Goal: Task Accomplishment & Management: Complete application form

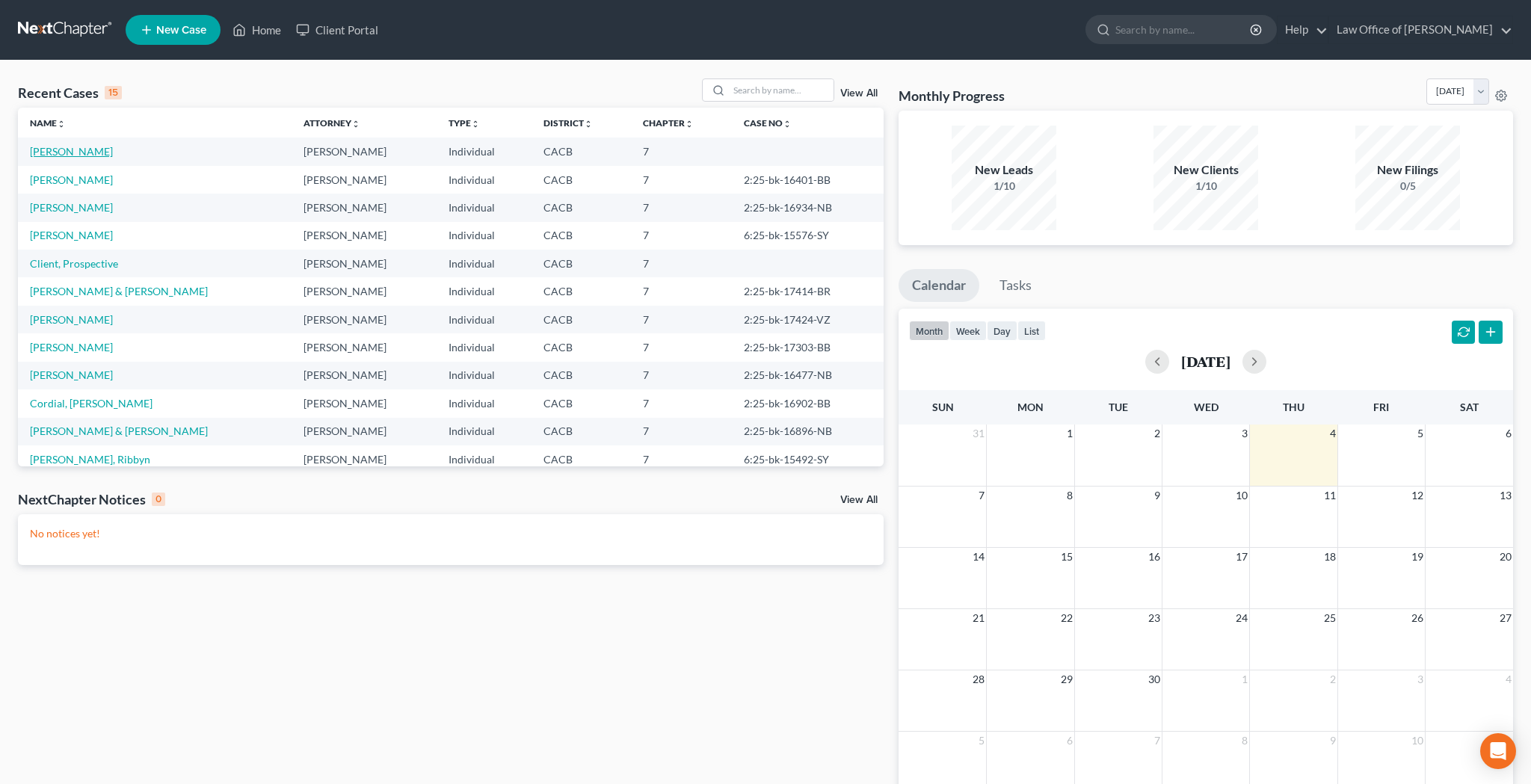
click at [103, 150] on link "[PERSON_NAME]" at bounding box center [71, 151] width 83 height 13
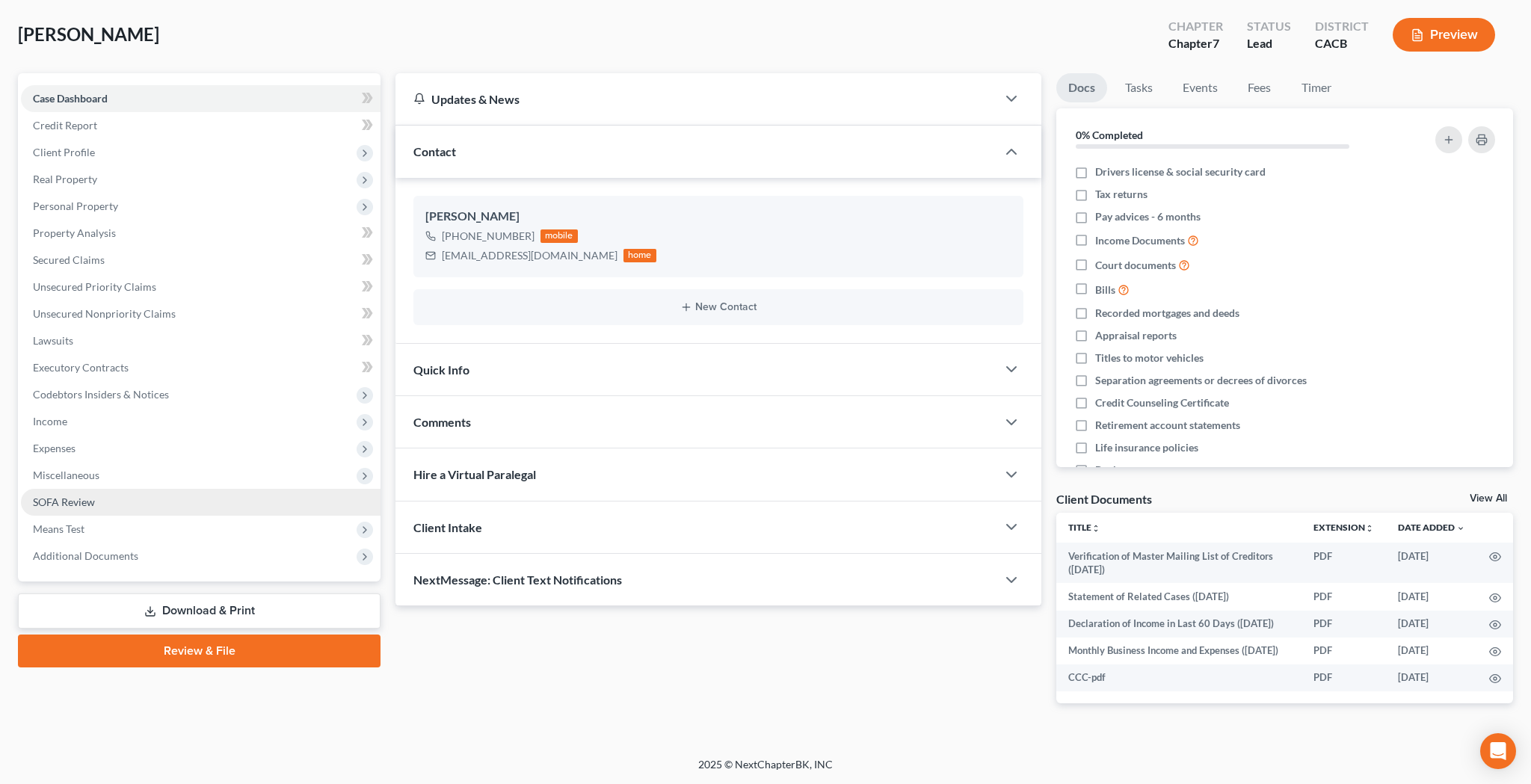
scroll to position [94, 0]
click at [125, 549] on span "Additional Documents" at bounding box center [85, 555] width 105 height 13
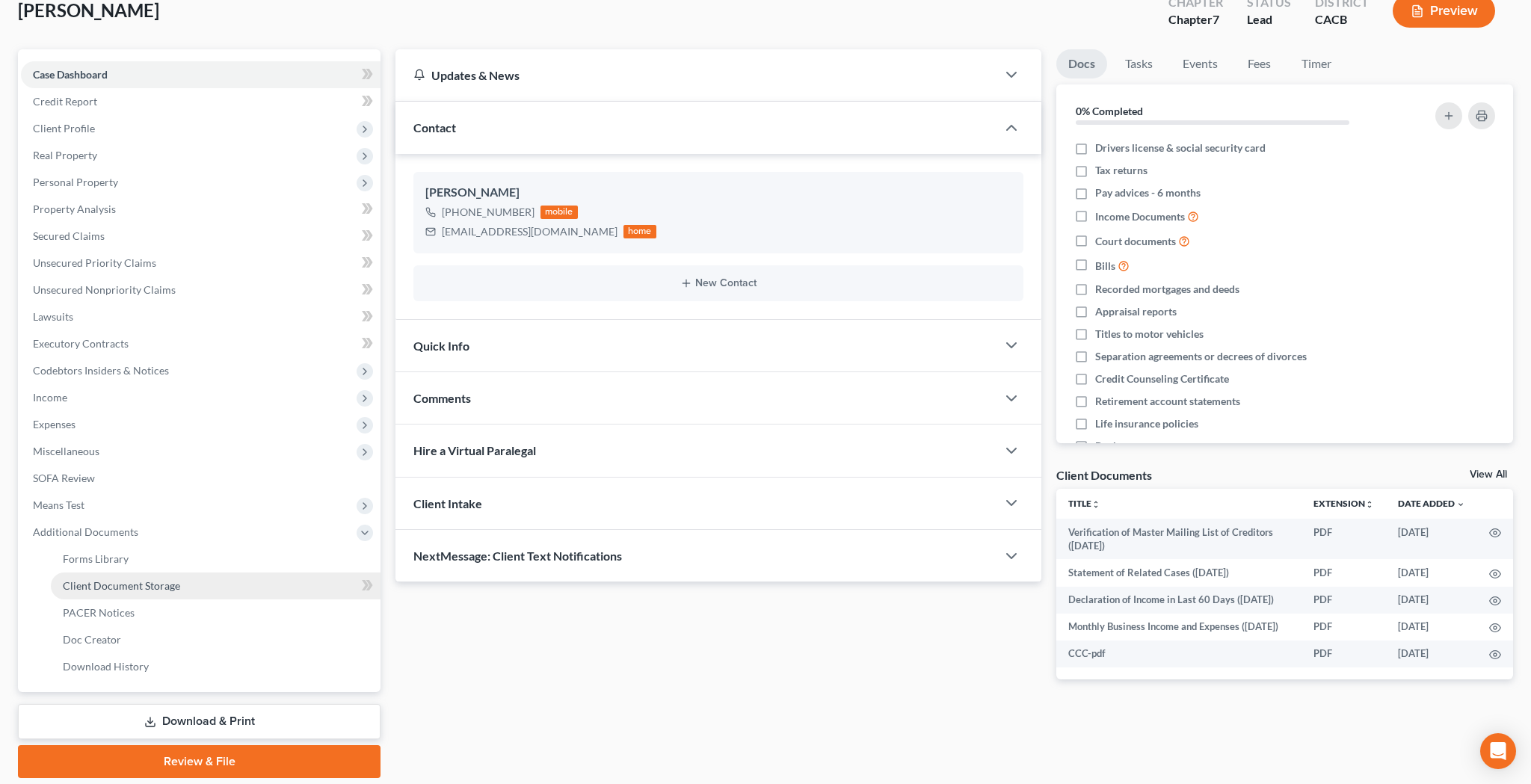
click at [131, 579] on span "Client Document Storage" at bounding box center [121, 585] width 117 height 13
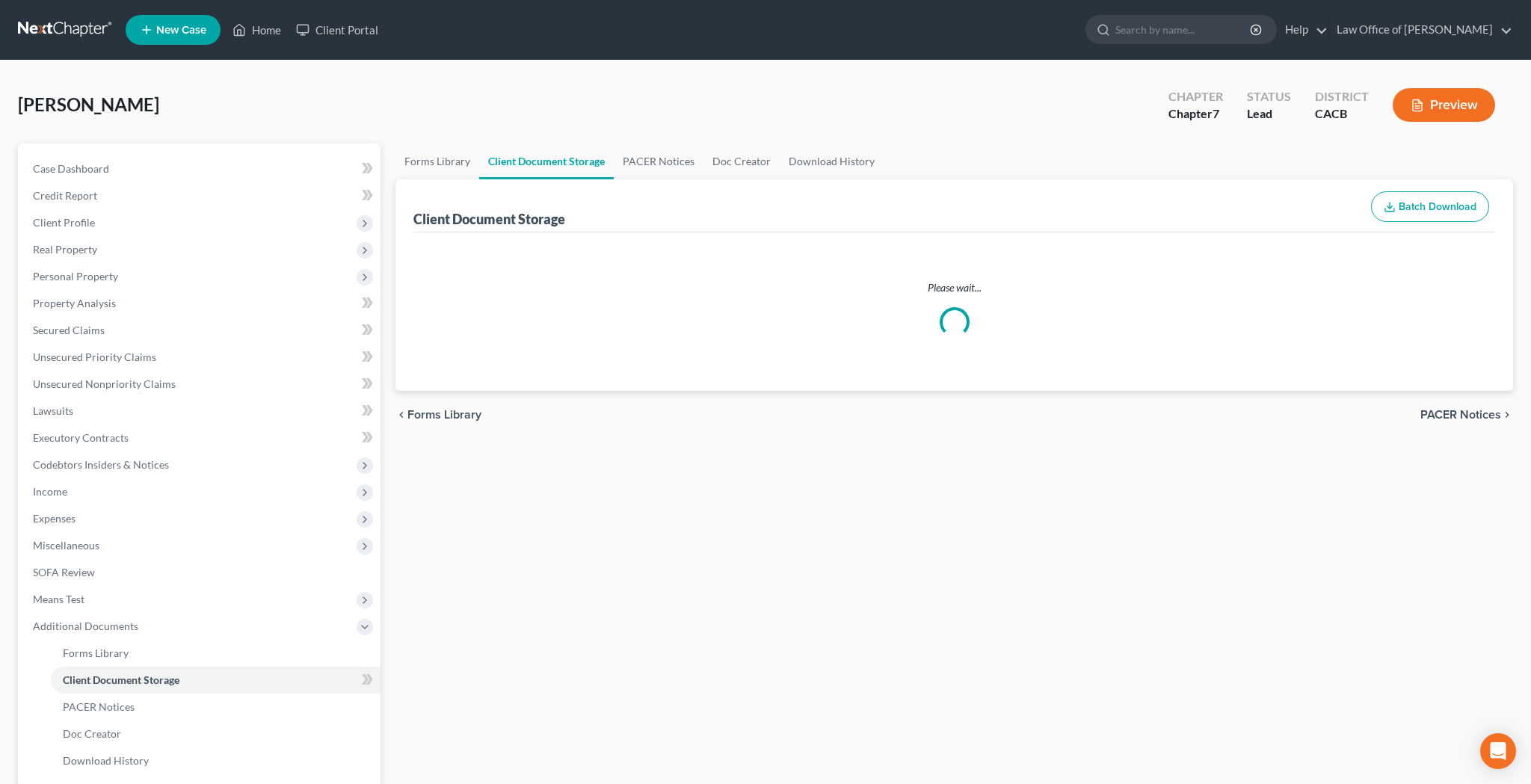
select select "10"
select select "70"
select select "30"
select select "65"
select select "59"
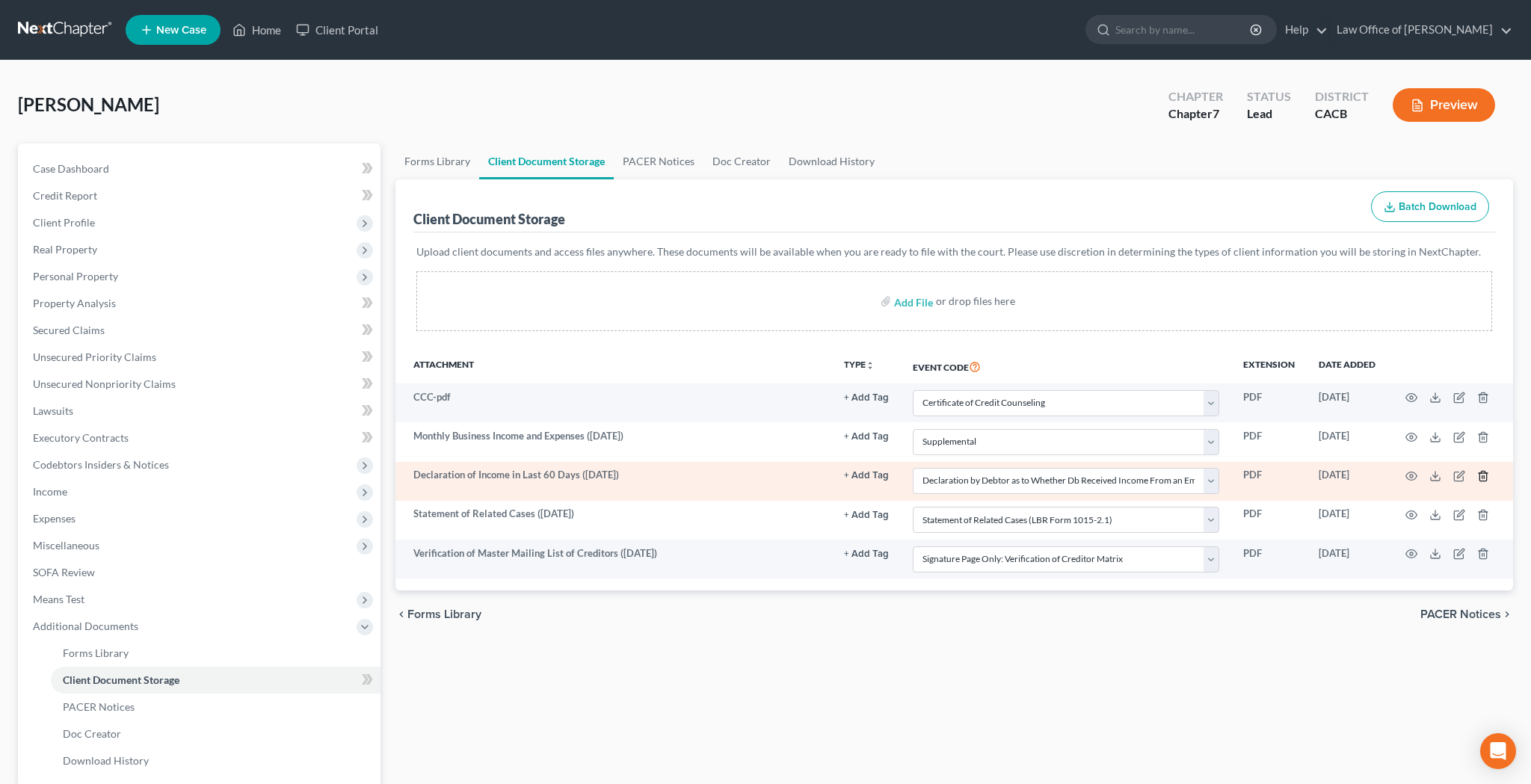
click at [1481, 474] on icon "button" at bounding box center [1483, 476] width 12 height 12
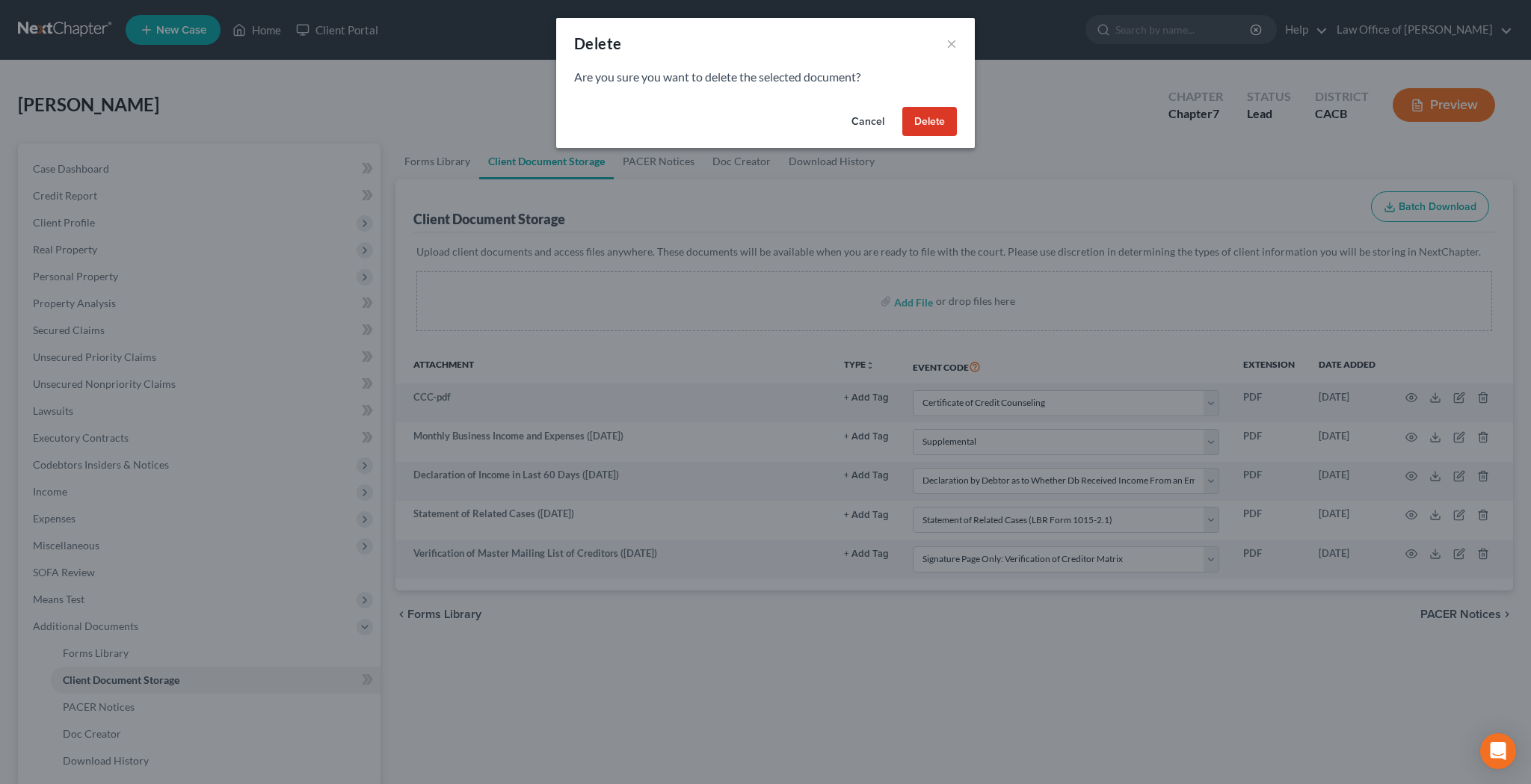
click at [929, 121] on button "Delete" at bounding box center [929, 121] width 55 height 29
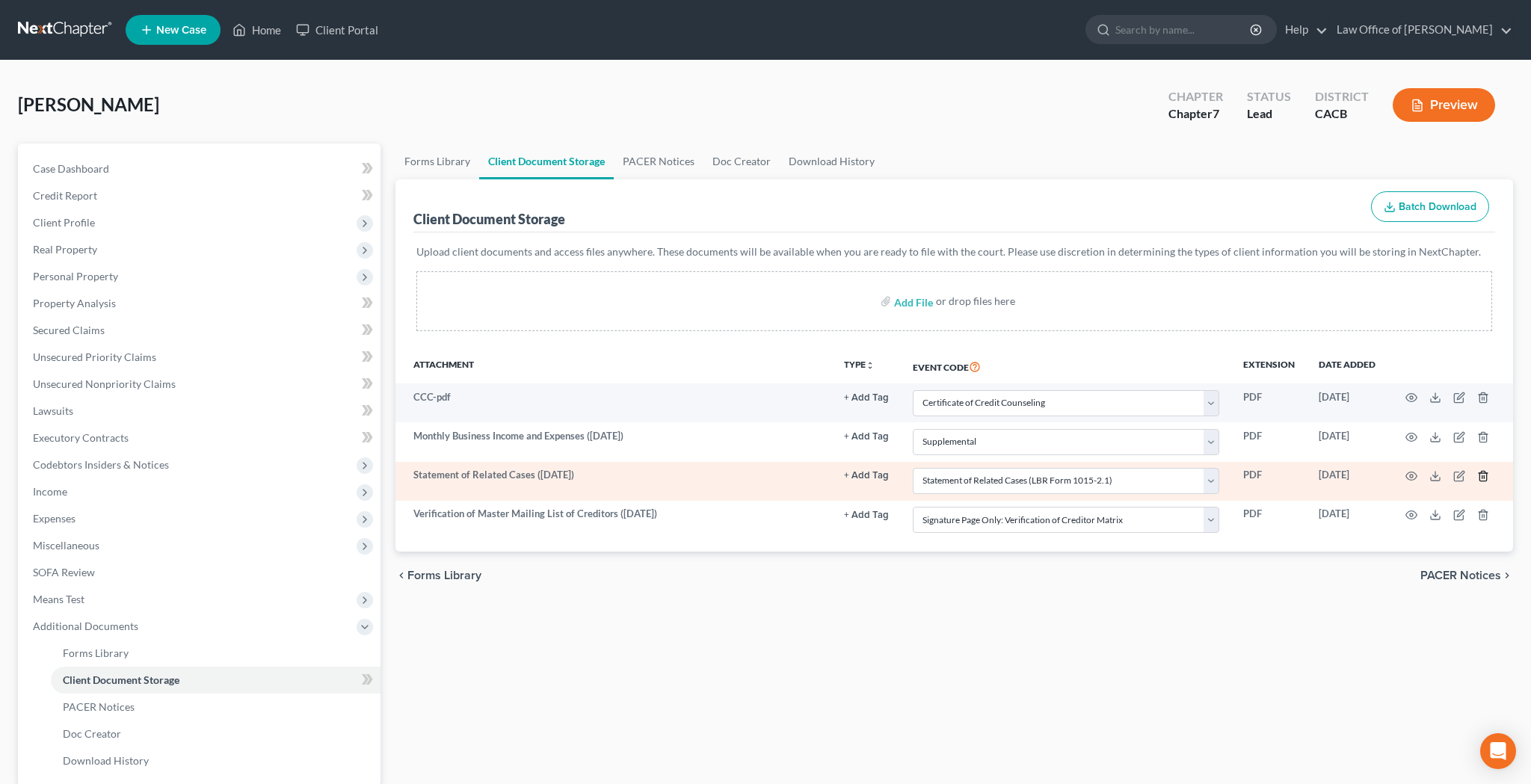
click at [1480, 473] on icon "button" at bounding box center [1483, 476] width 7 height 10
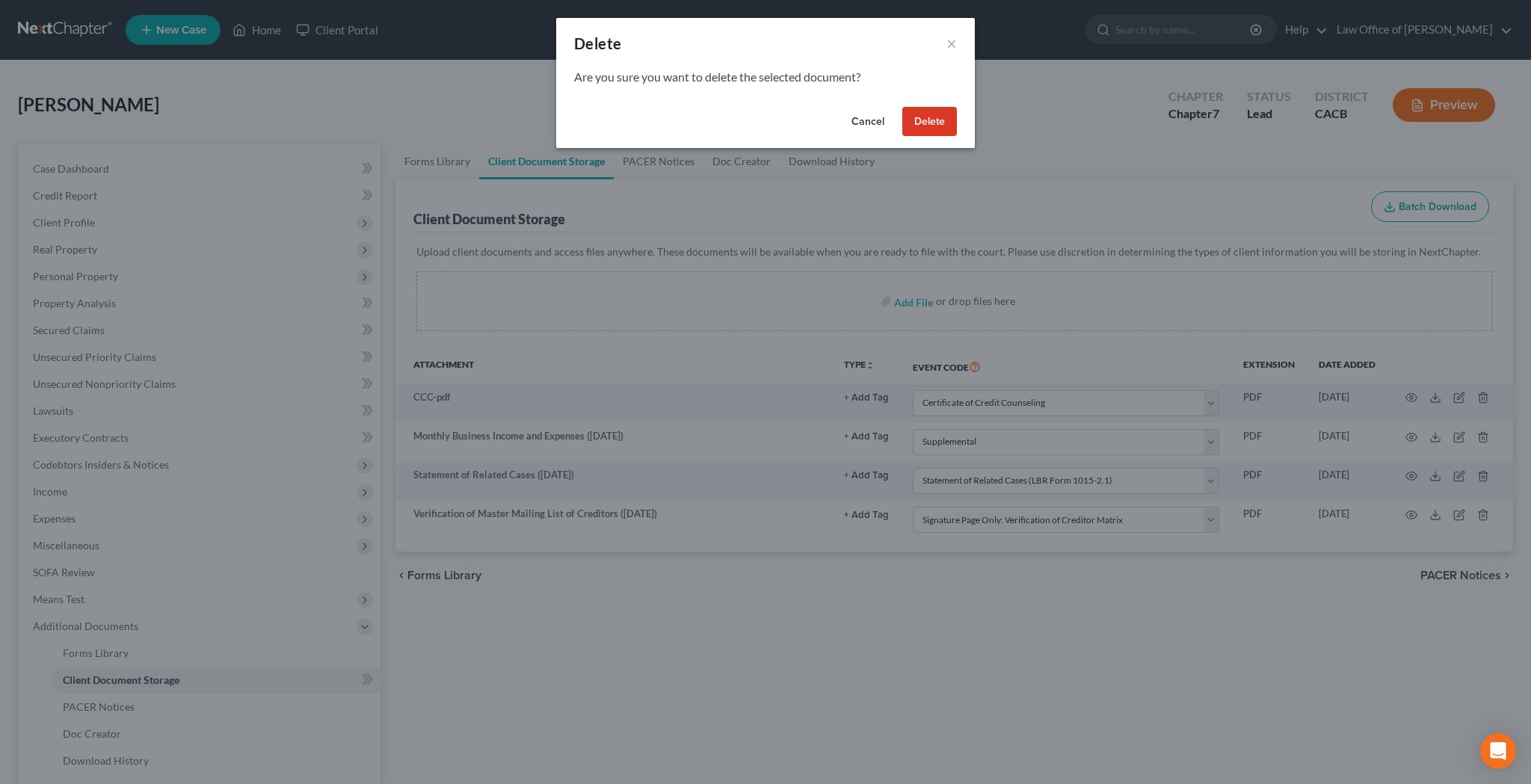
click at [950, 116] on button "Delete" at bounding box center [929, 121] width 55 height 29
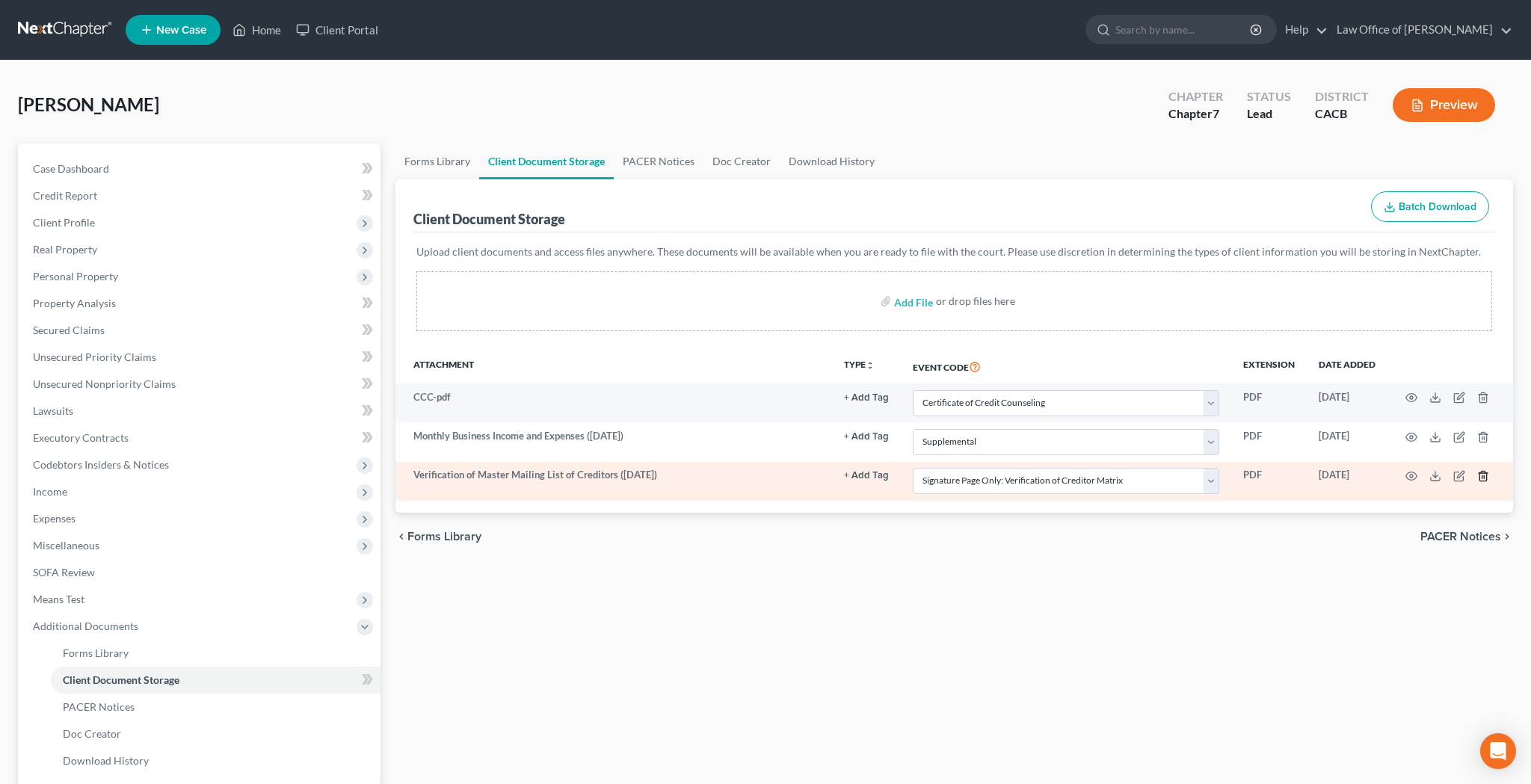
click at [1480, 477] on icon "button" at bounding box center [1483, 476] width 7 height 10
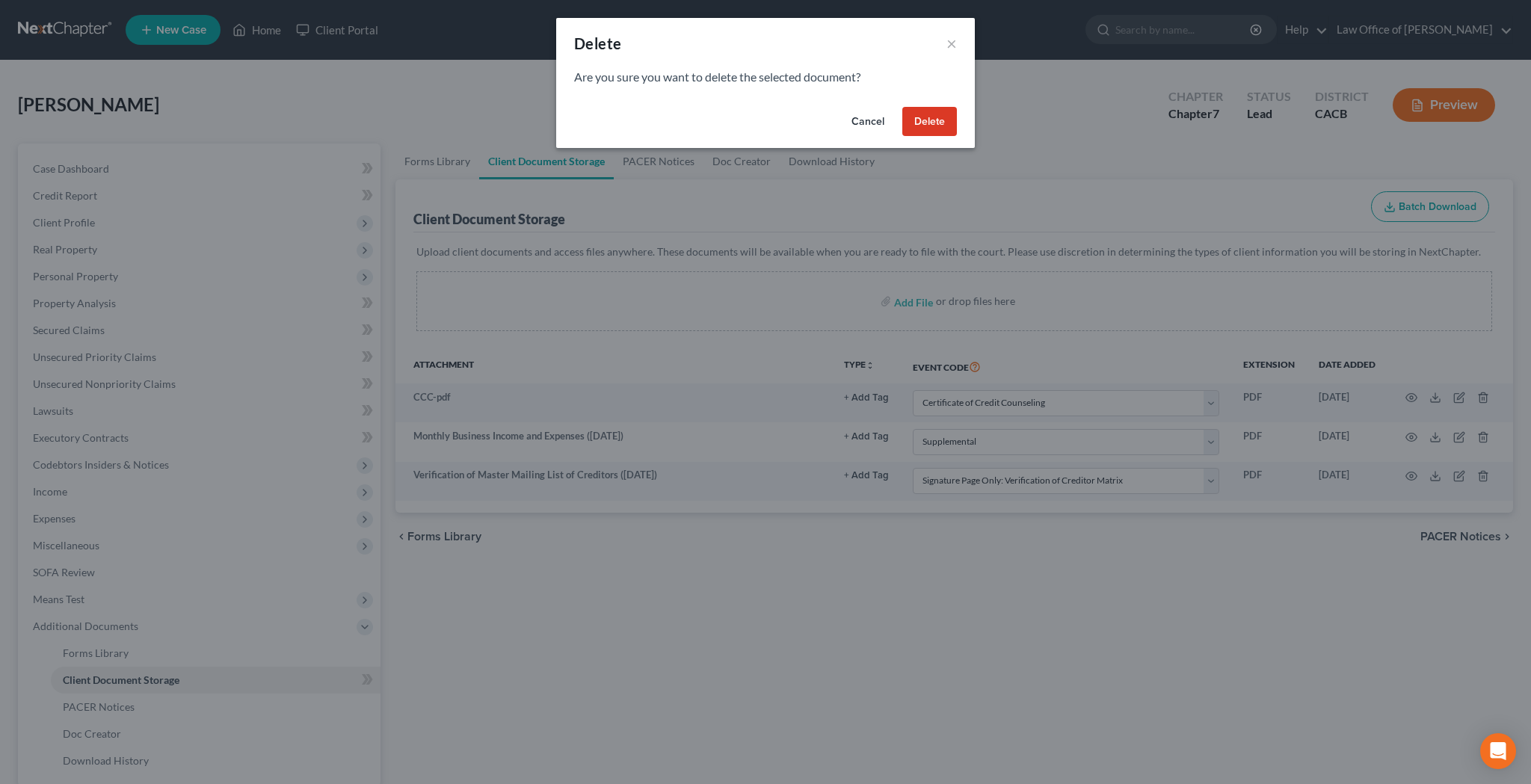
click at [931, 119] on button "Delete" at bounding box center [929, 121] width 55 height 29
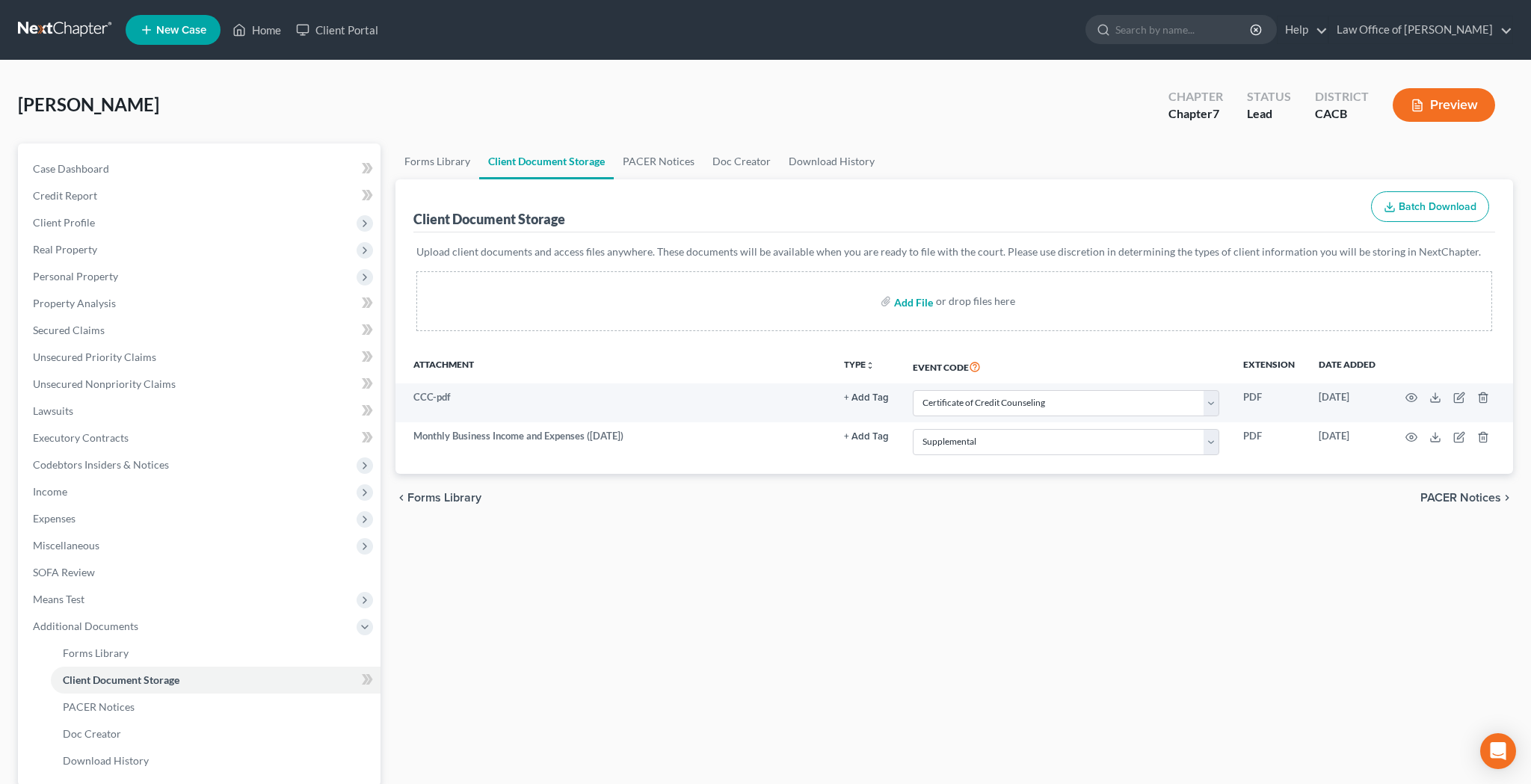
click at [915, 299] on input "file" at bounding box center [912, 301] width 36 height 27
type input "C:\fakepath\vp.pdf"
select select "10"
select select "70"
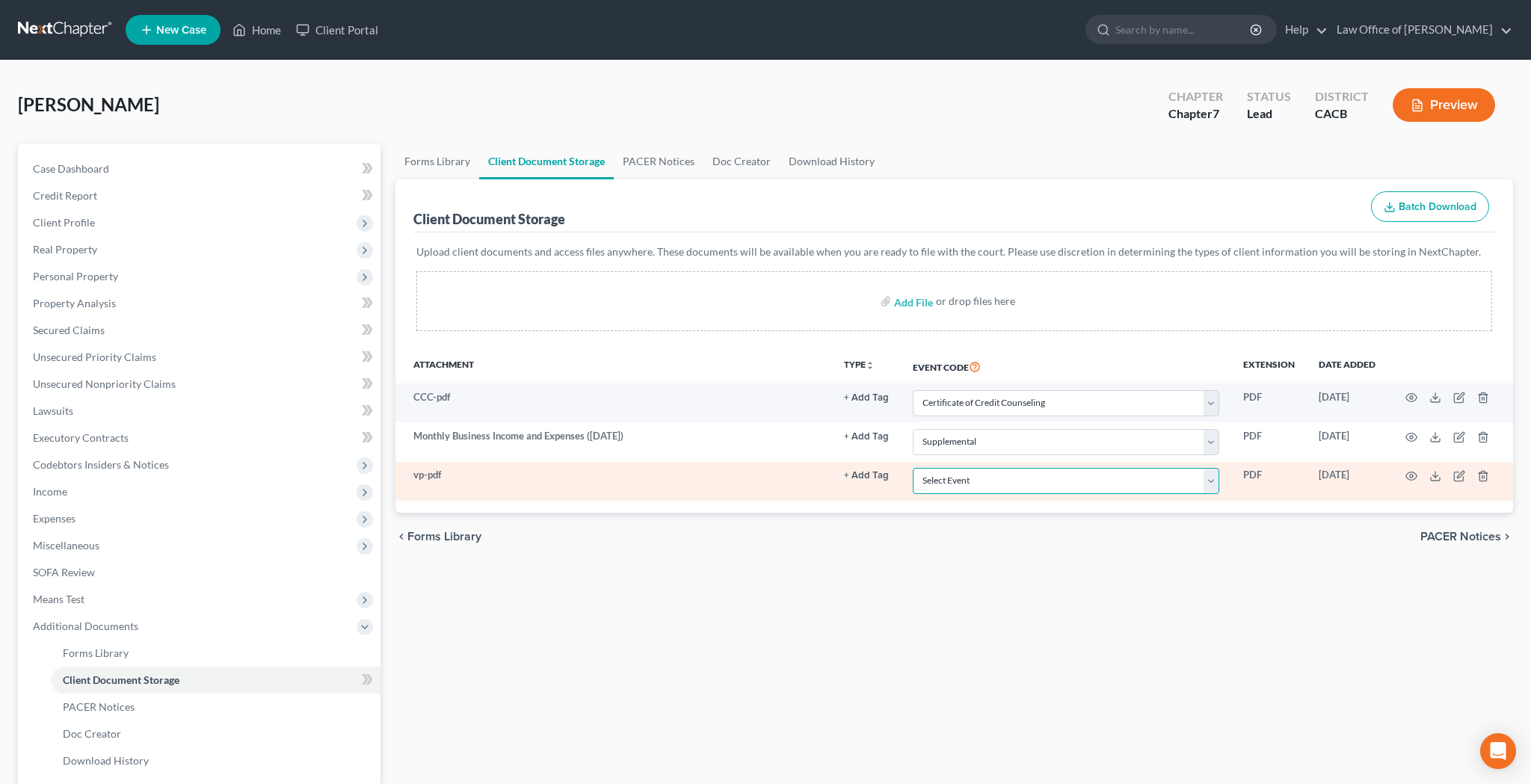
select select "60"
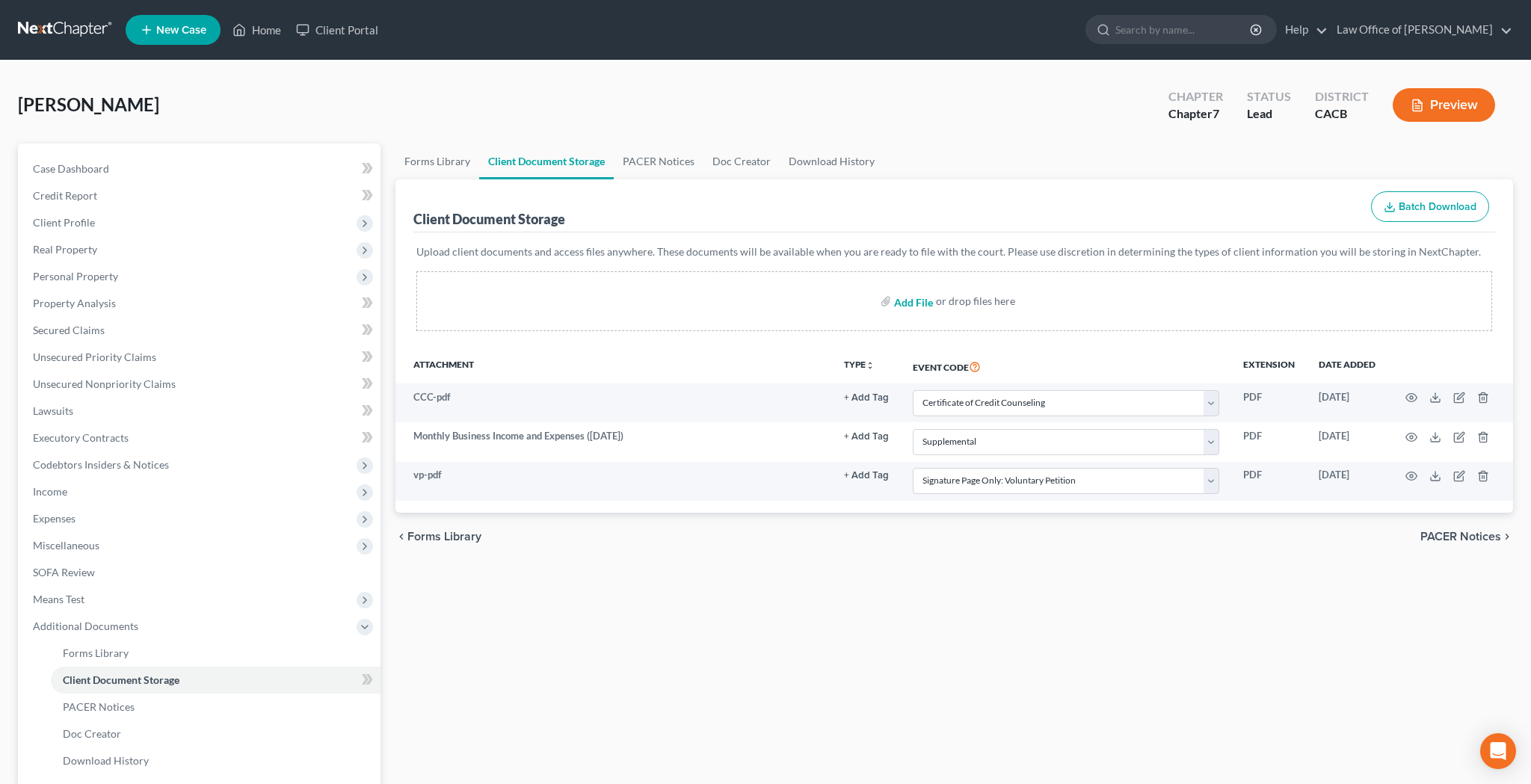
click at [914, 304] on input "file" at bounding box center [912, 301] width 36 height 27
type input "C:\fakepath\soaop.pdf"
select select "10"
select select "70"
select select "60"
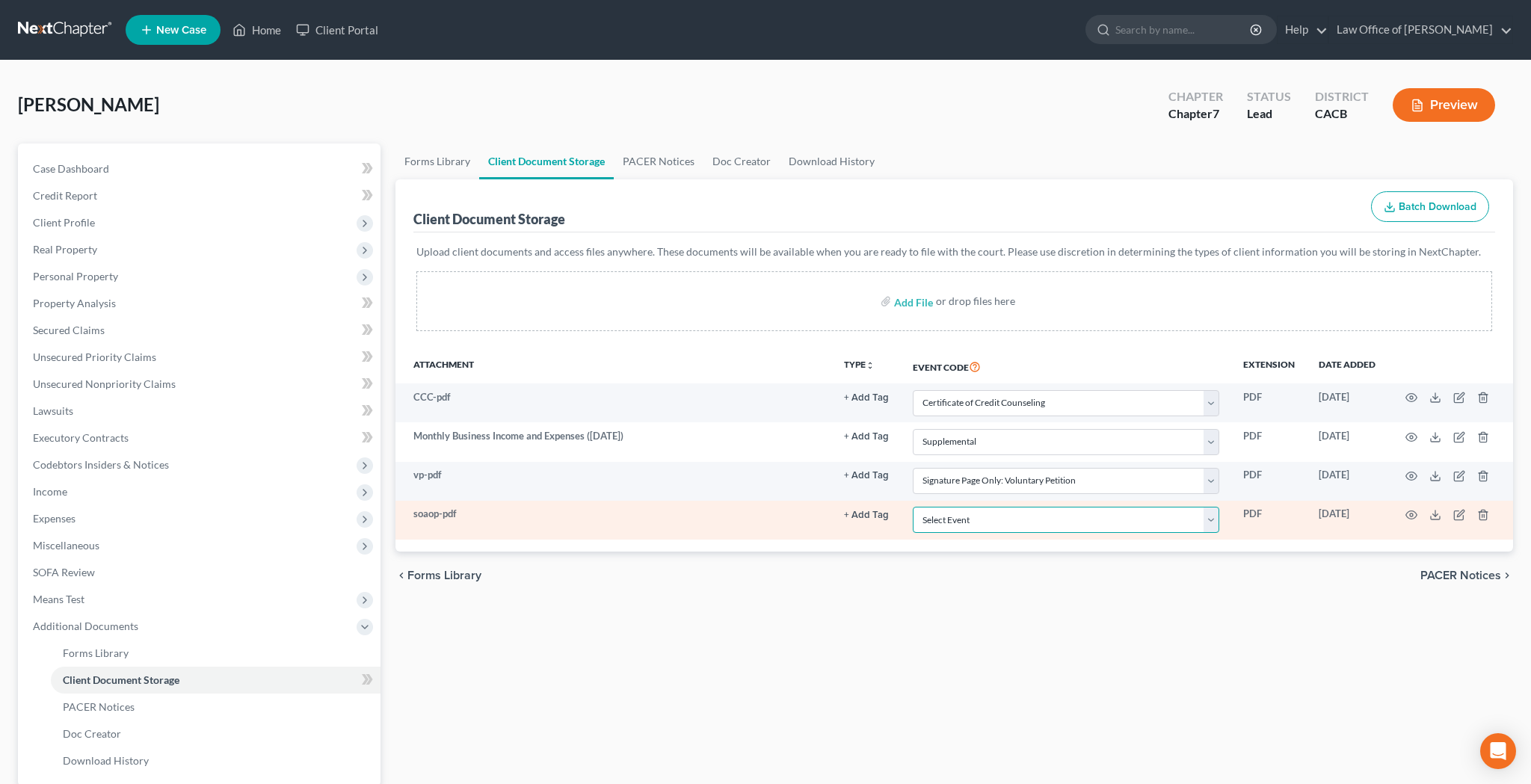
select select "61"
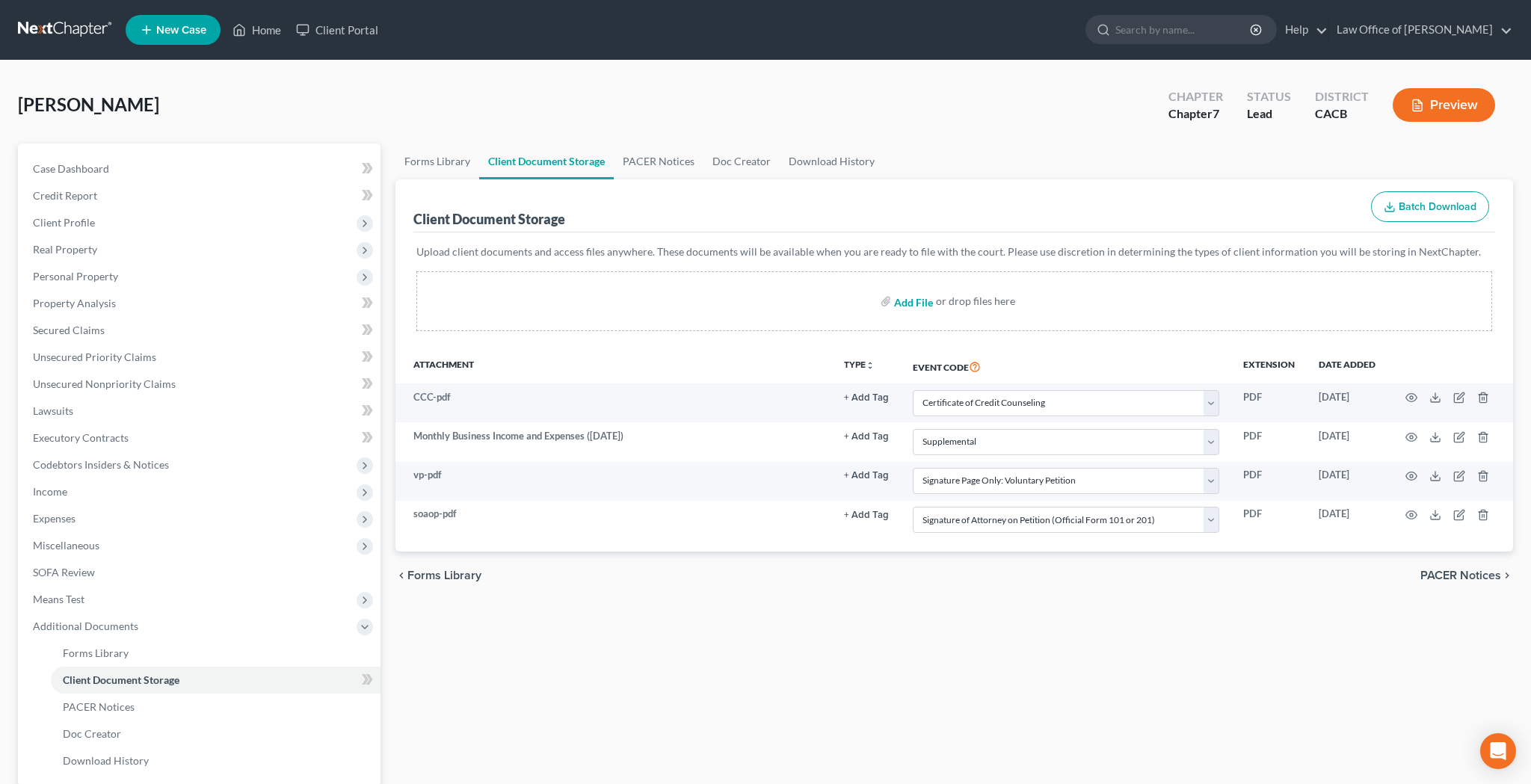
click at [907, 303] on input "file" at bounding box center [912, 301] width 36 height 27
type input "C:\fakepath\sorc.pdf"
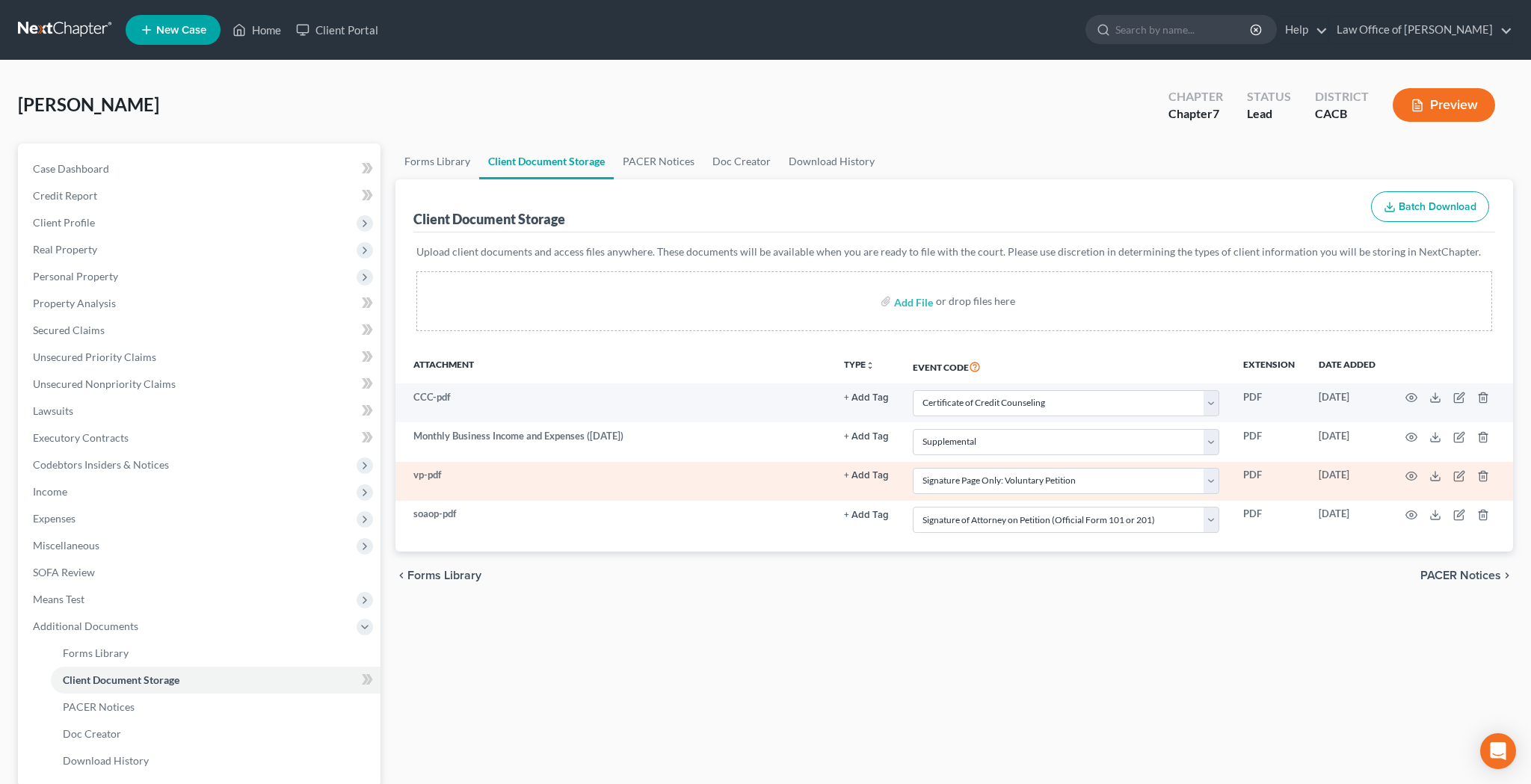
select select "10"
select select "70"
select select "60"
select select "61"
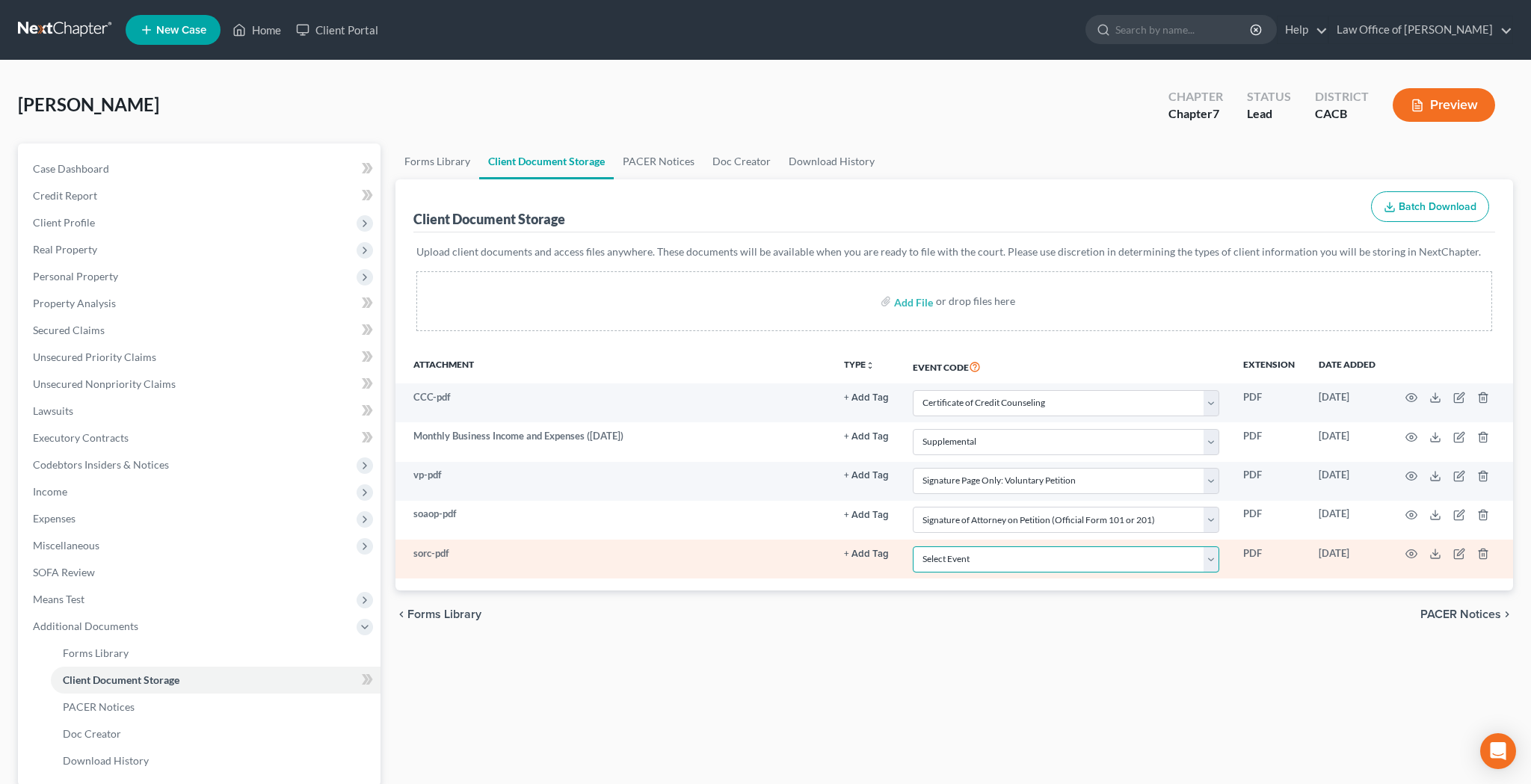
select select "65"
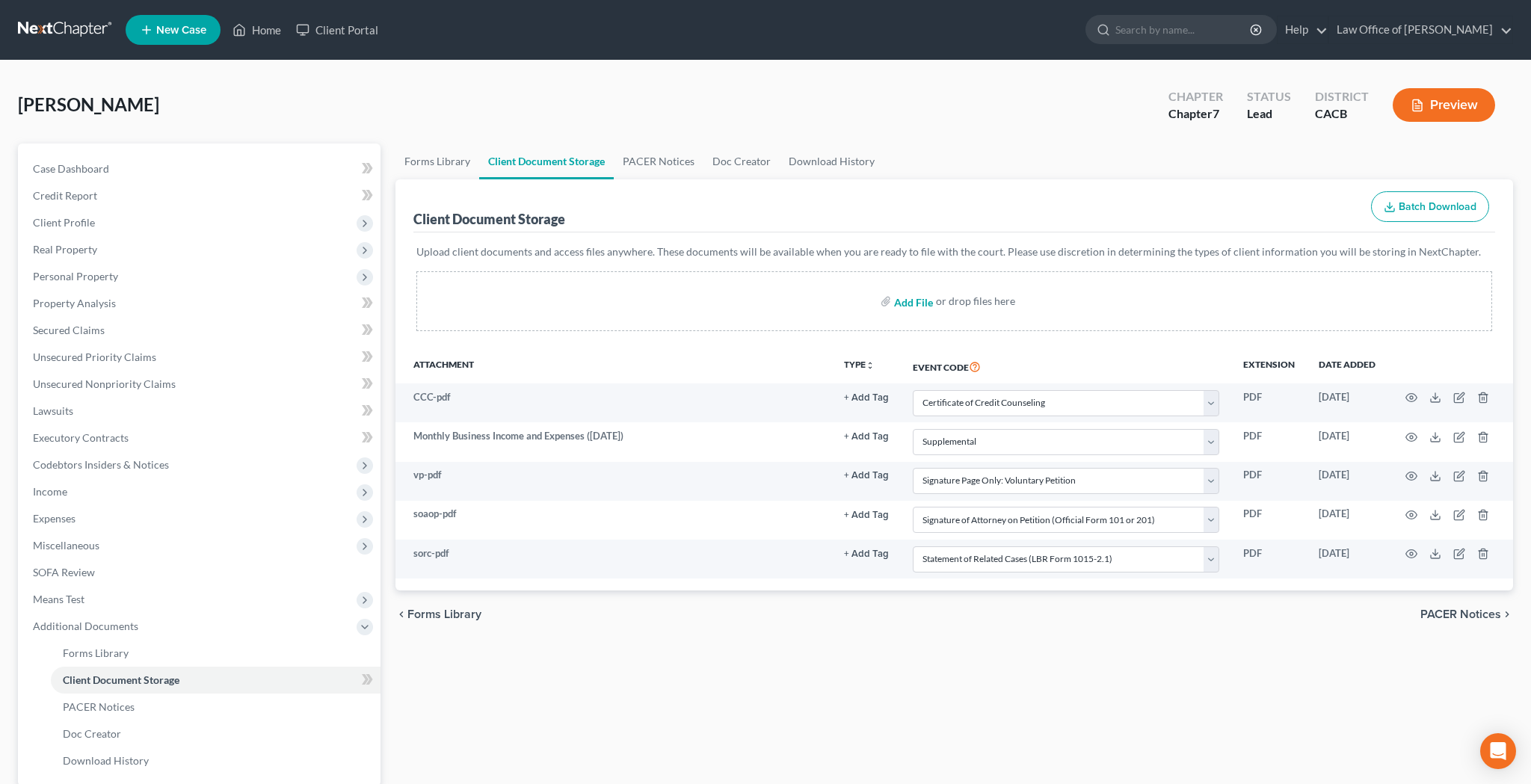
click at [923, 303] on input "file" at bounding box center [912, 301] width 36 height 27
type input "C:\fakepath\dos.pdf"
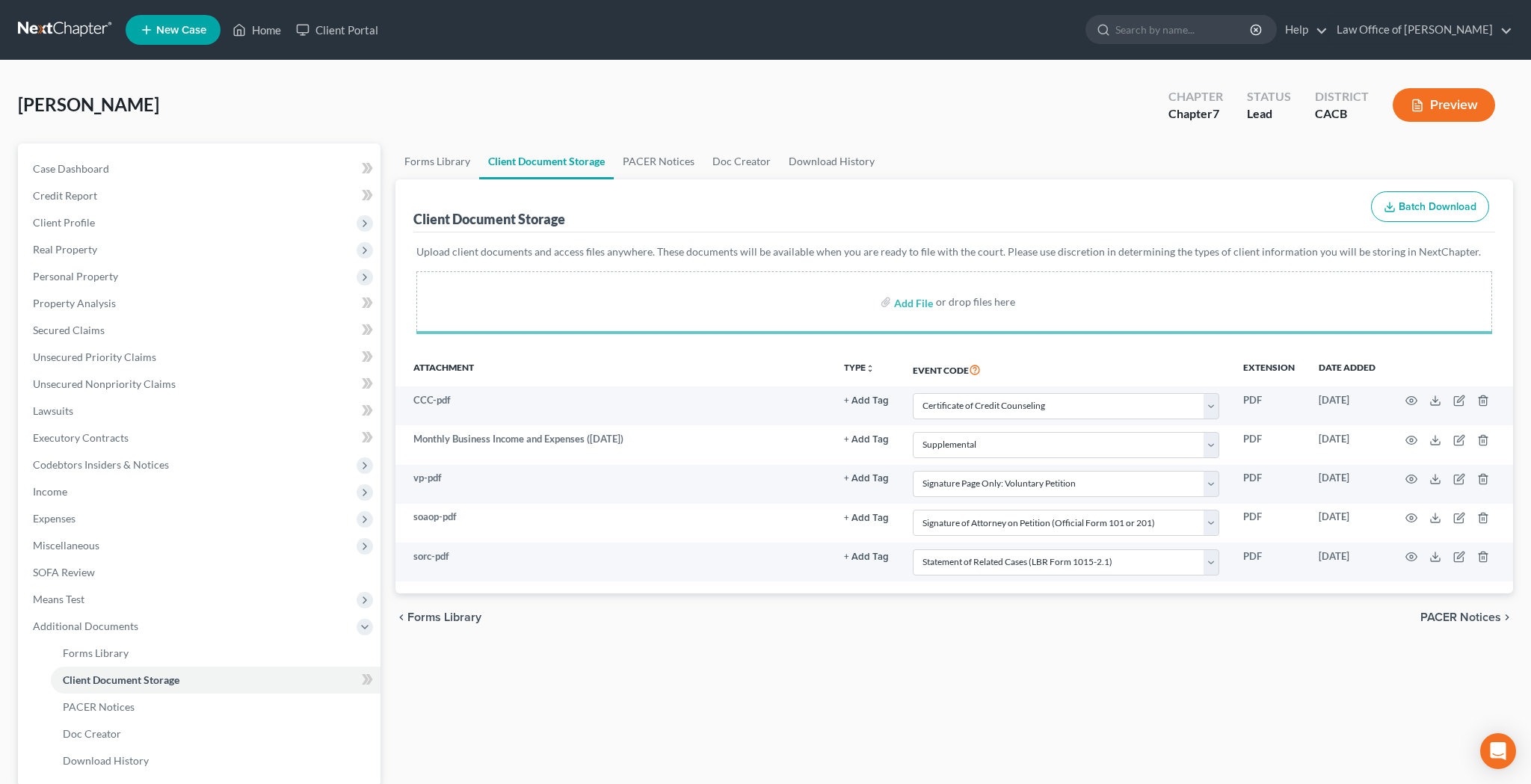
select select "10"
select select "70"
select select "60"
select select "61"
select select "65"
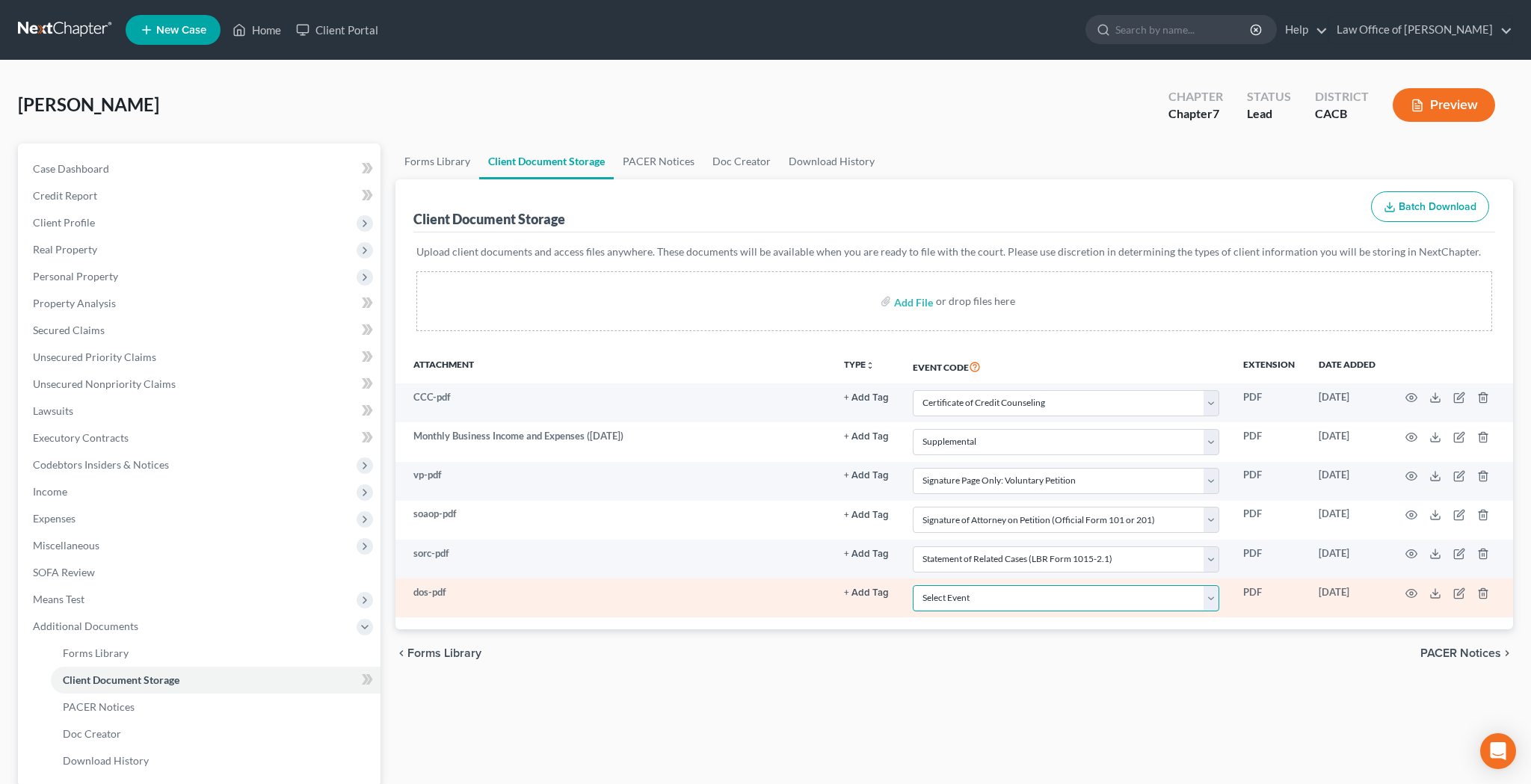
select select "56"
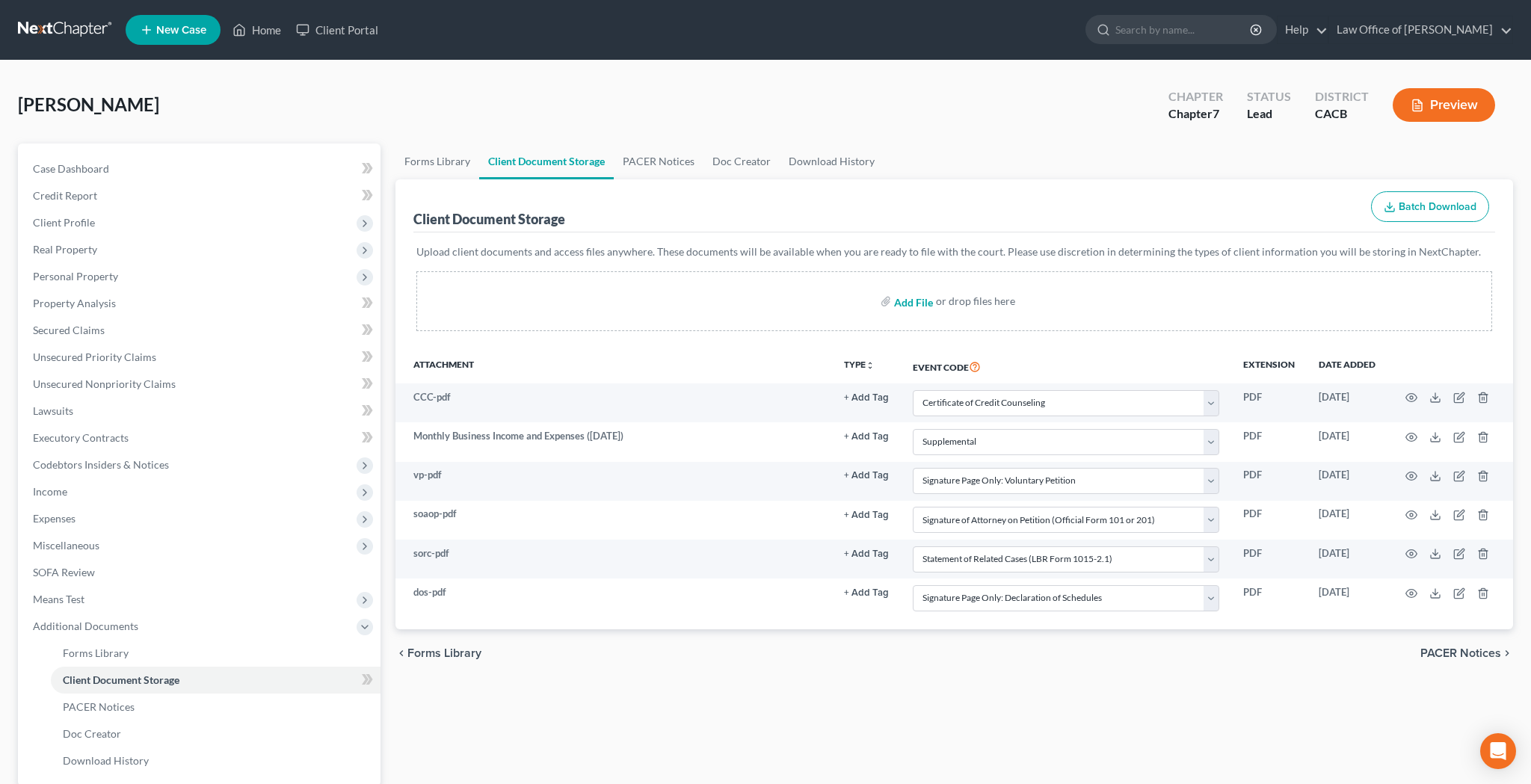
click at [926, 301] on input "file" at bounding box center [912, 301] width 36 height 27
type input "C:\fakepath\sofa.pdf"
select select "10"
select select "70"
select select "60"
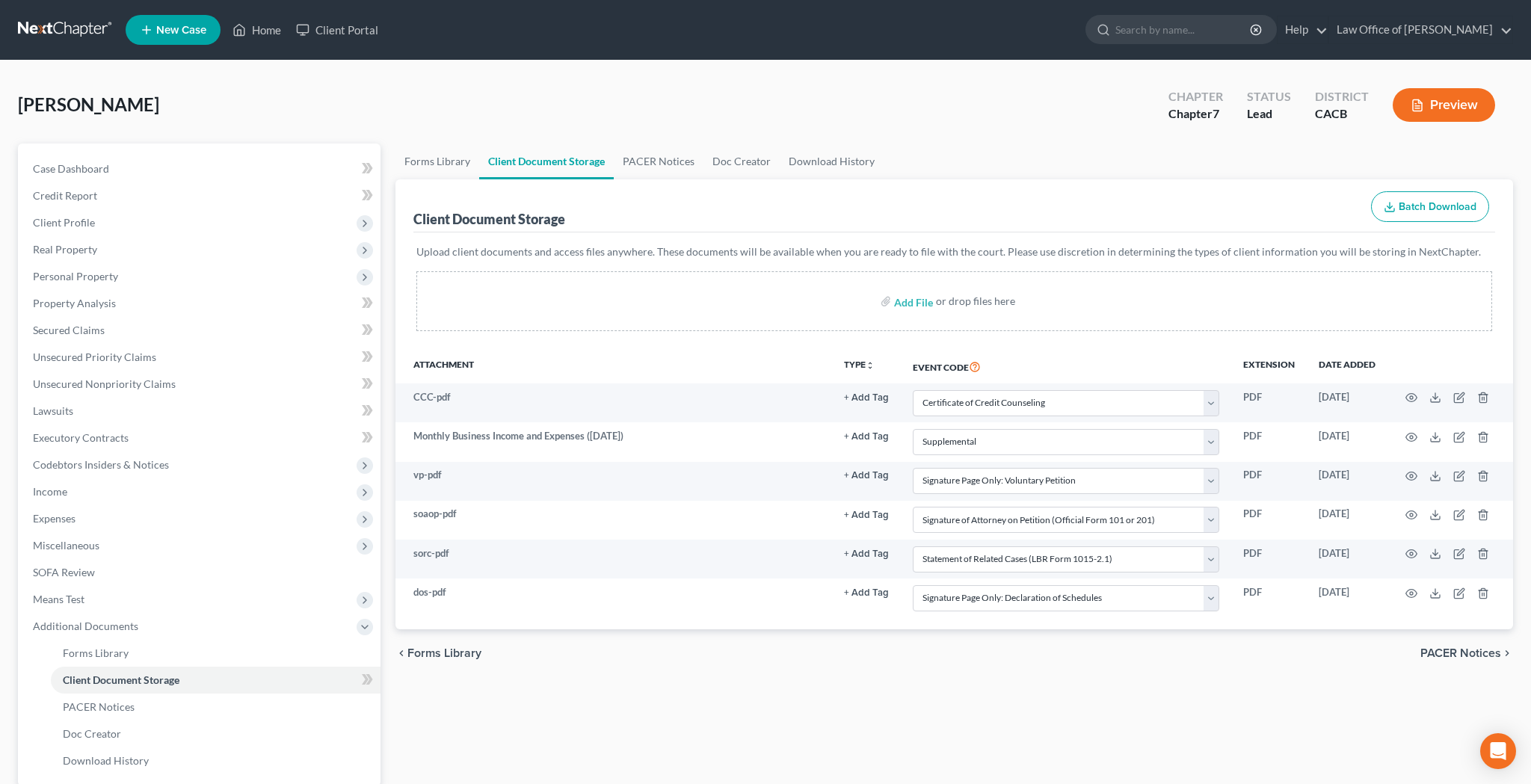
select select "61"
select select "65"
select select "56"
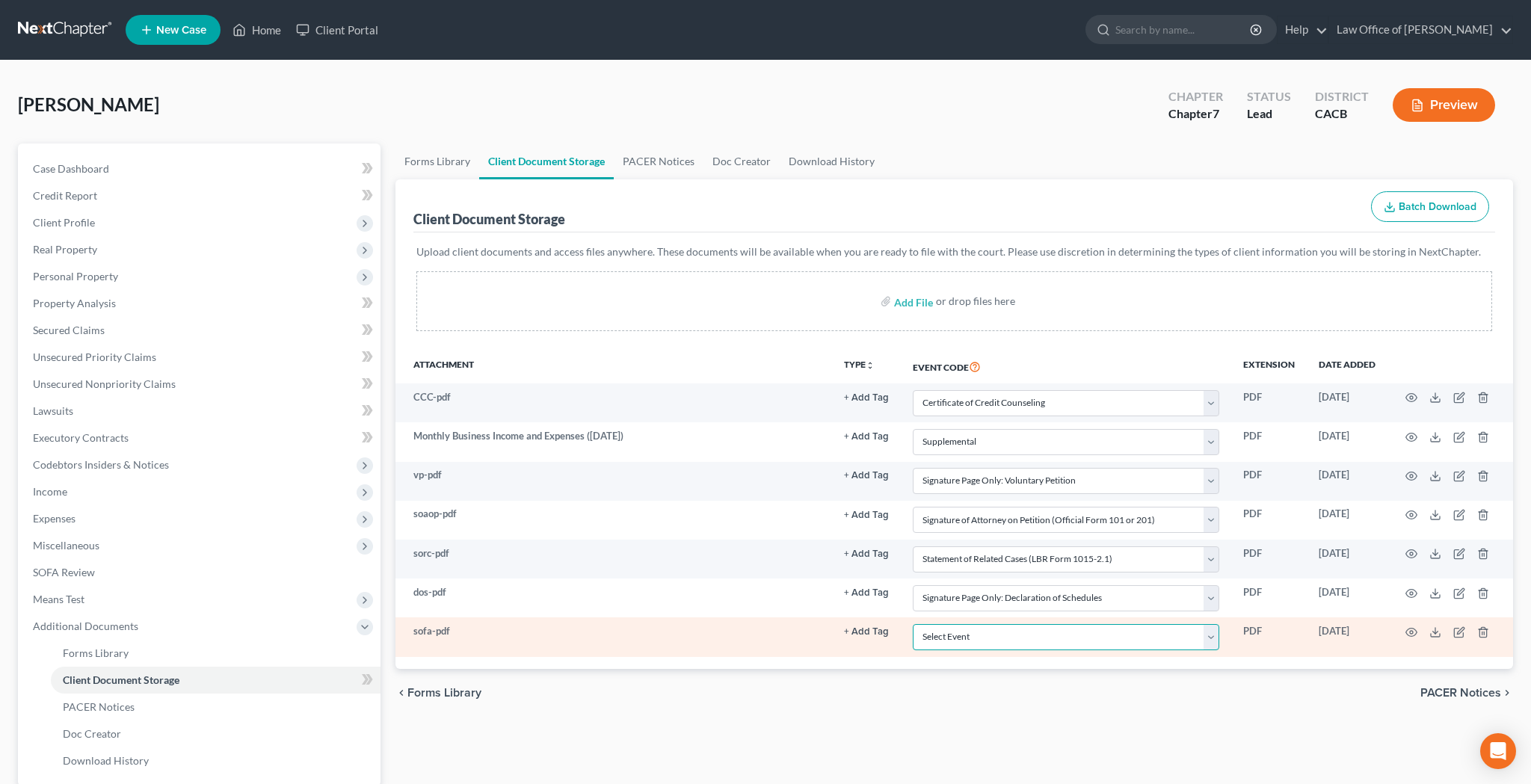
select select "57"
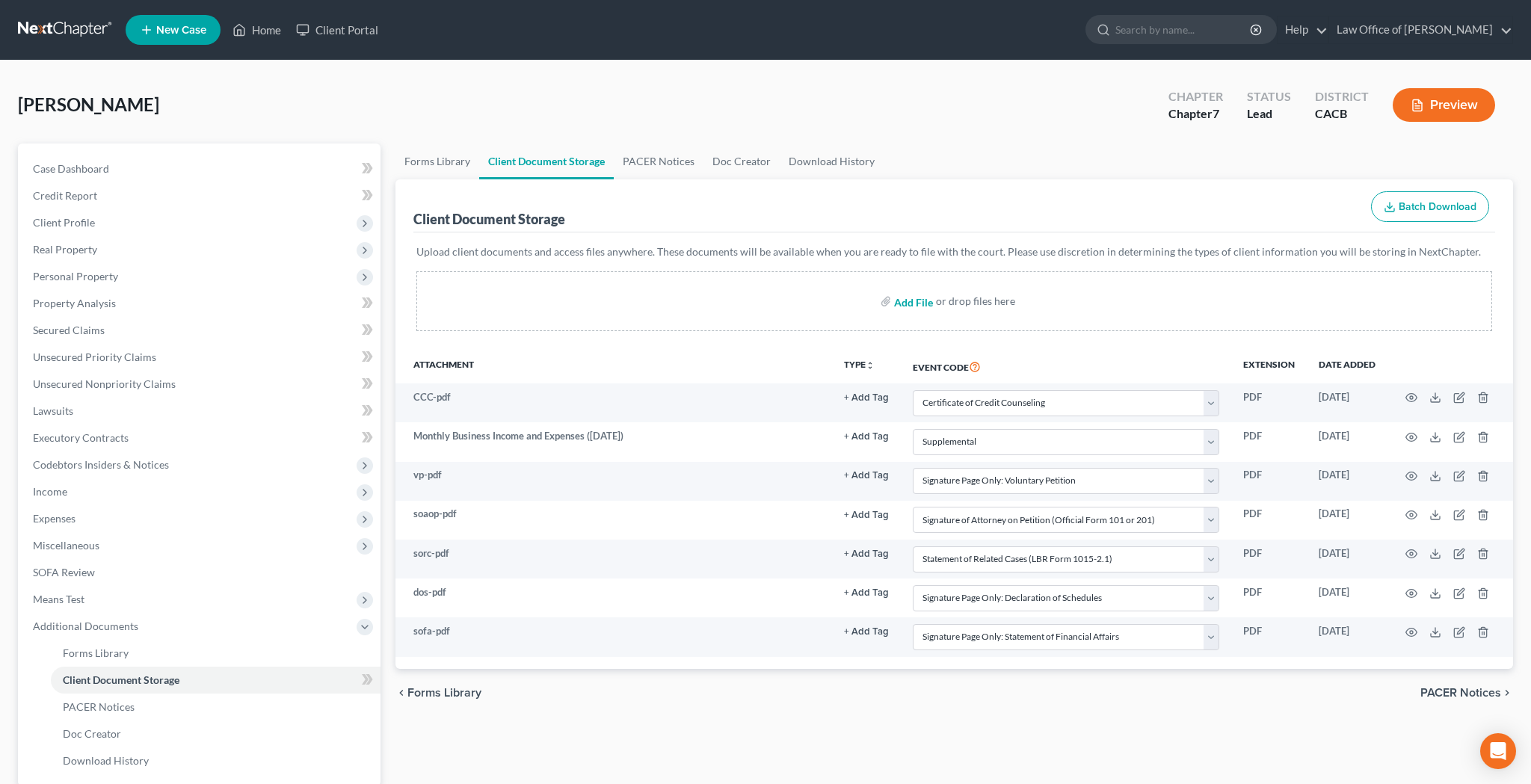
click at [923, 303] on input "file" at bounding box center [912, 301] width 36 height 27
type input "C:\fakepath\soi.pdf"
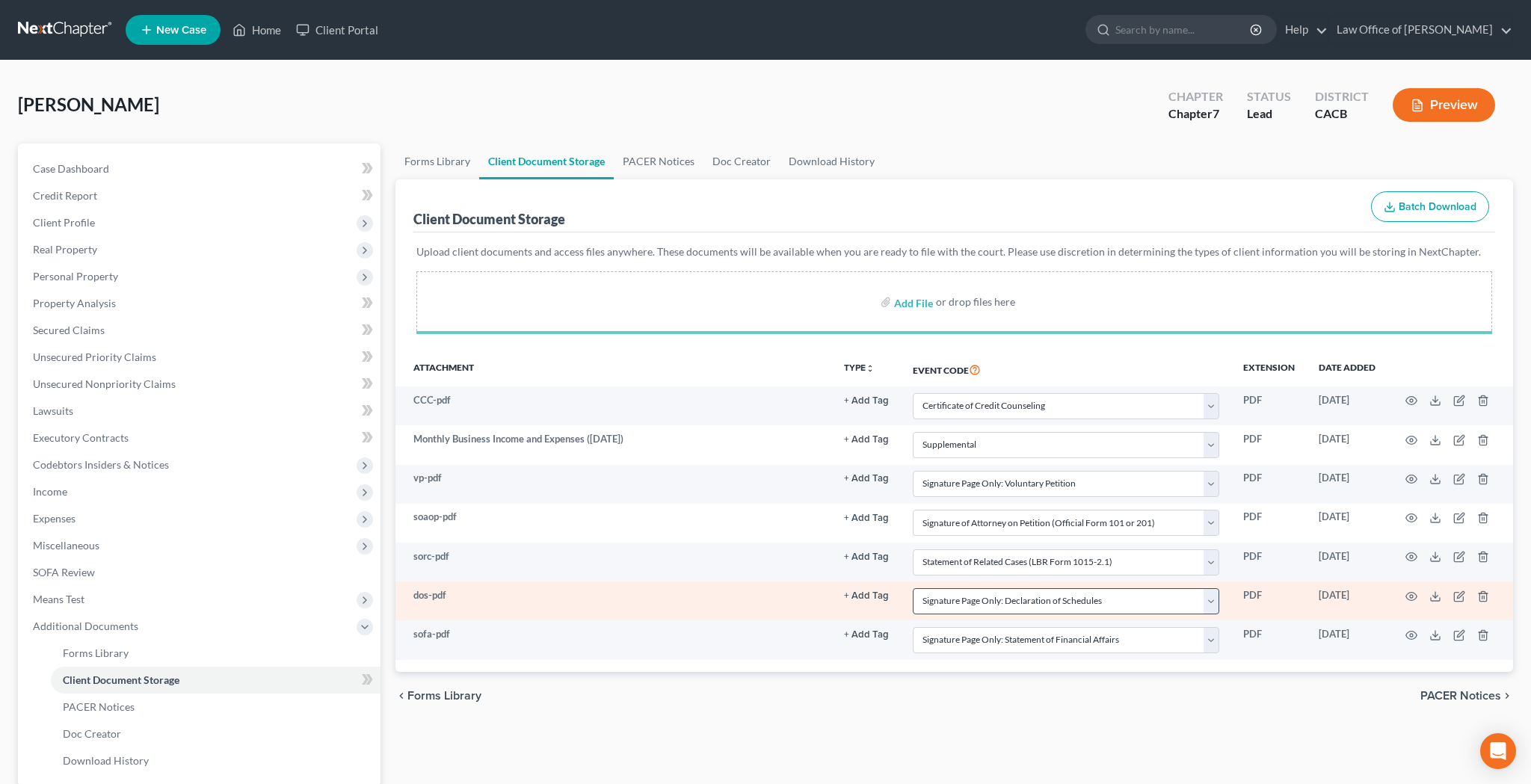
select select "10"
select select "70"
select select "60"
select select "61"
select select "65"
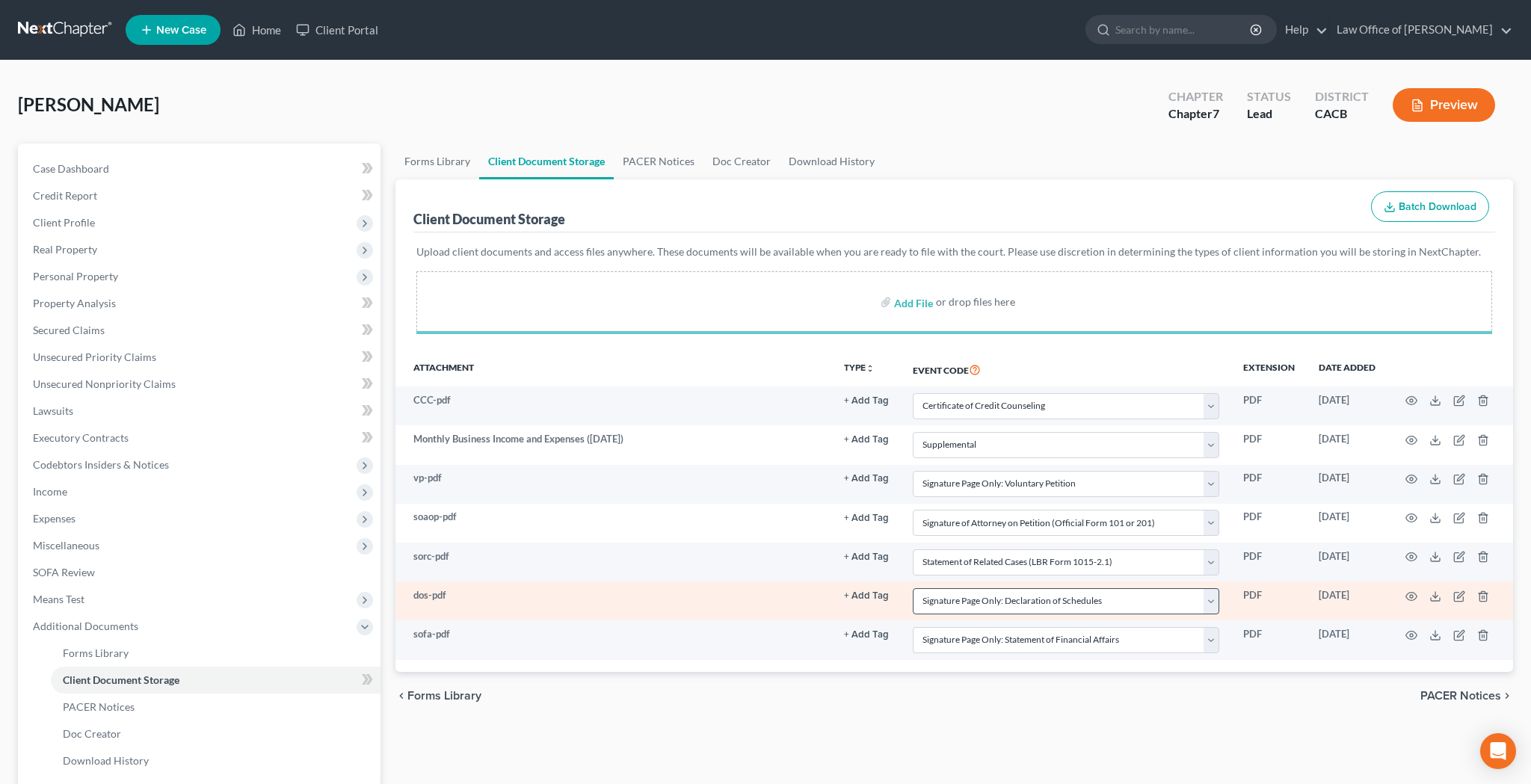
select select "56"
select select "57"
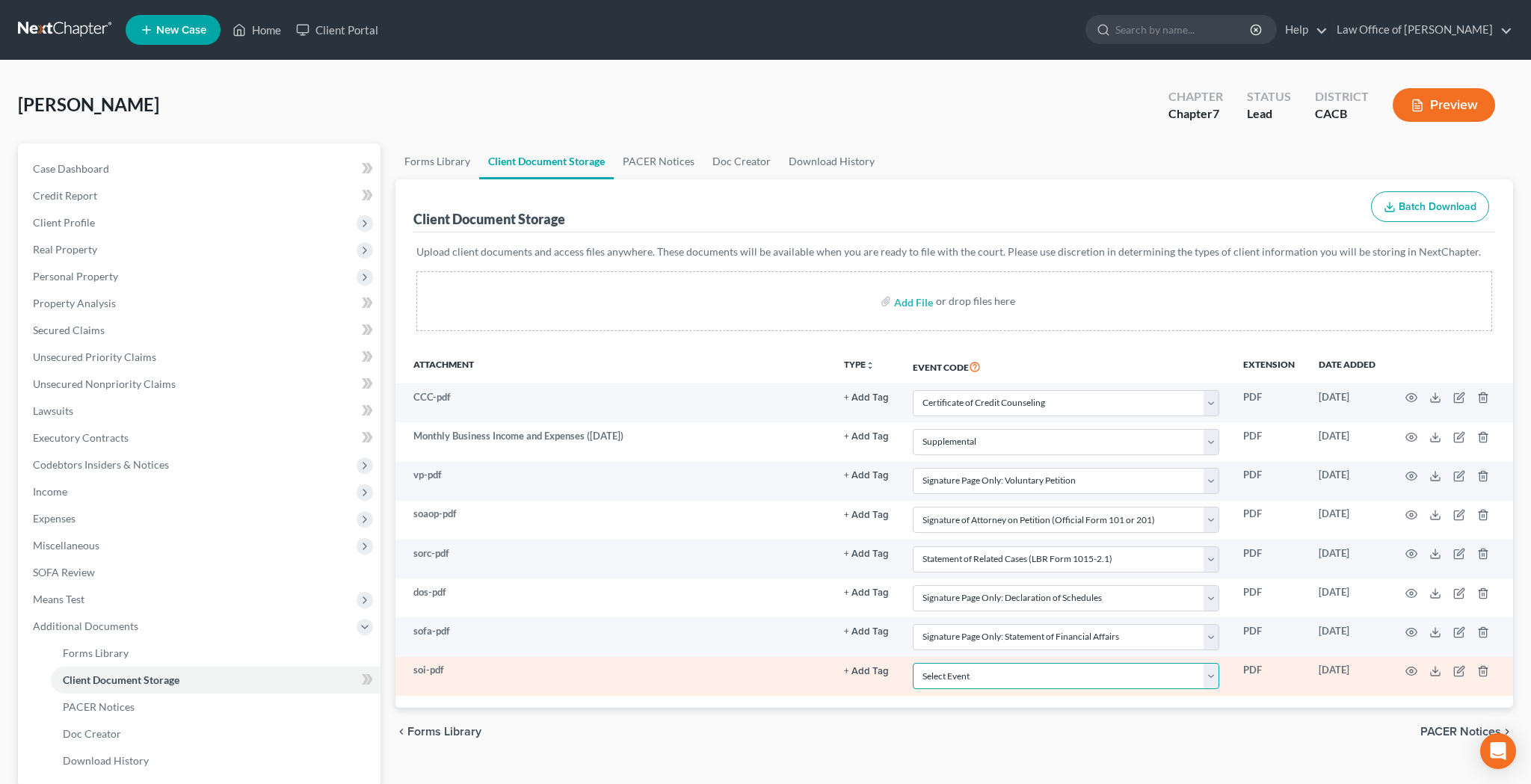
select select "58"
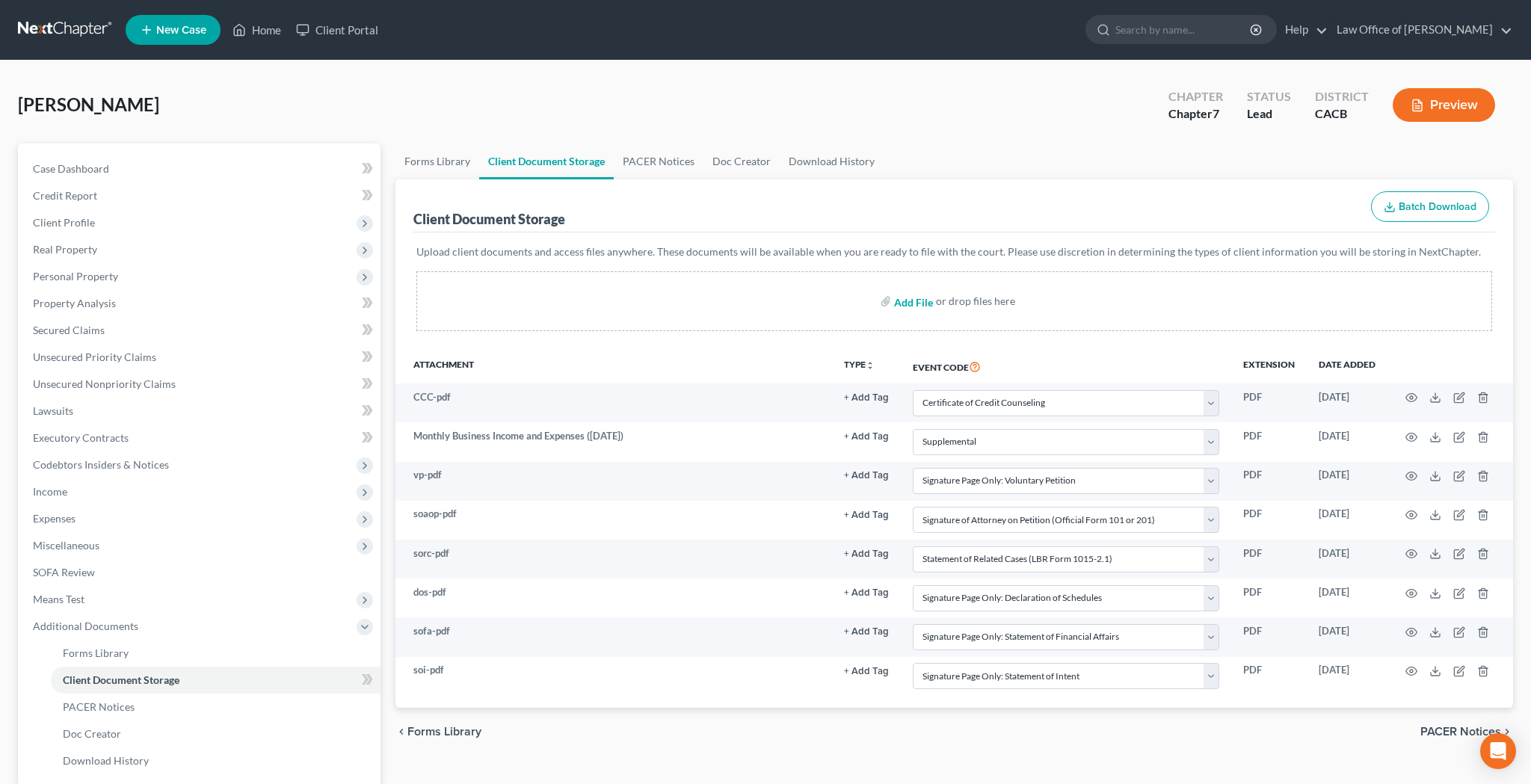
click at [923, 307] on input "file" at bounding box center [912, 301] width 36 height 27
type input "C:\fakepath\adoc.pdf"
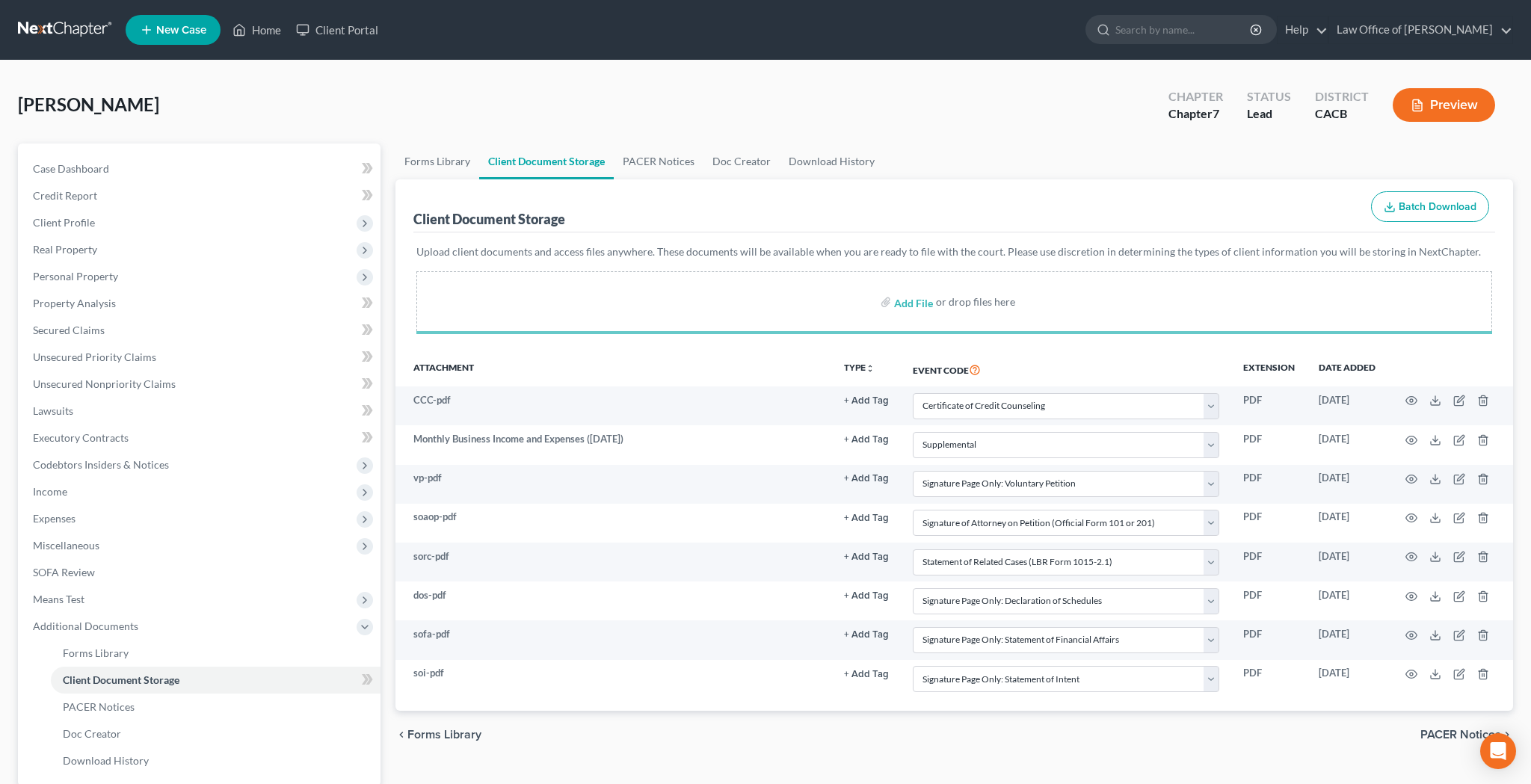
select select "10"
select select "70"
select select "60"
select select "61"
select select "65"
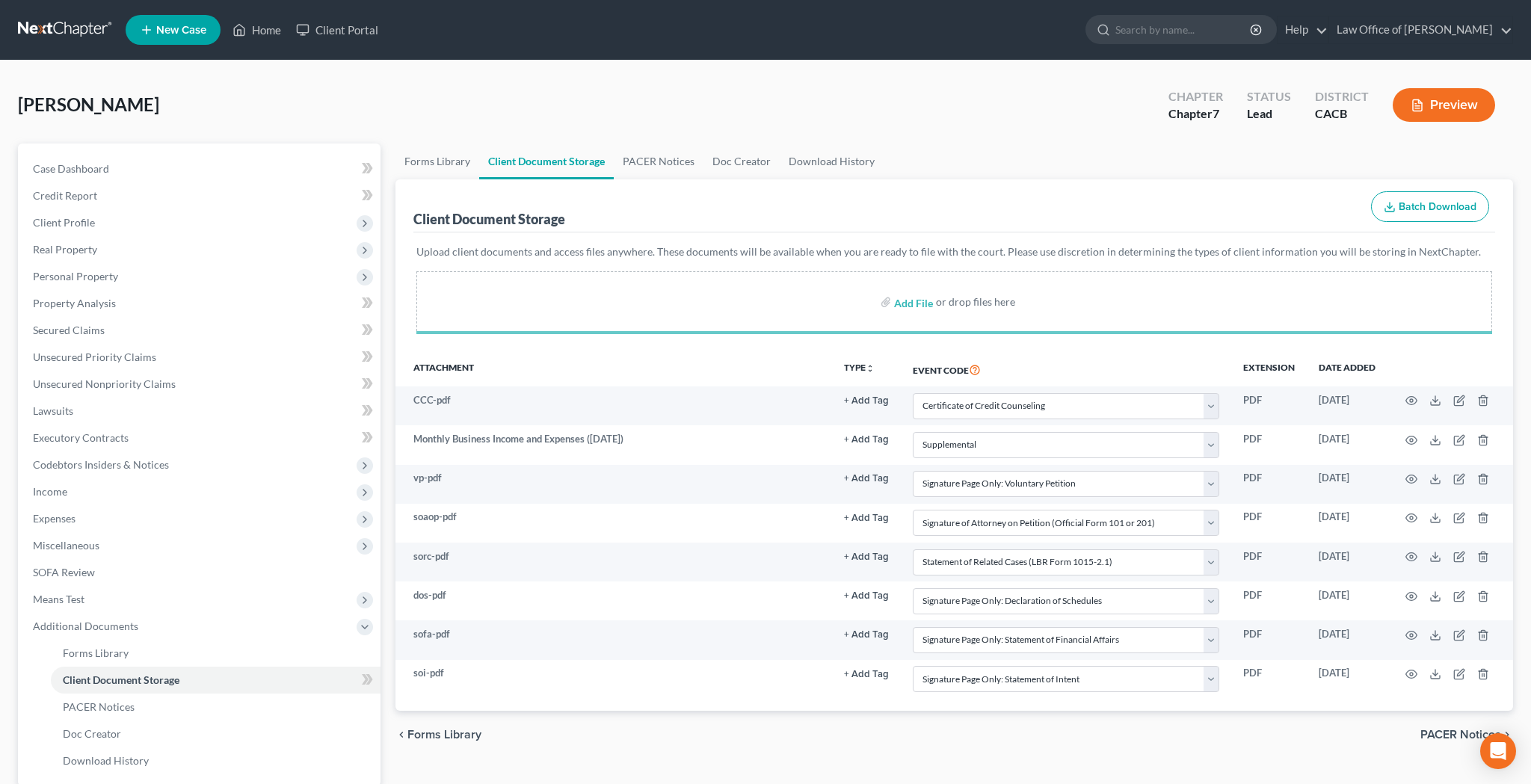
select select "56"
select select "57"
select select "58"
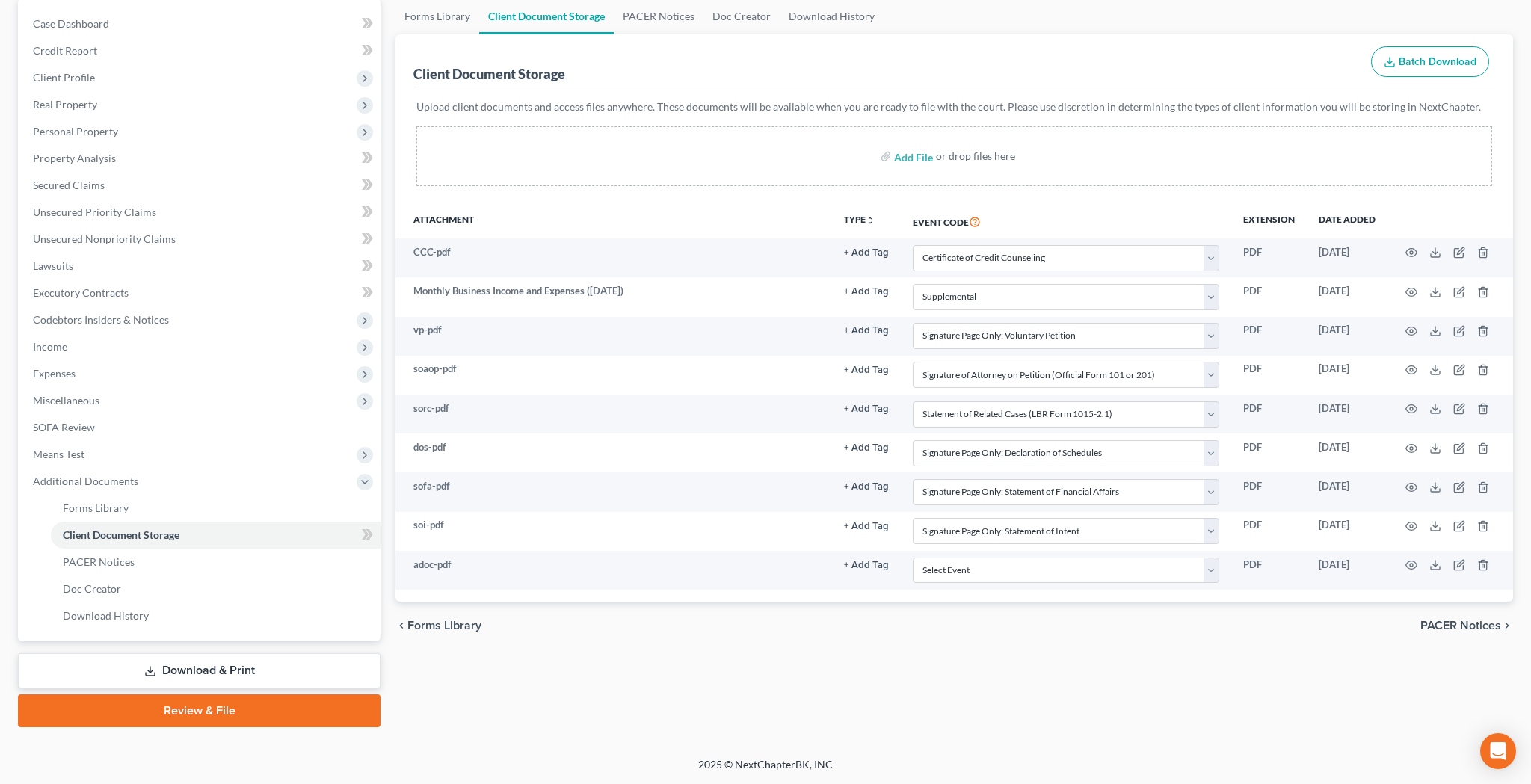
scroll to position [145, 0]
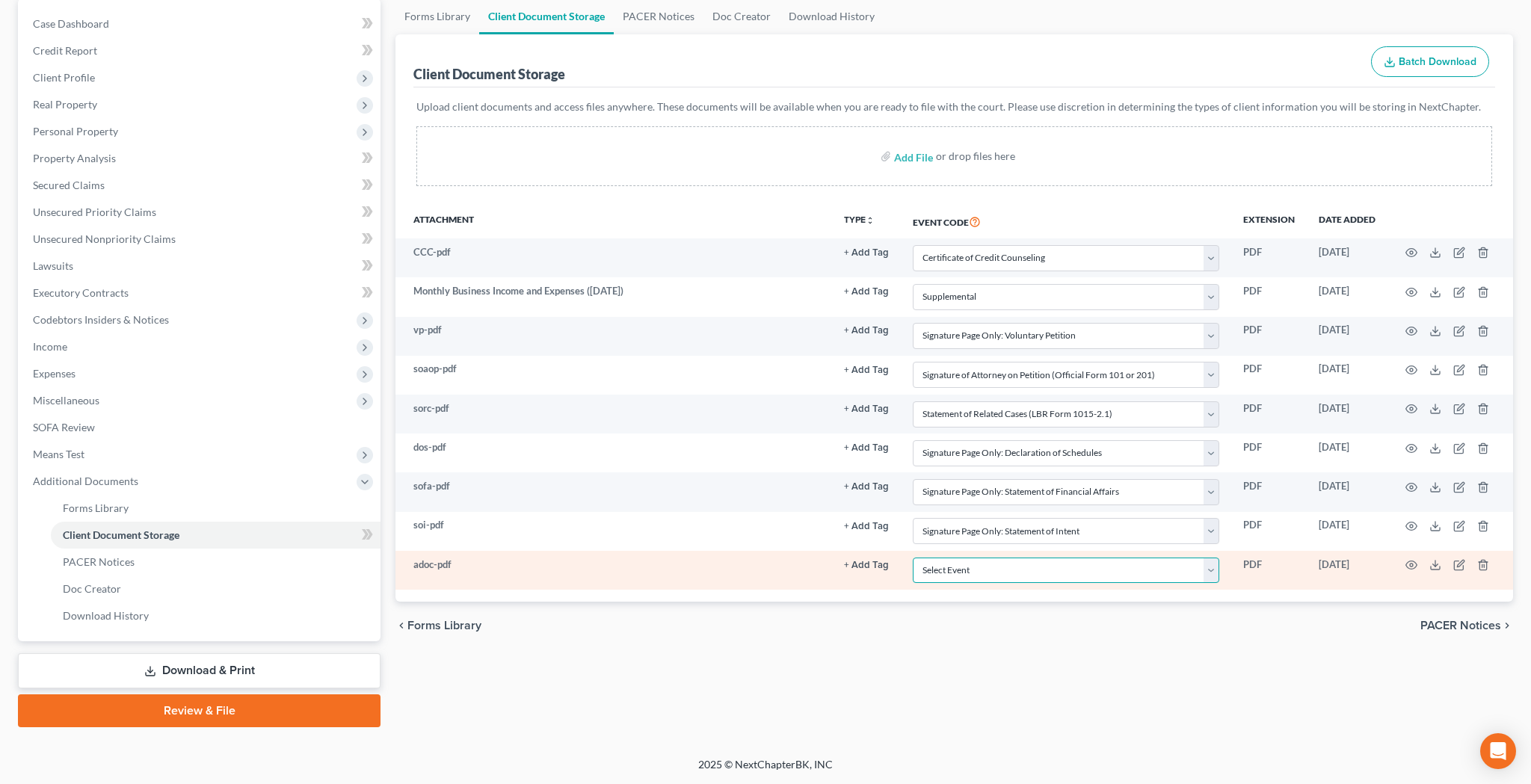
select select "51"
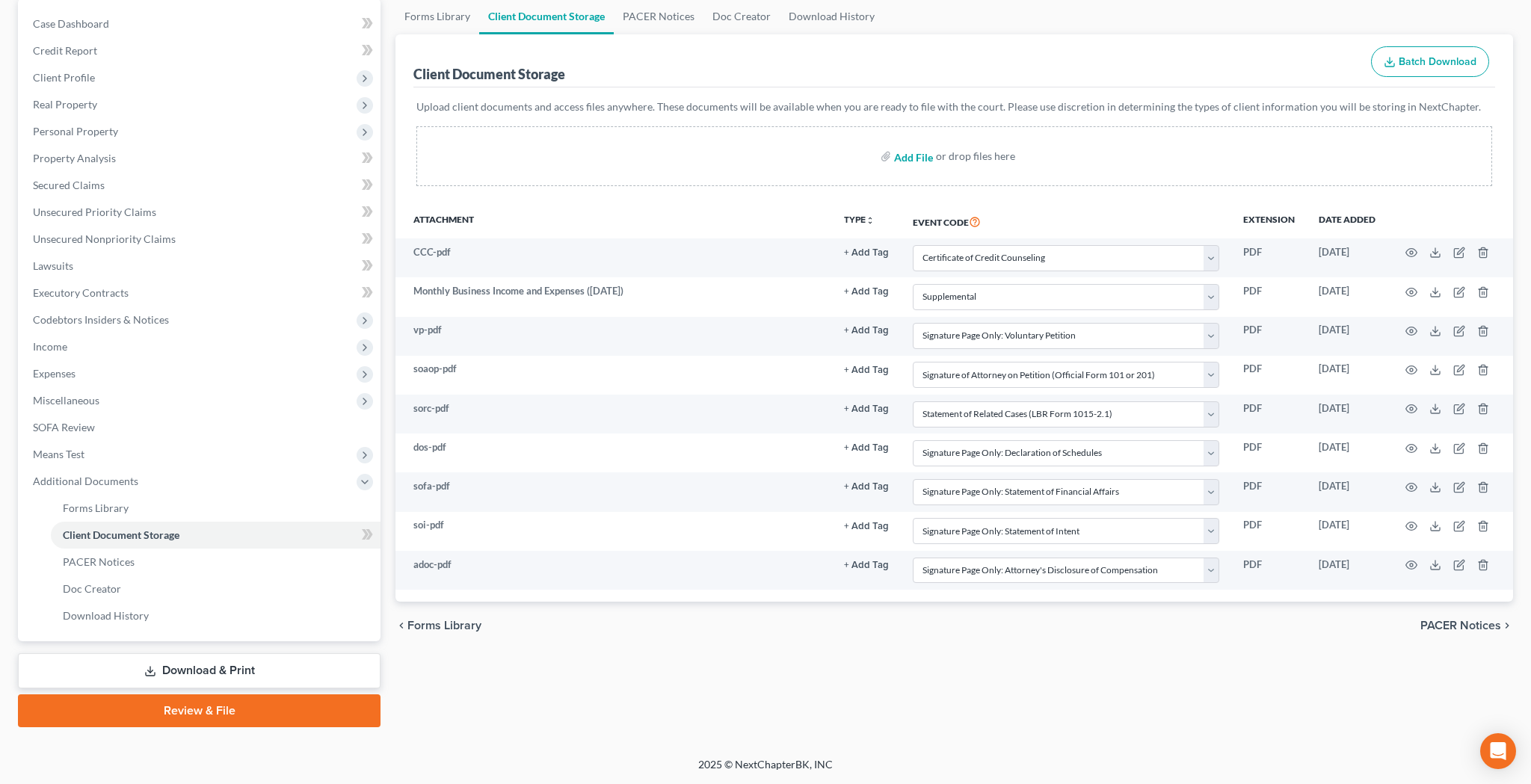
click at [913, 149] on input "file" at bounding box center [912, 156] width 36 height 27
type input "C:\fakepath\ch7.pdf"
select select "10"
select select "70"
select select "60"
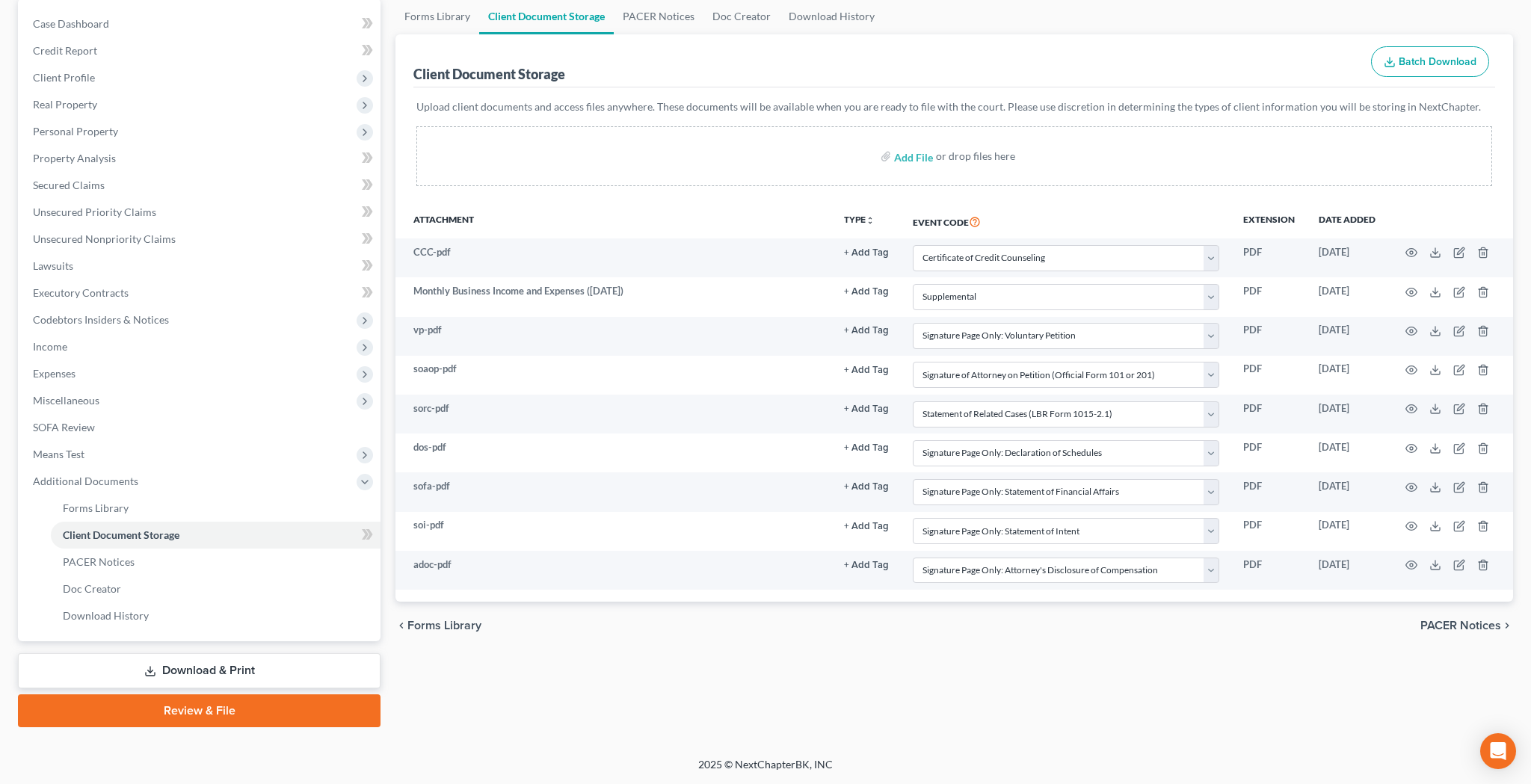
select select "61"
select select "65"
select select "56"
select select "57"
select select "58"
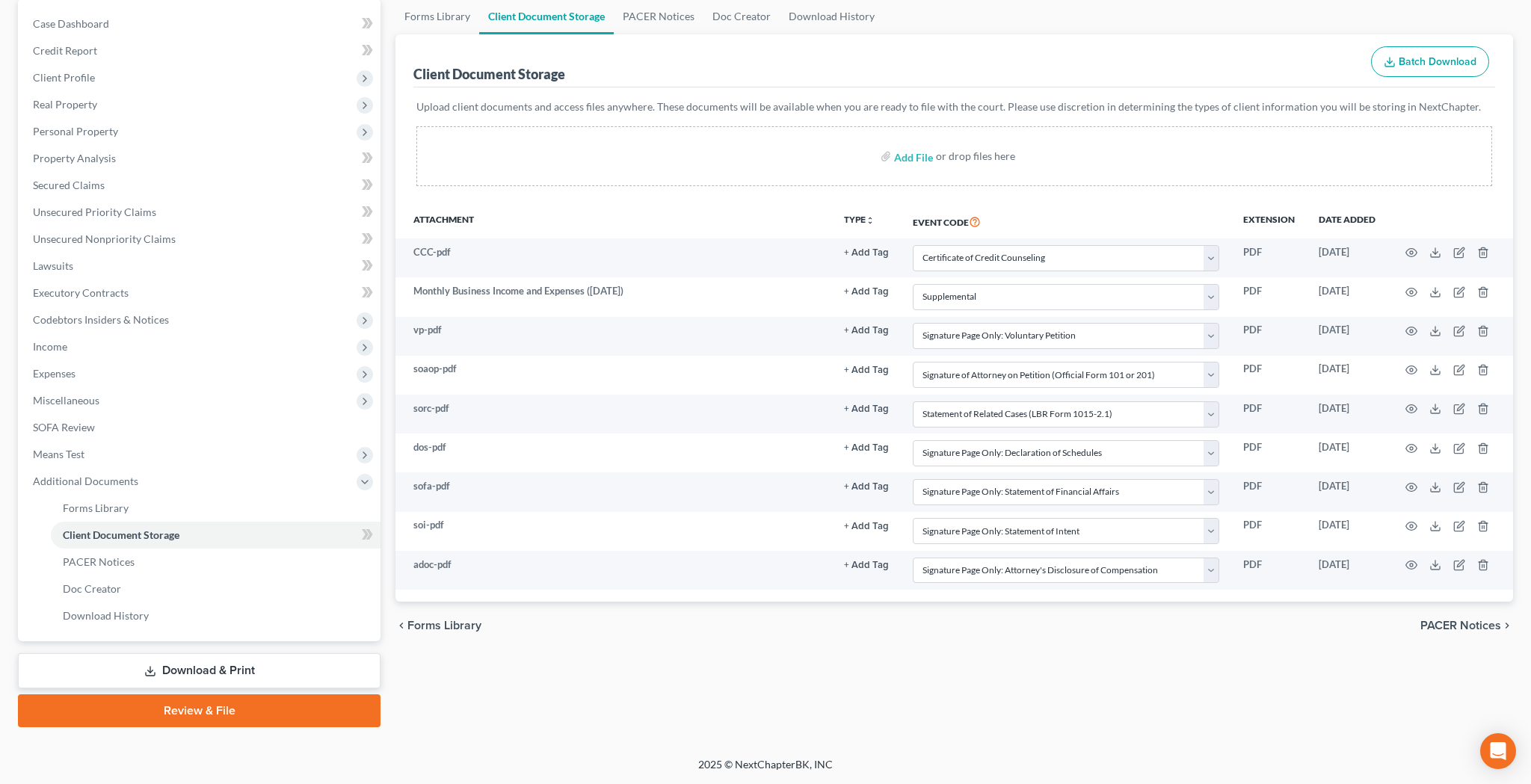
select select "51"
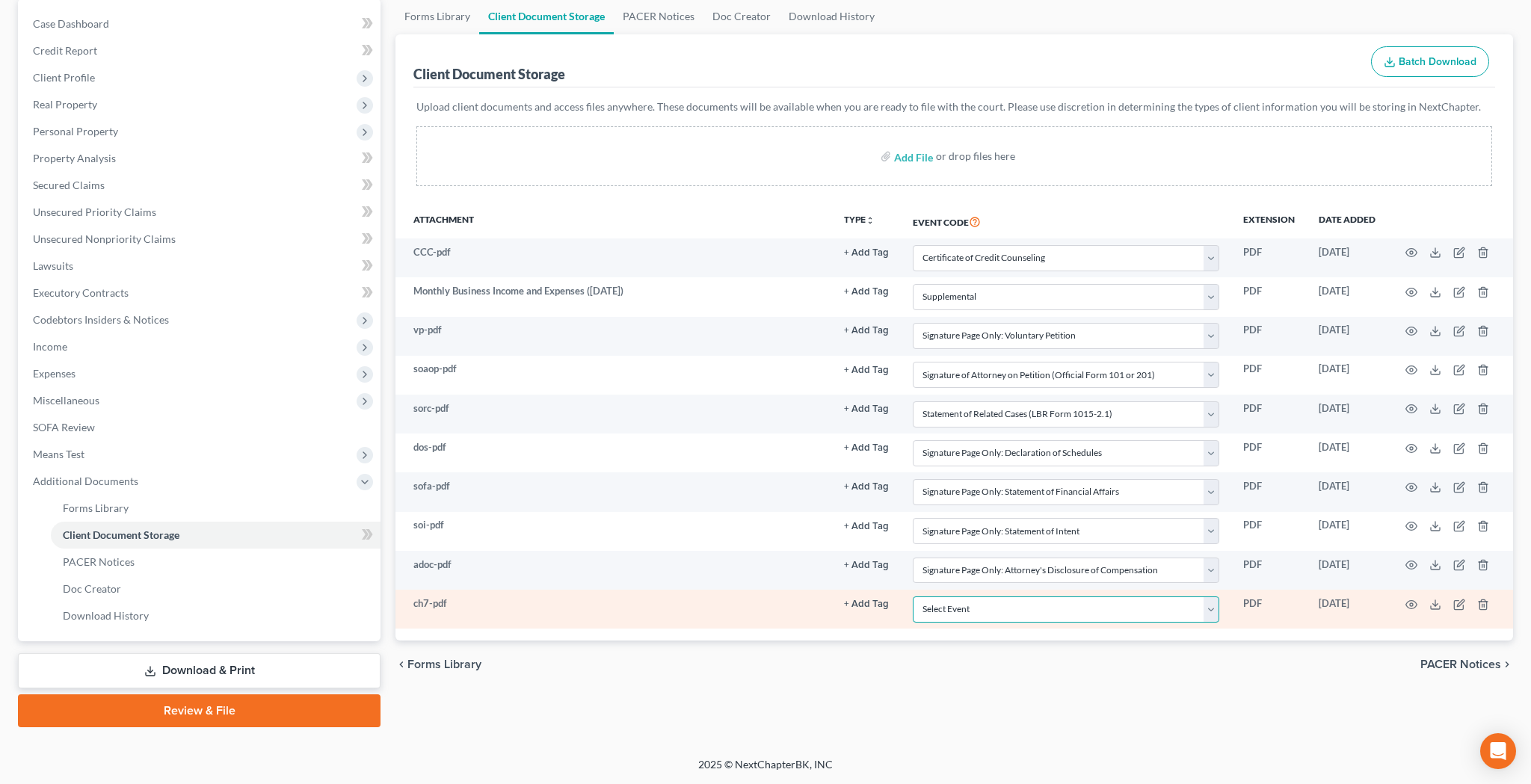
select select "55"
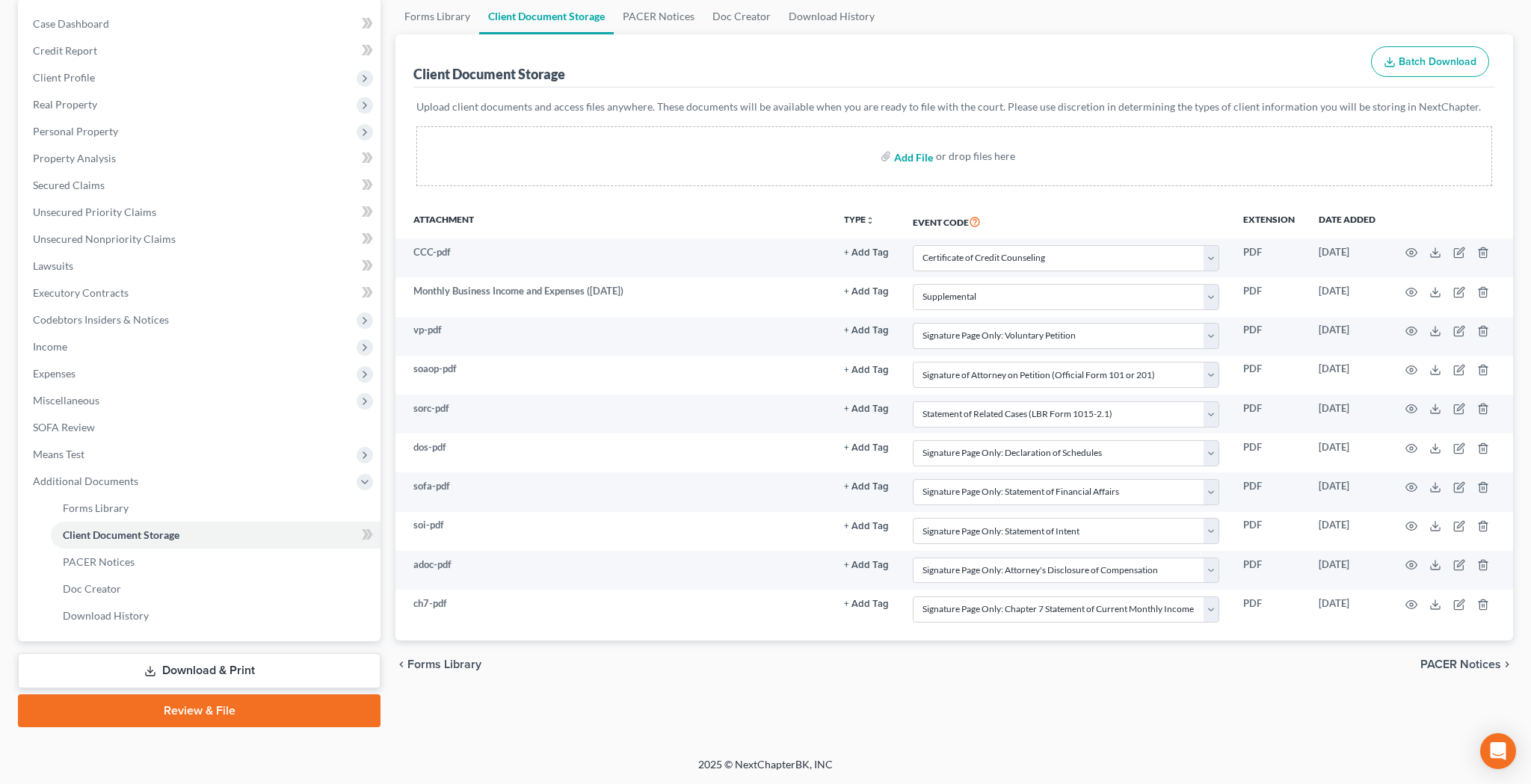
click at [912, 157] on input "file" at bounding box center [912, 156] width 36 height 27
type input "C:\fakepath\vocm.pdf"
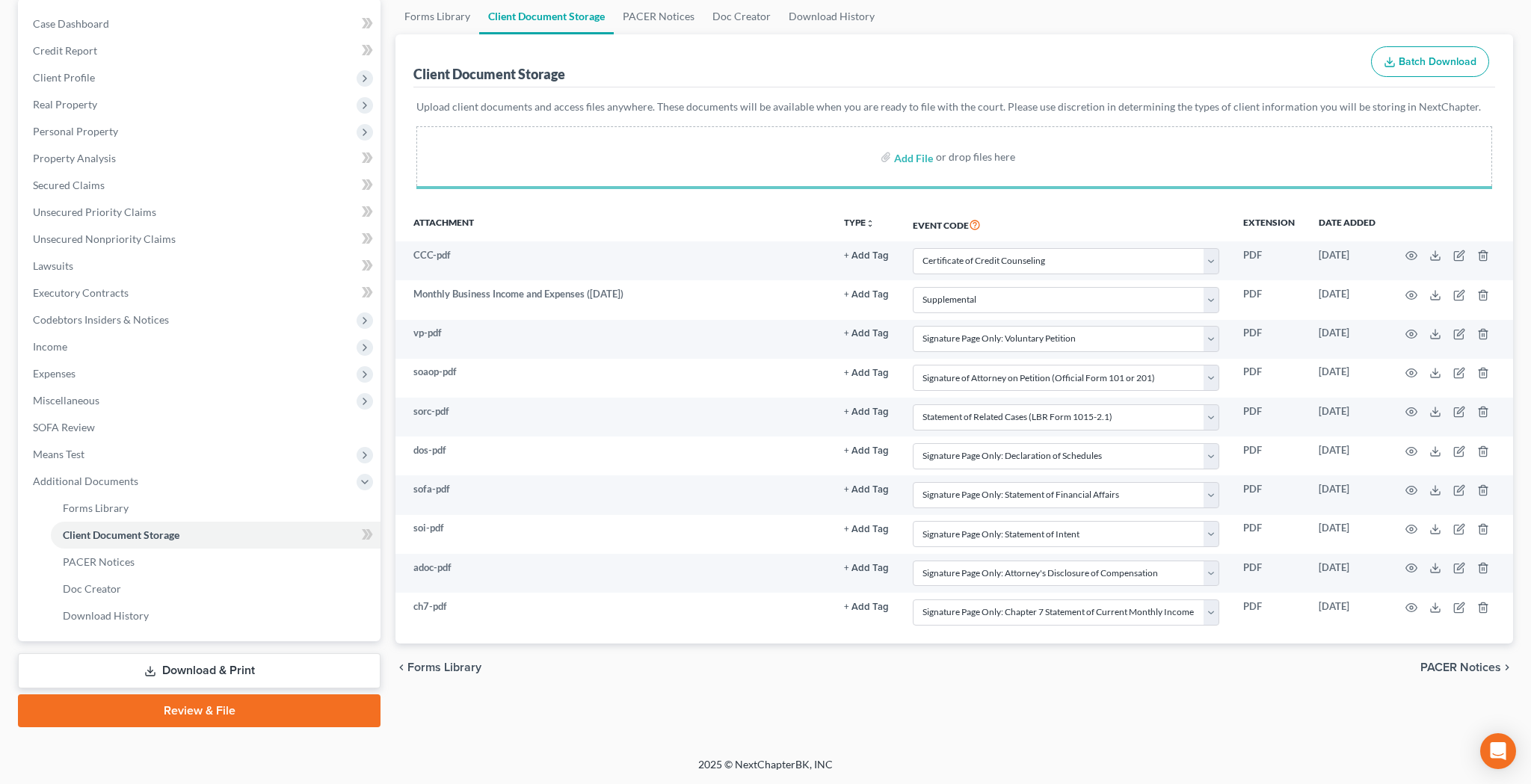
select select "10"
select select "70"
select select "60"
select select "61"
select select "65"
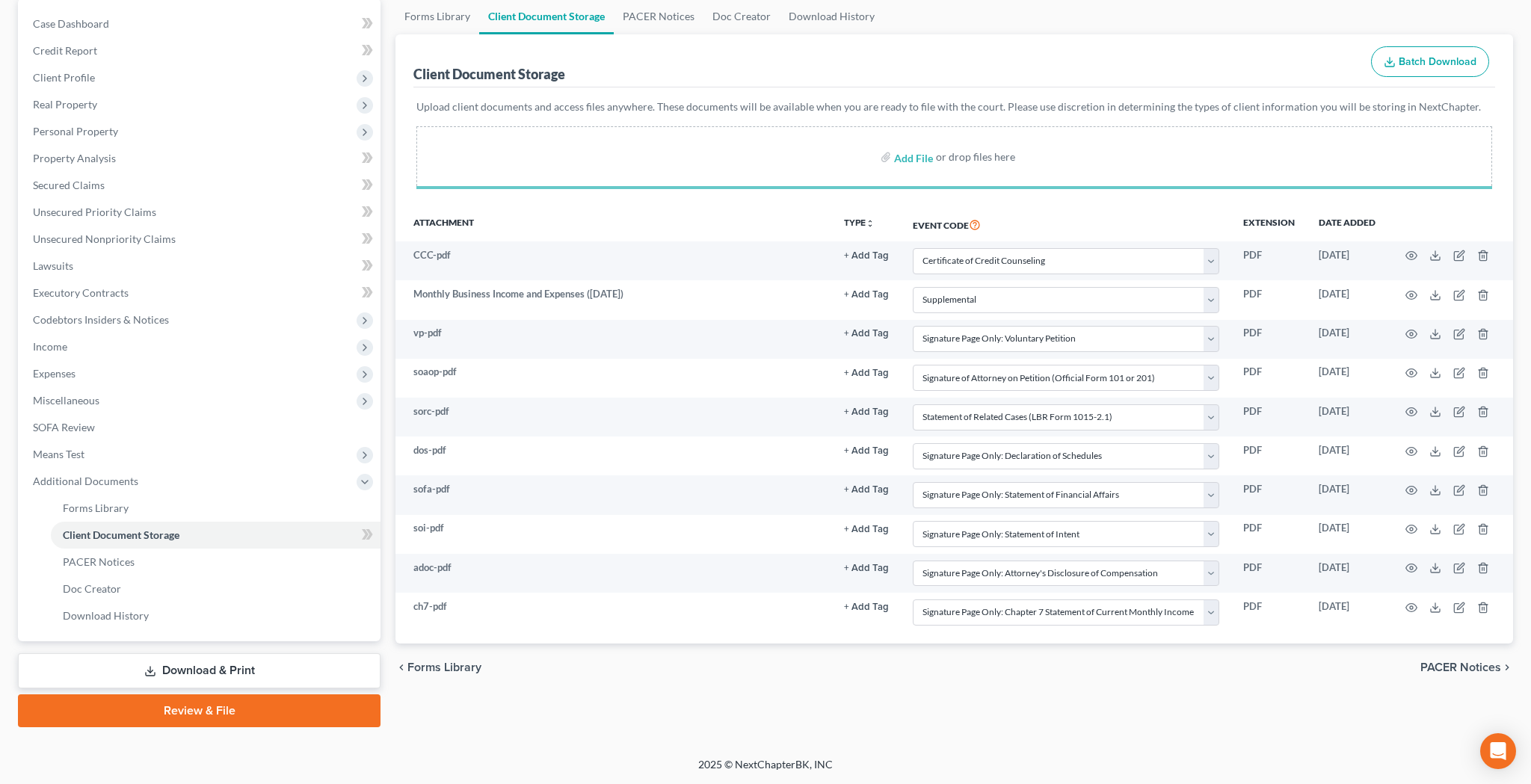
select select "56"
select select "57"
select select "58"
select select "51"
select select "55"
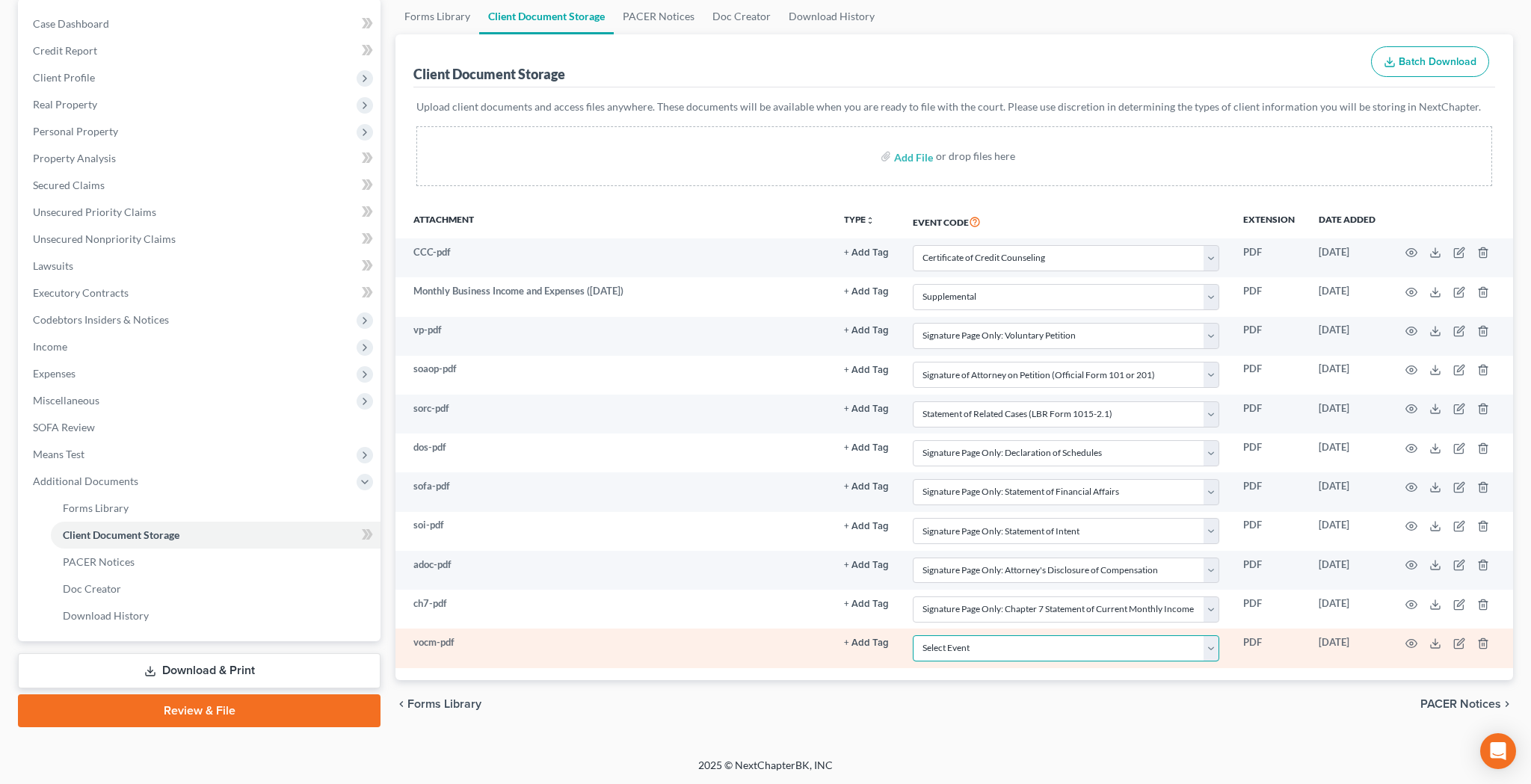
select select "59"
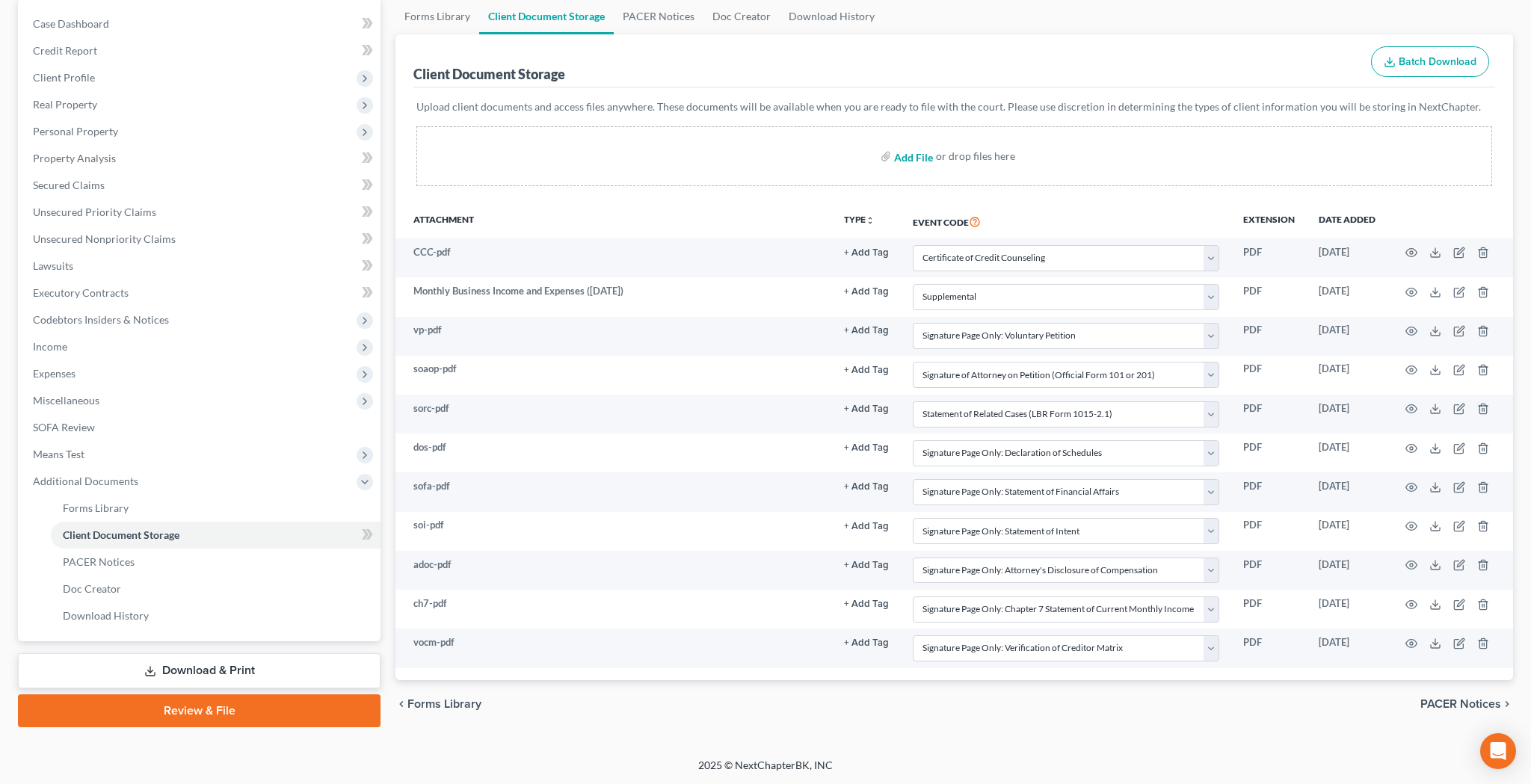
click at [913, 157] on input "file" at bounding box center [912, 156] width 36 height 27
type input "C:\fakepath\dbd.pdf"
select select "10"
select select "70"
select select "60"
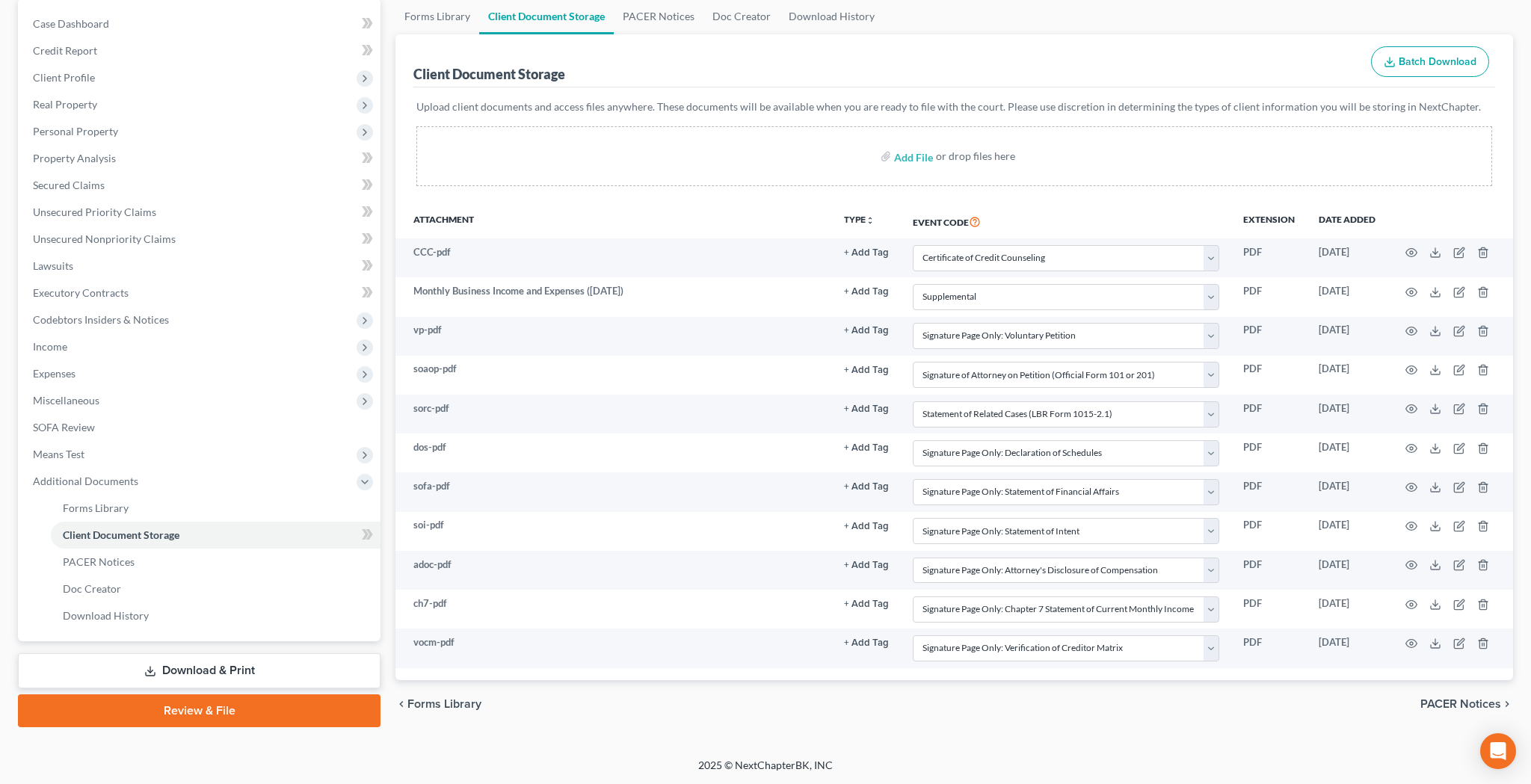
select select "61"
select select "65"
select select "56"
select select "57"
select select "58"
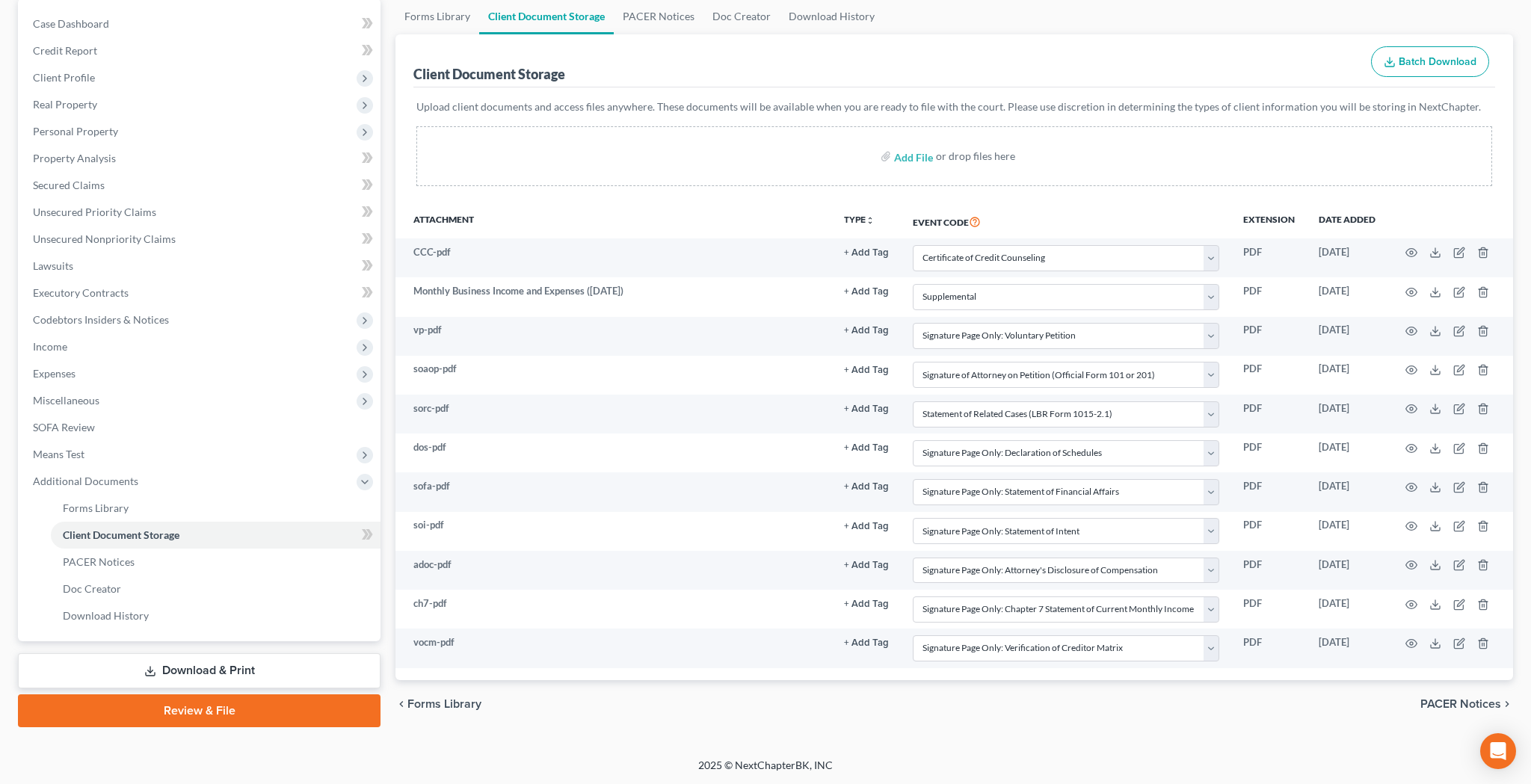
select select "51"
select select "55"
select select "59"
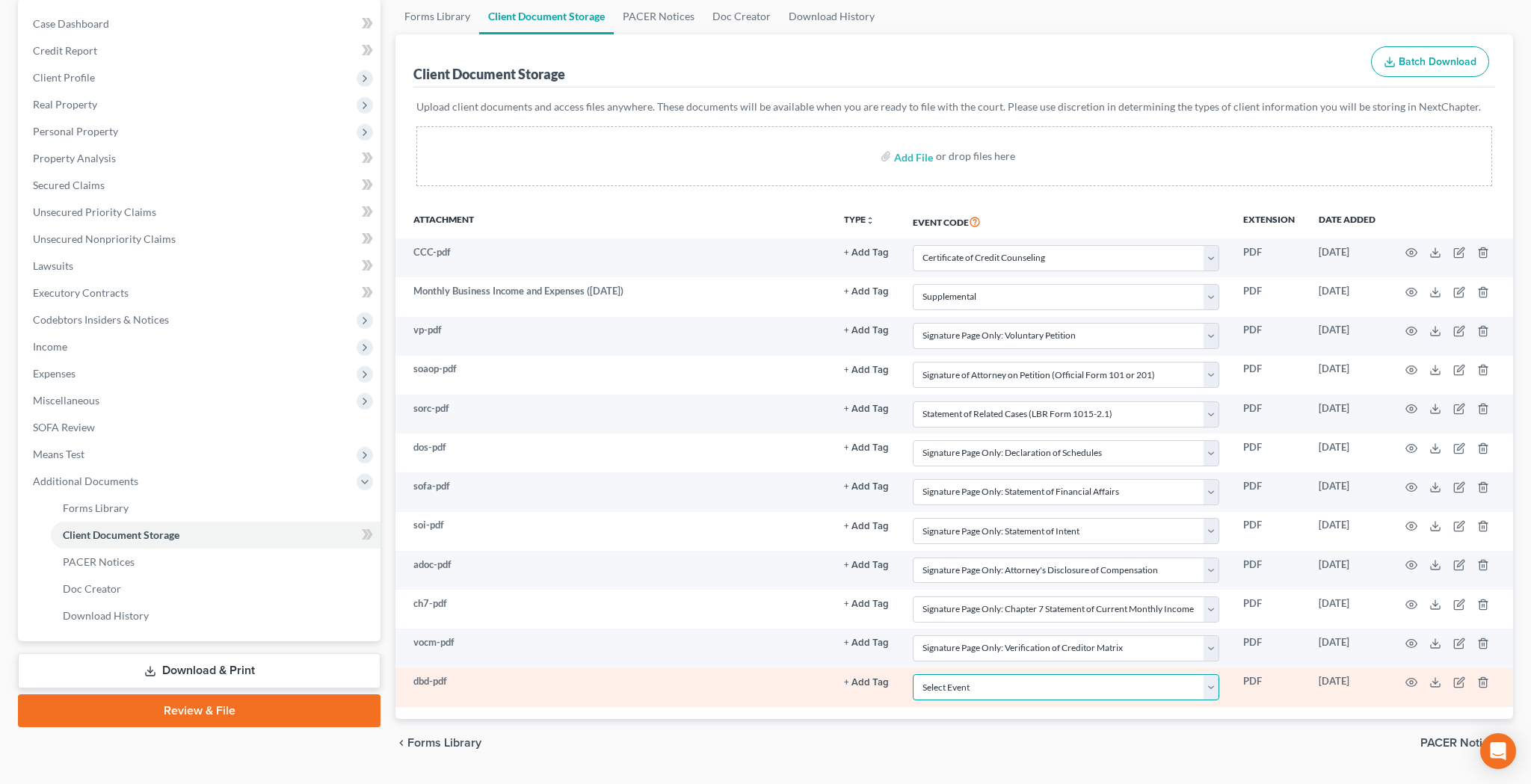
select select "30"
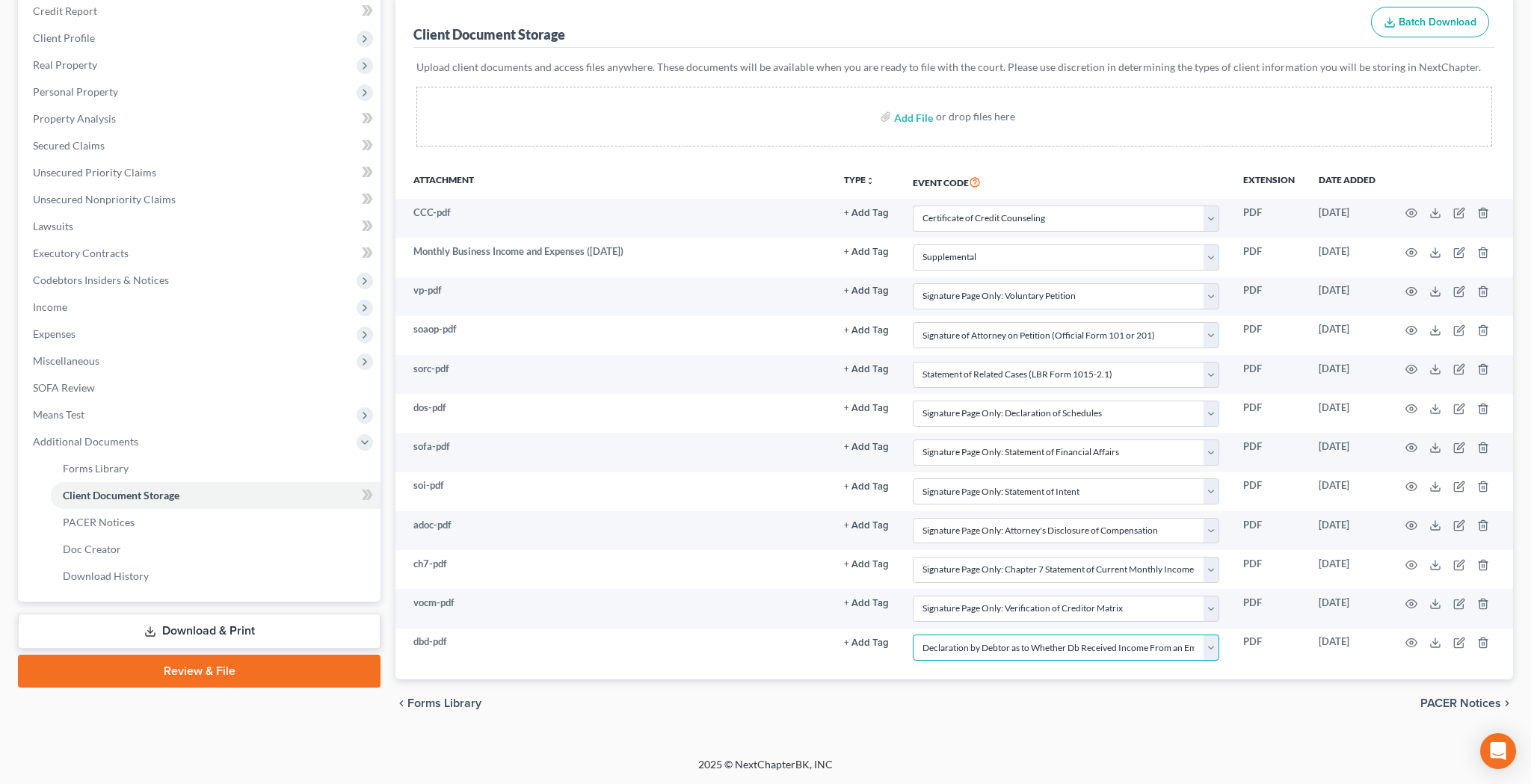
scroll to position [184, 0]
click at [269, 676] on link "Review & File" at bounding box center [199, 671] width 362 height 33
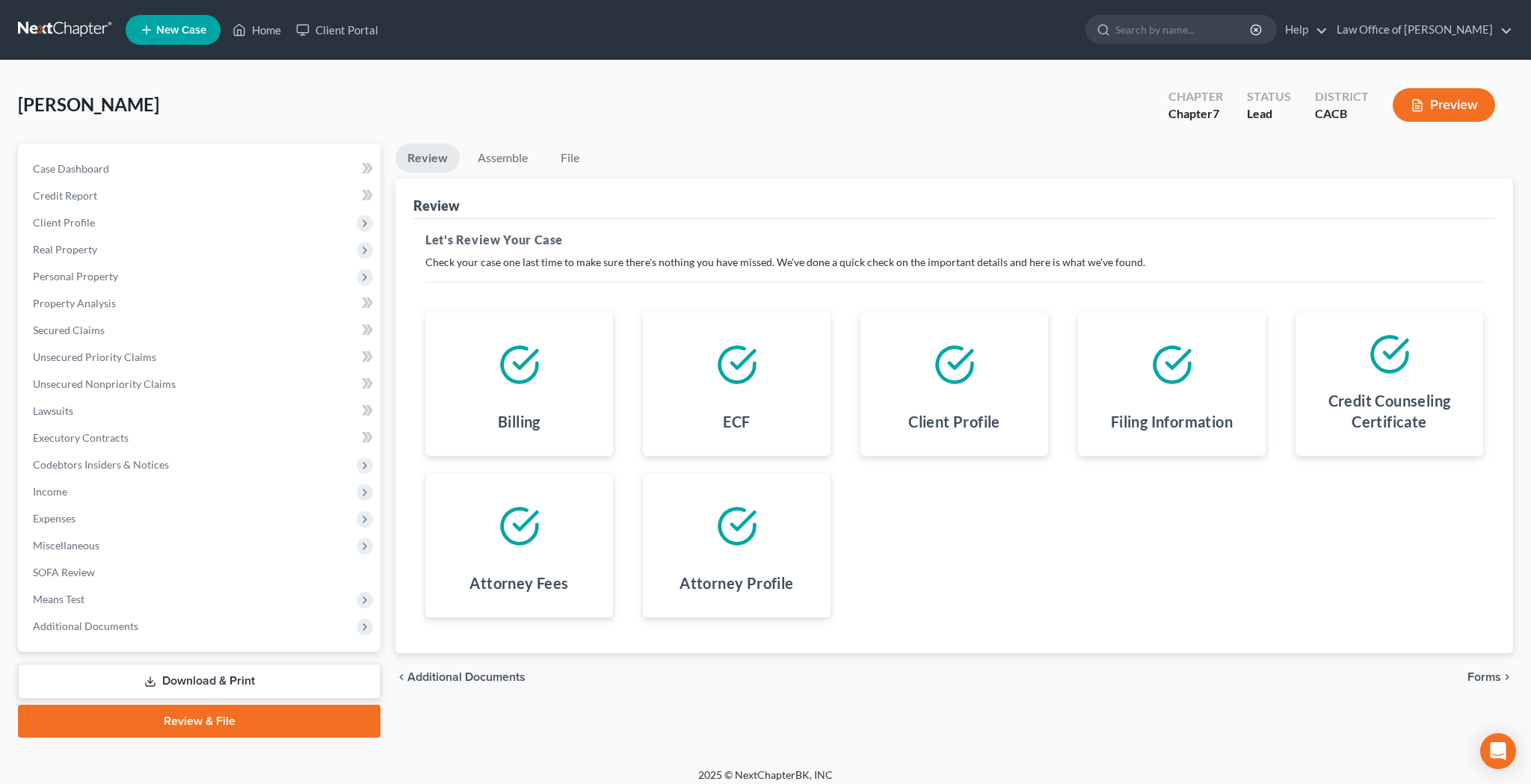
click at [1481, 675] on span "Forms" at bounding box center [1485, 677] width 34 height 12
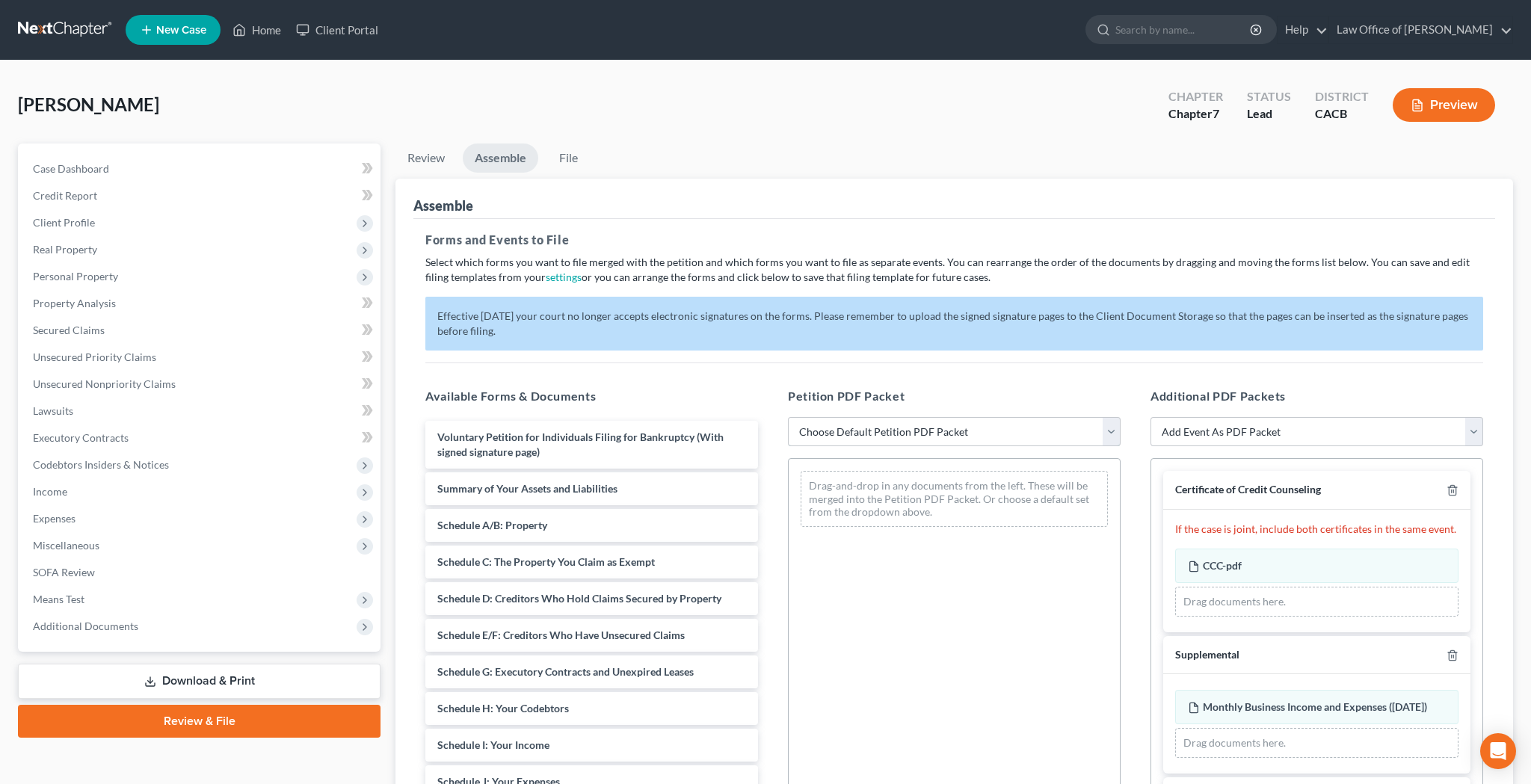
select select "2"
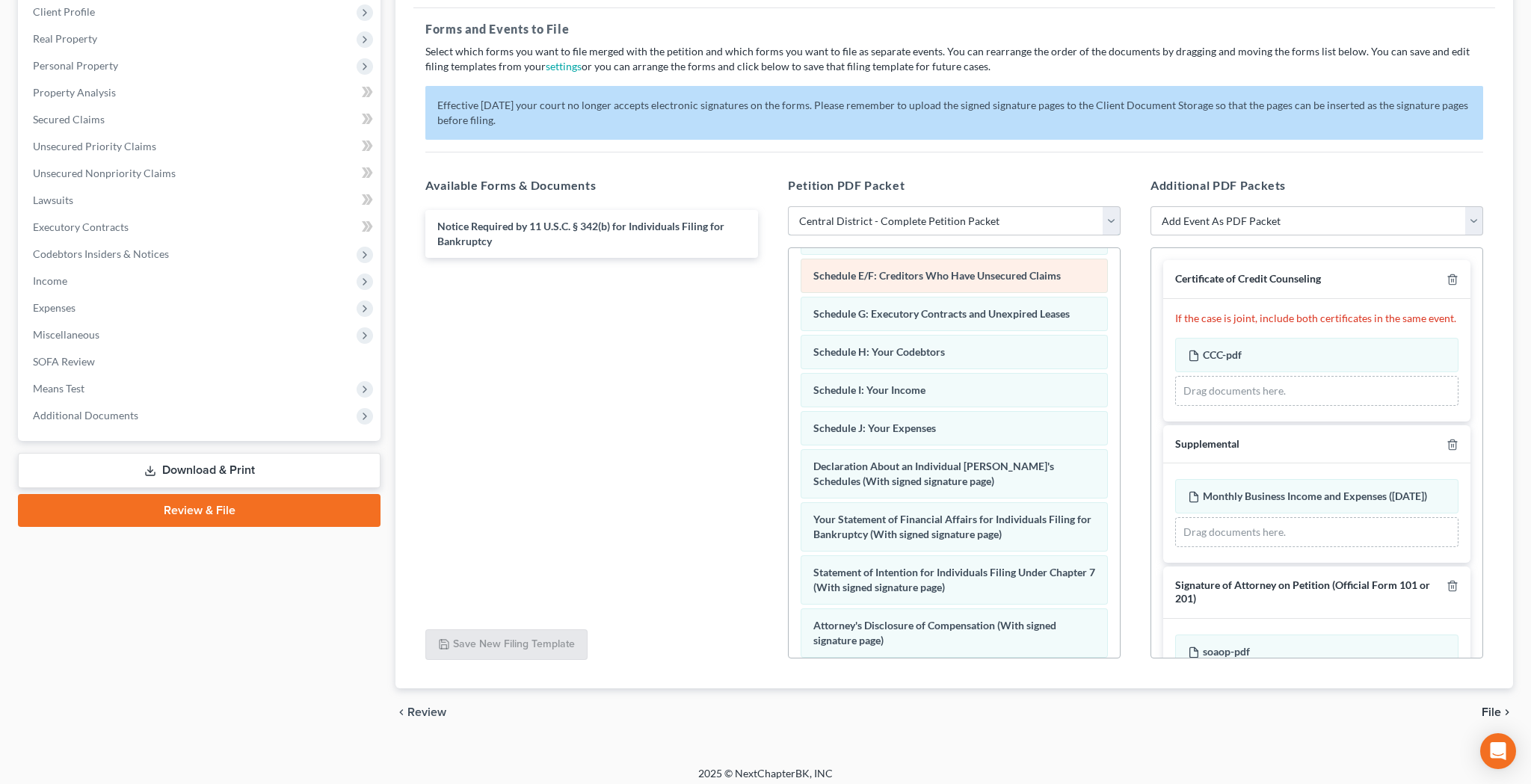
scroll to position [223, 0]
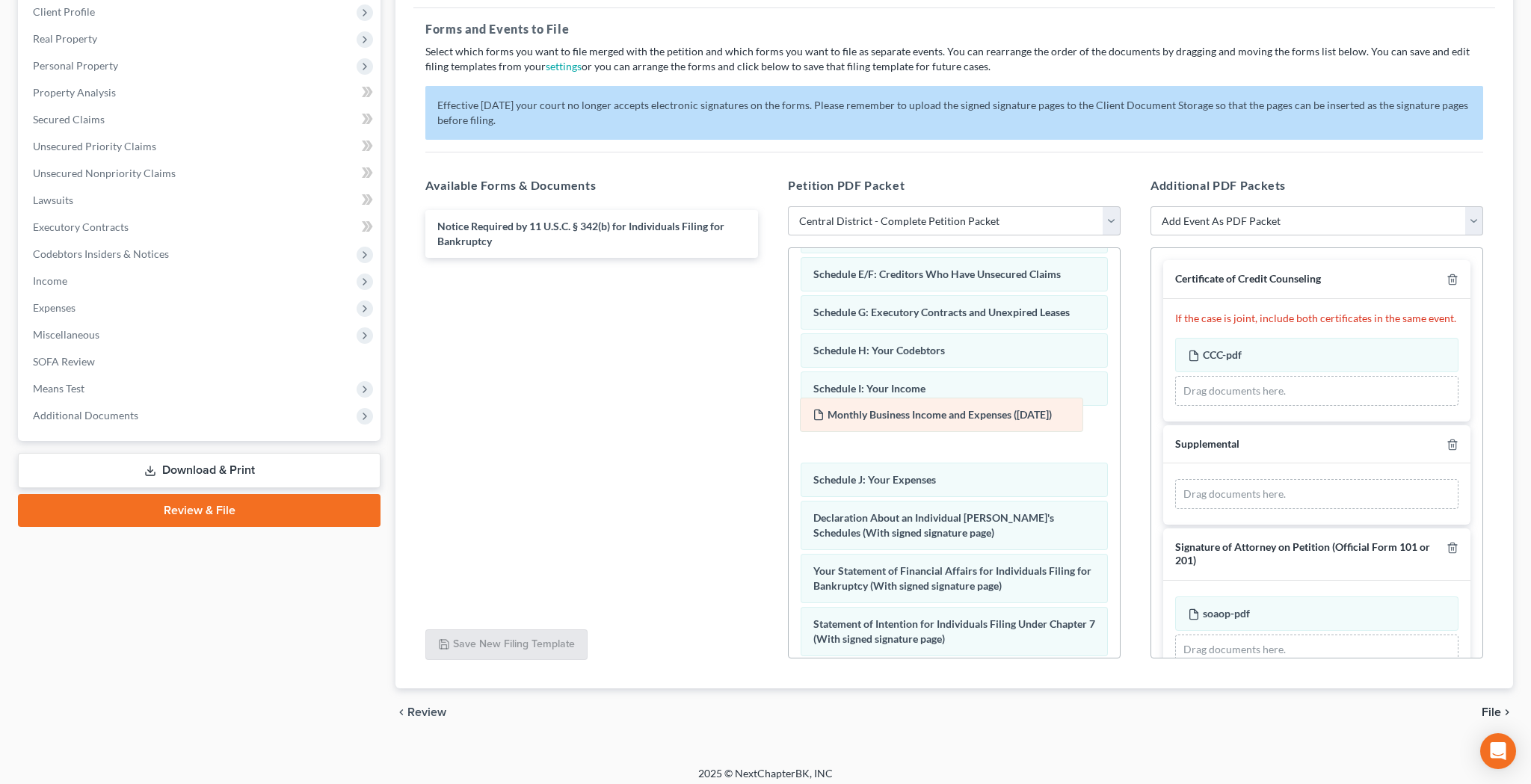
drag, startPoint x: 1325, startPoint y: 499, endPoint x: 950, endPoint y: 419, distance: 383.4
click at [1175, 479] on div "Monthly Business Income and Expenses ([DATE]) Amended Monthly Business Income a…" at bounding box center [1317, 493] width 283 height 29
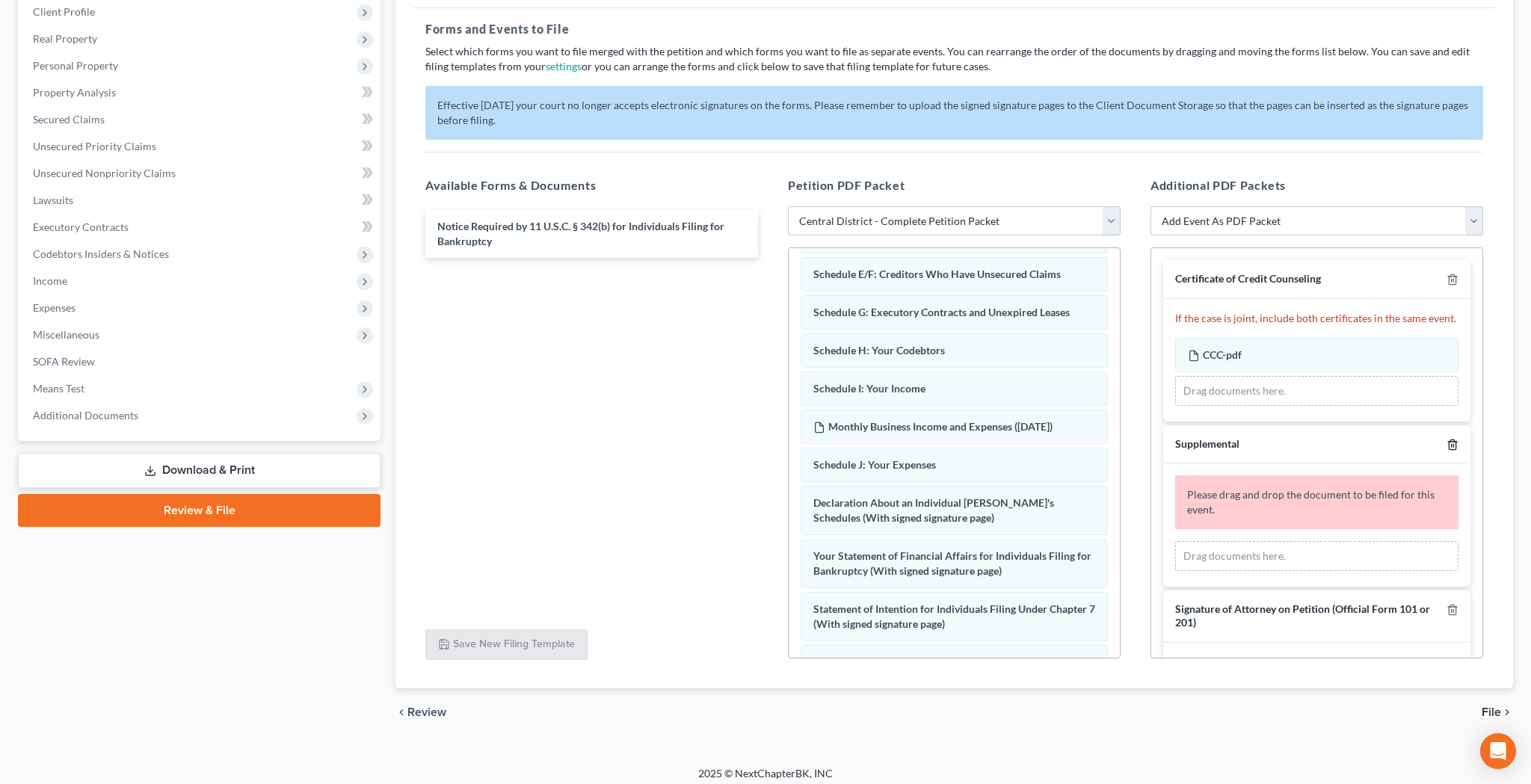
click at [1447, 439] on icon "button" at bounding box center [1453, 445] width 12 height 12
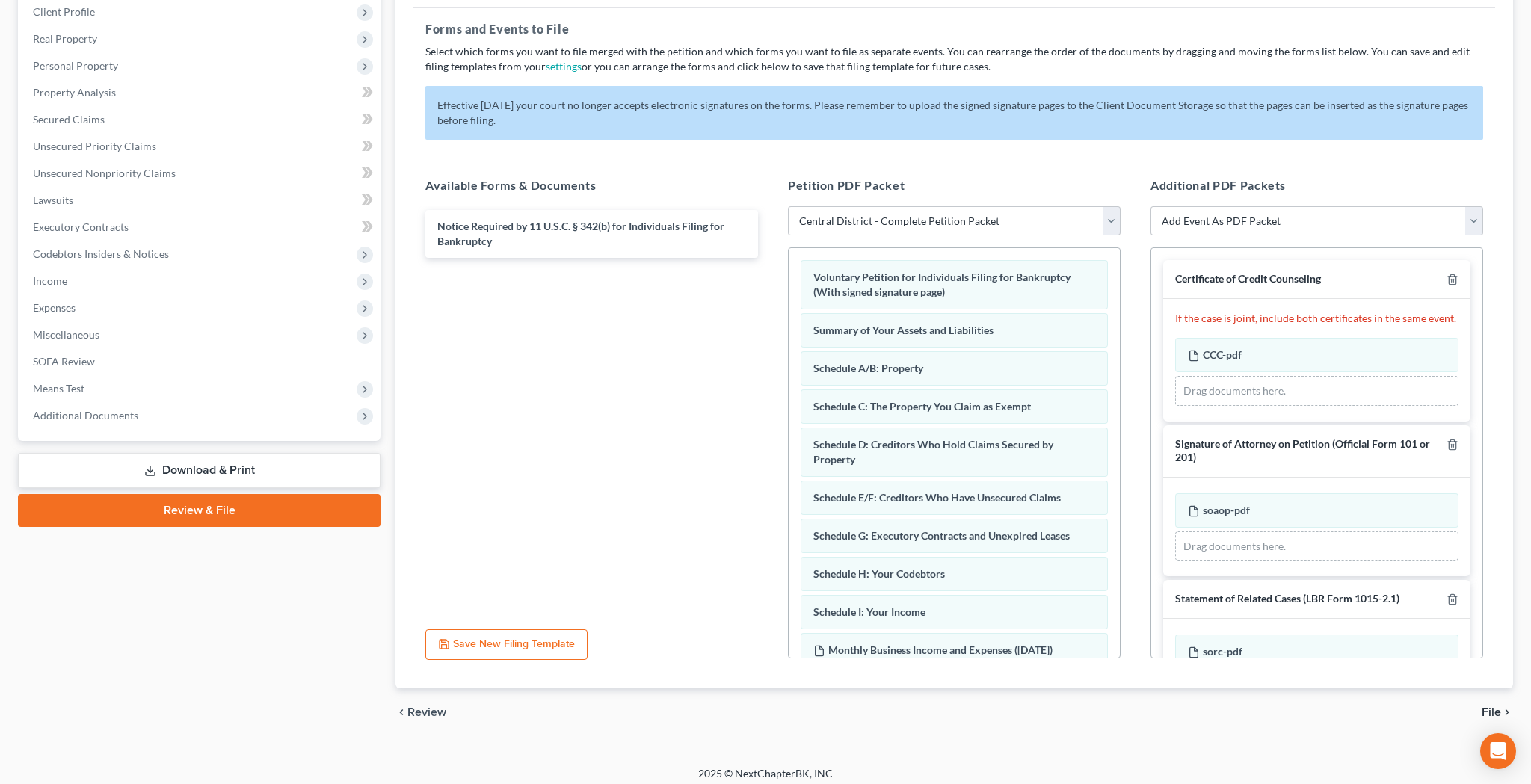
scroll to position [0, 0]
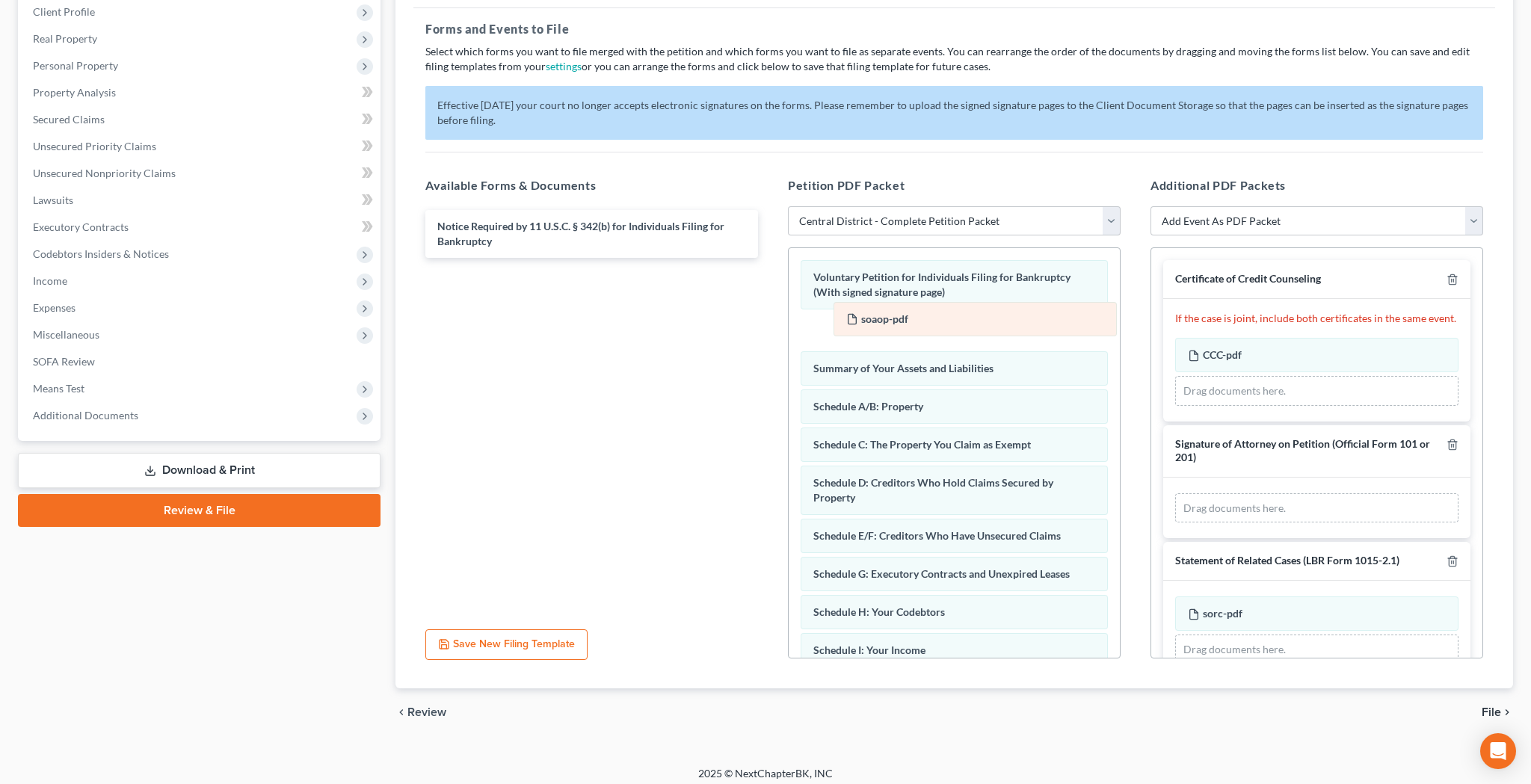
drag, startPoint x: 1273, startPoint y: 505, endPoint x: 925, endPoint y: 322, distance: 393.2
click at [1175, 493] on div "soaop-pdf Amended soaop-pdf soaop-pdf Amended soaop-pdf Drag documents here." at bounding box center [1317, 508] width 283 height 29
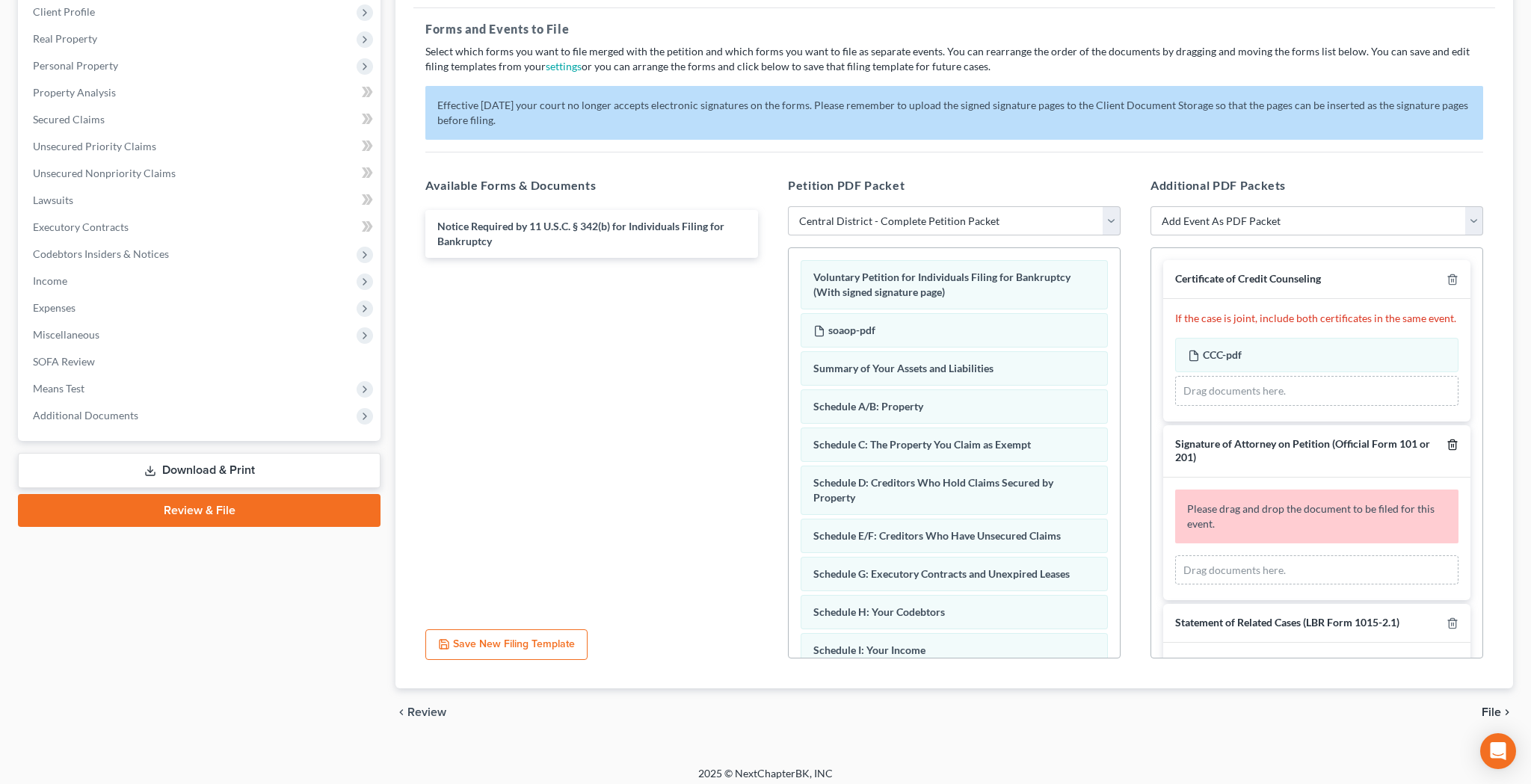
click at [1453, 439] on icon "button" at bounding box center [1453, 445] width 12 height 12
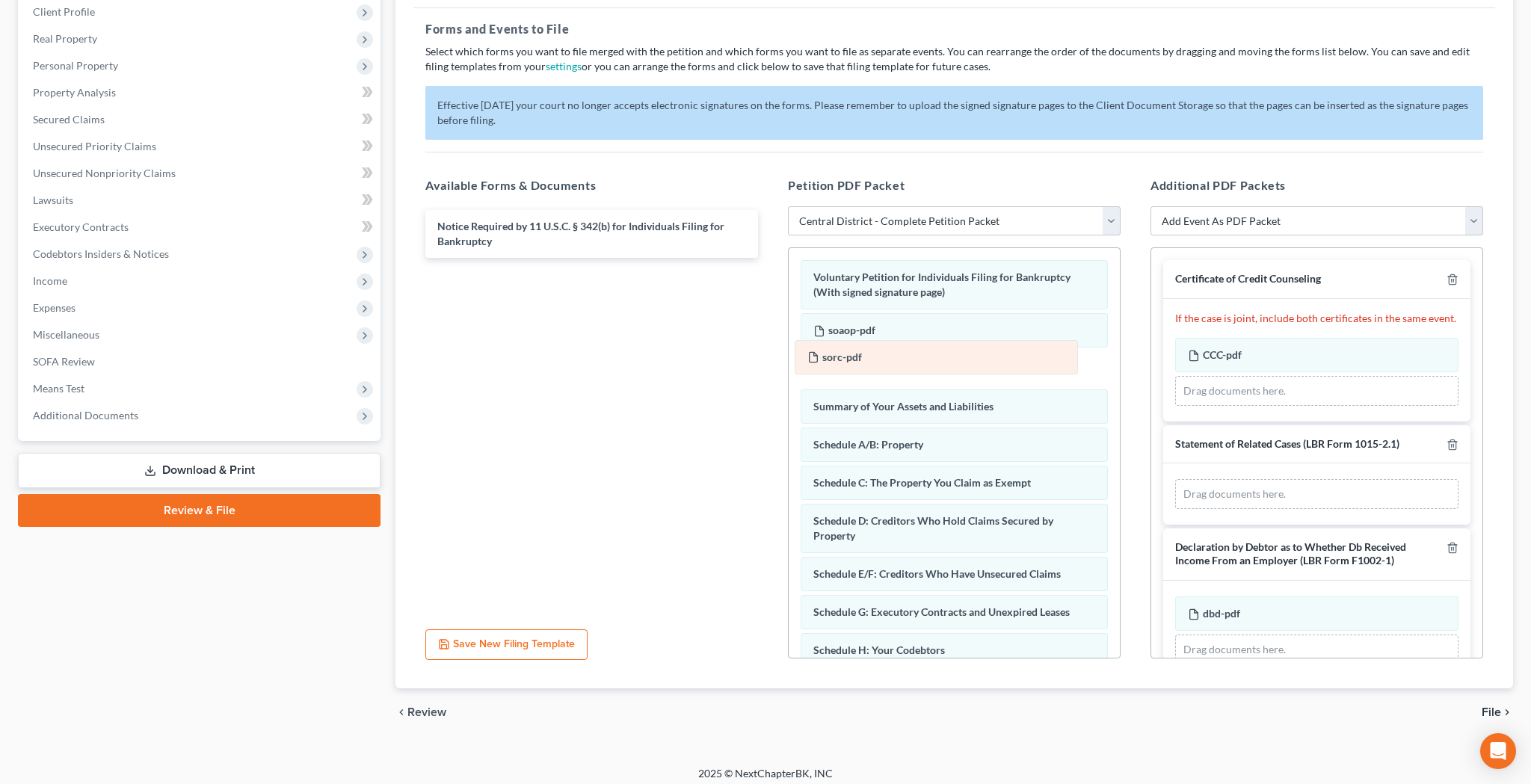
drag, startPoint x: 1309, startPoint y: 490, endPoint x: 937, endPoint y: 352, distance: 396.8
click at [1175, 479] on div "sorc-pdf Amended sorc-pdf sorc-pdf Amended sorc-pdf Drag documents here." at bounding box center [1317, 493] width 283 height 29
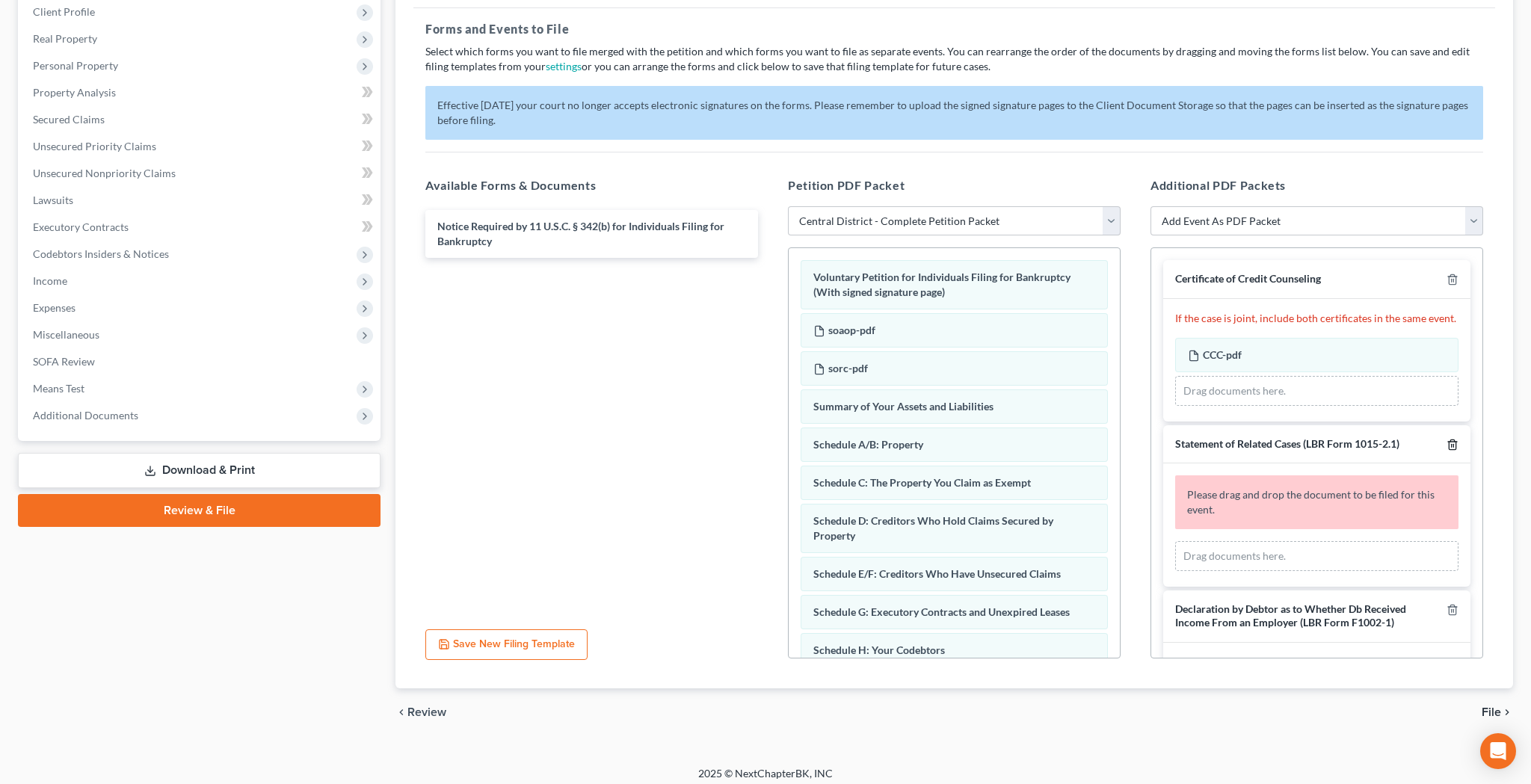
click at [1448, 439] on icon "button" at bounding box center [1453, 445] width 12 height 12
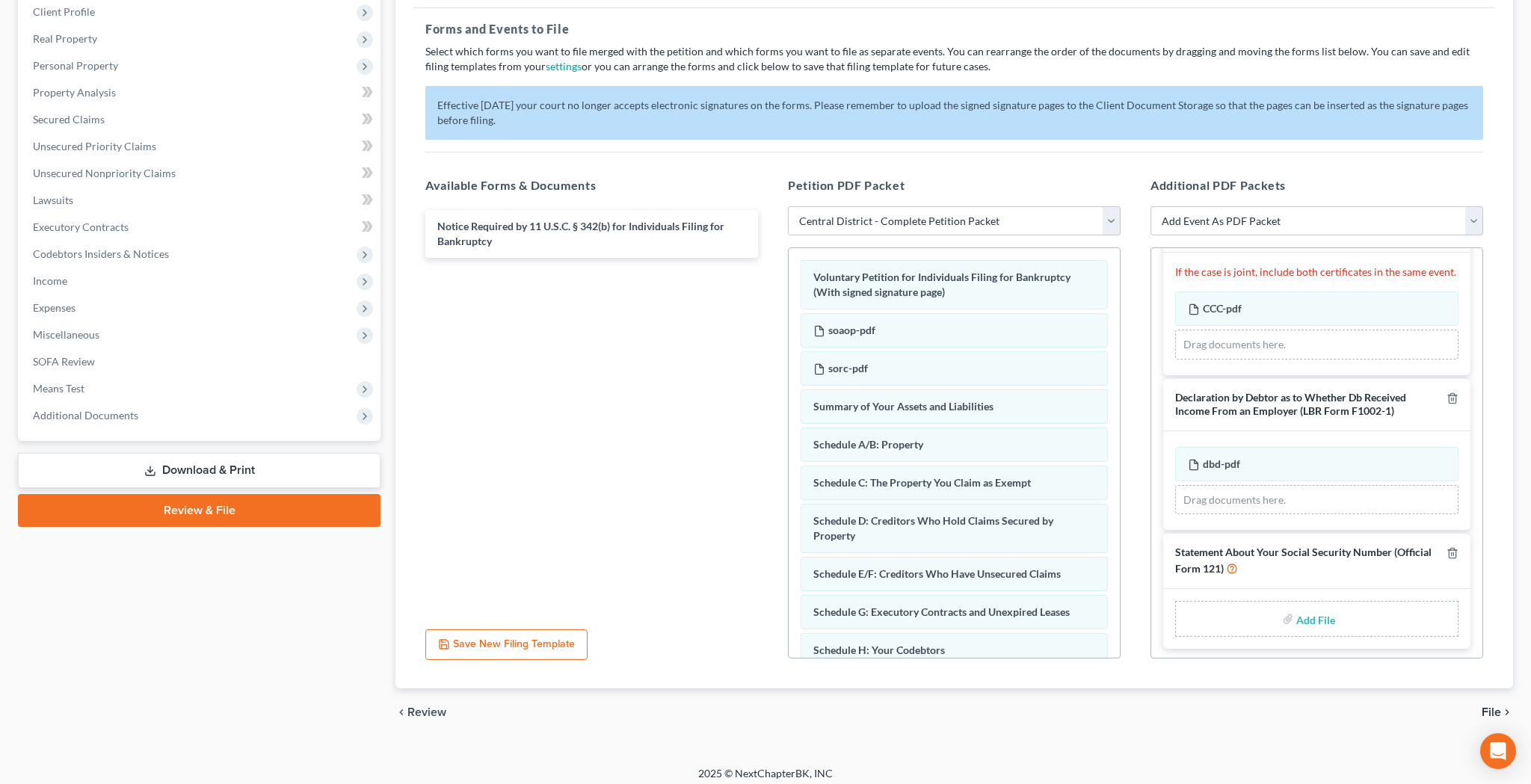
scroll to position [45, 0]
click at [1316, 620] on input "file" at bounding box center [1314, 620] width 36 height 27
type input "C:\fakepath\sosn.pdf"
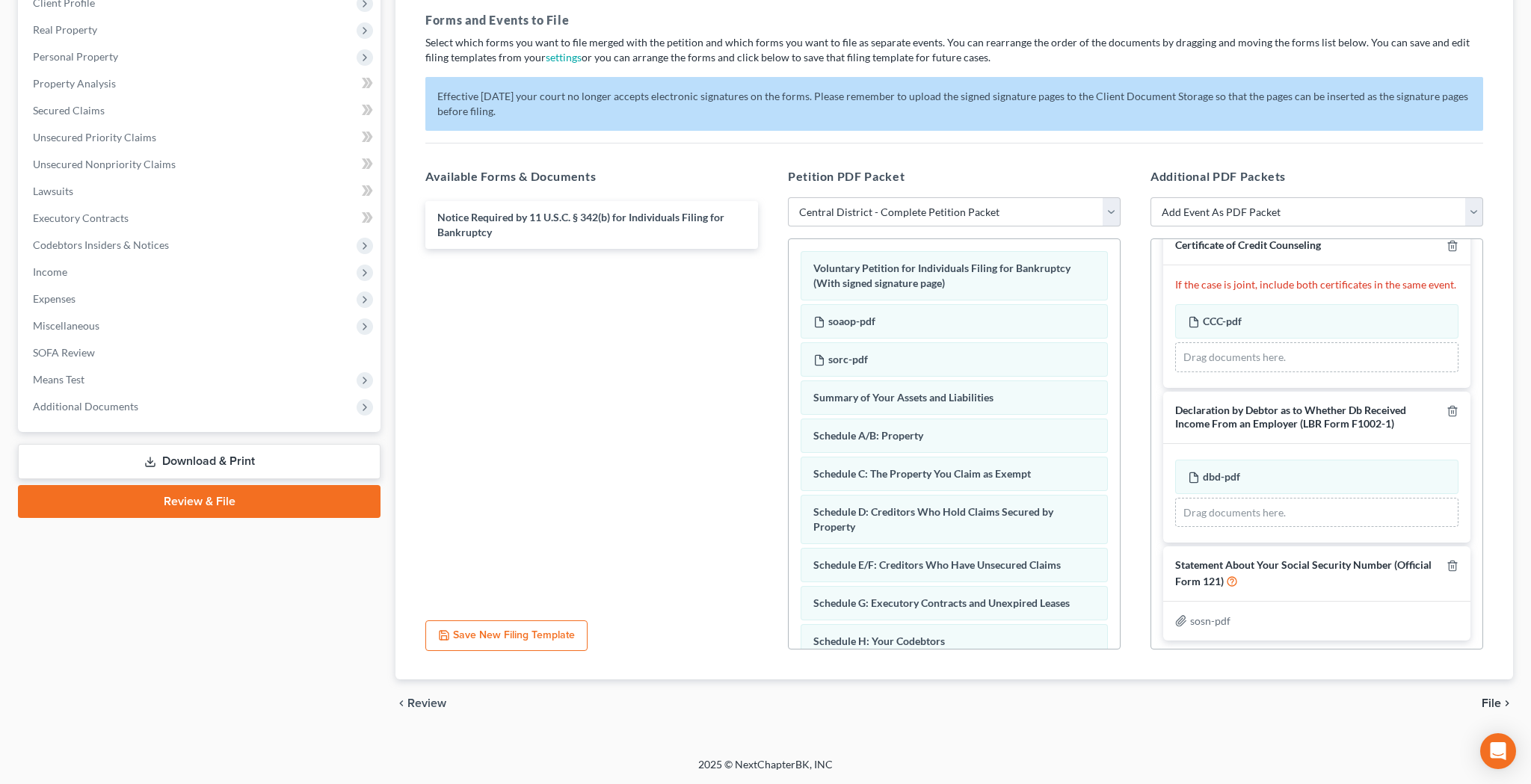
click at [1488, 703] on span "File" at bounding box center [1491, 703] width 19 height 12
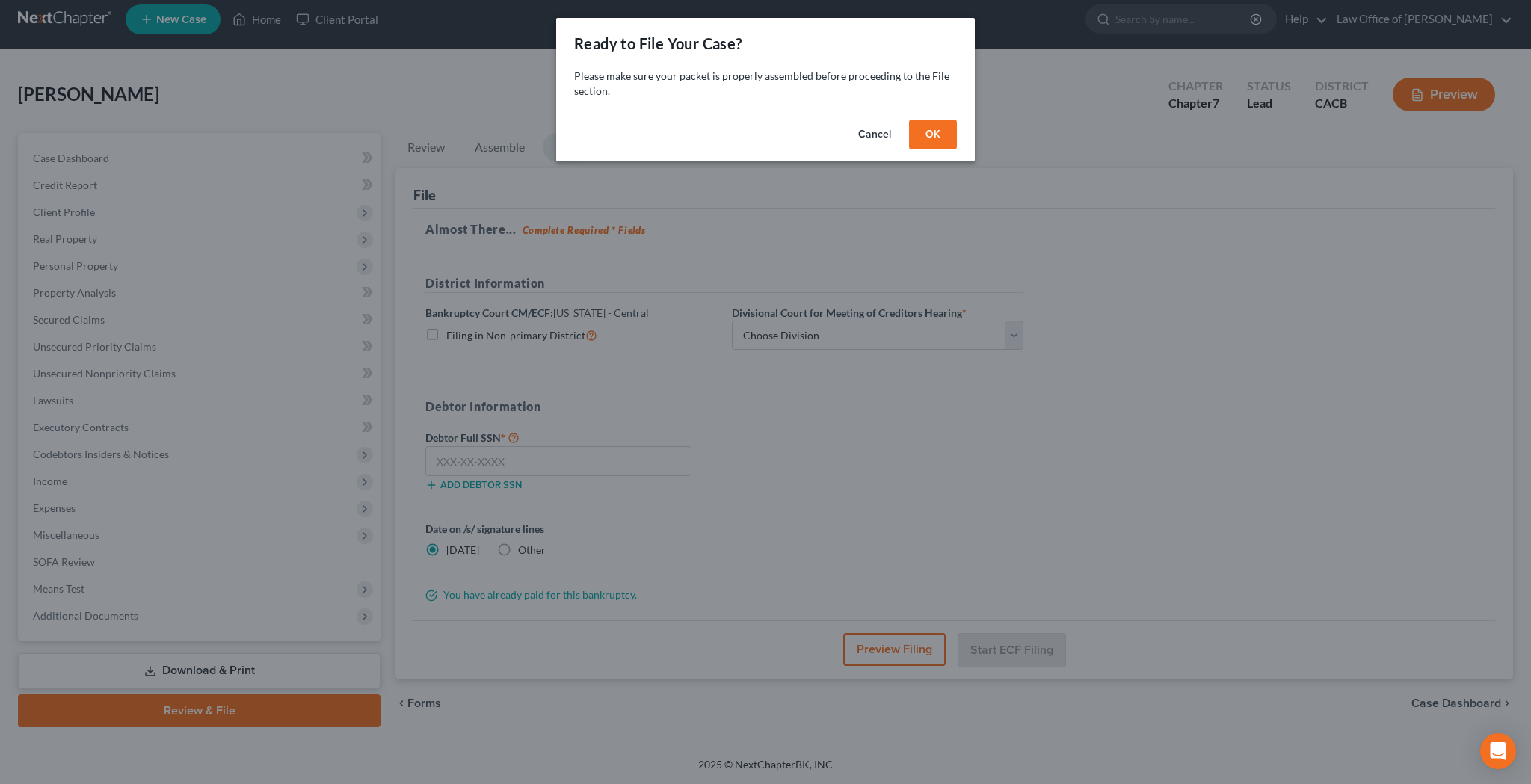
scroll to position [10, 0]
click at [927, 131] on button "OK" at bounding box center [933, 134] width 48 height 29
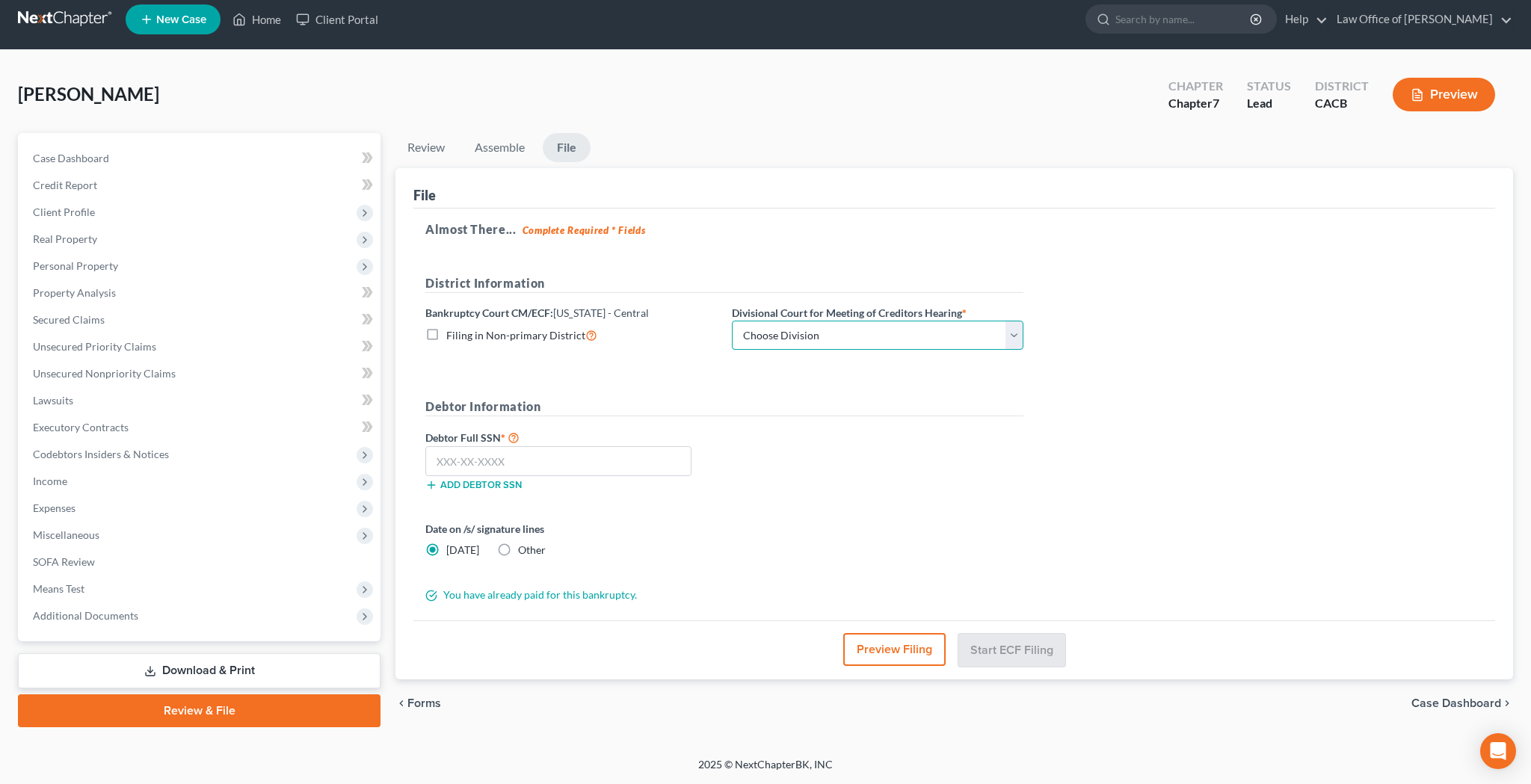
select select "1"
click at [592, 455] on input "text" at bounding box center [559, 461] width 266 height 29
type input "653-03-3363"
click at [882, 647] on button "Preview Filing" at bounding box center [896, 648] width 103 height 33
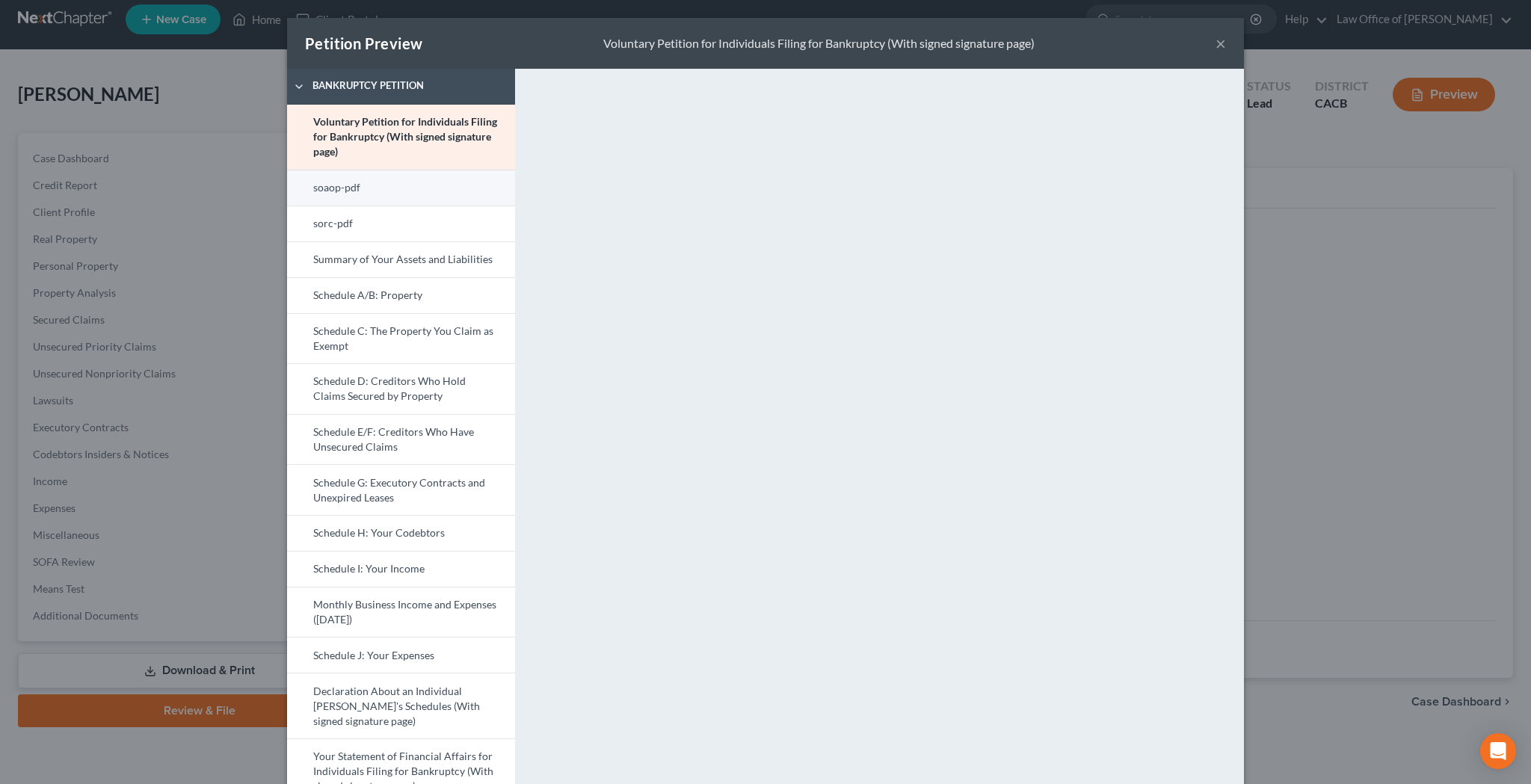
click at [417, 192] on link "soaop-pdf" at bounding box center [401, 187] width 228 height 36
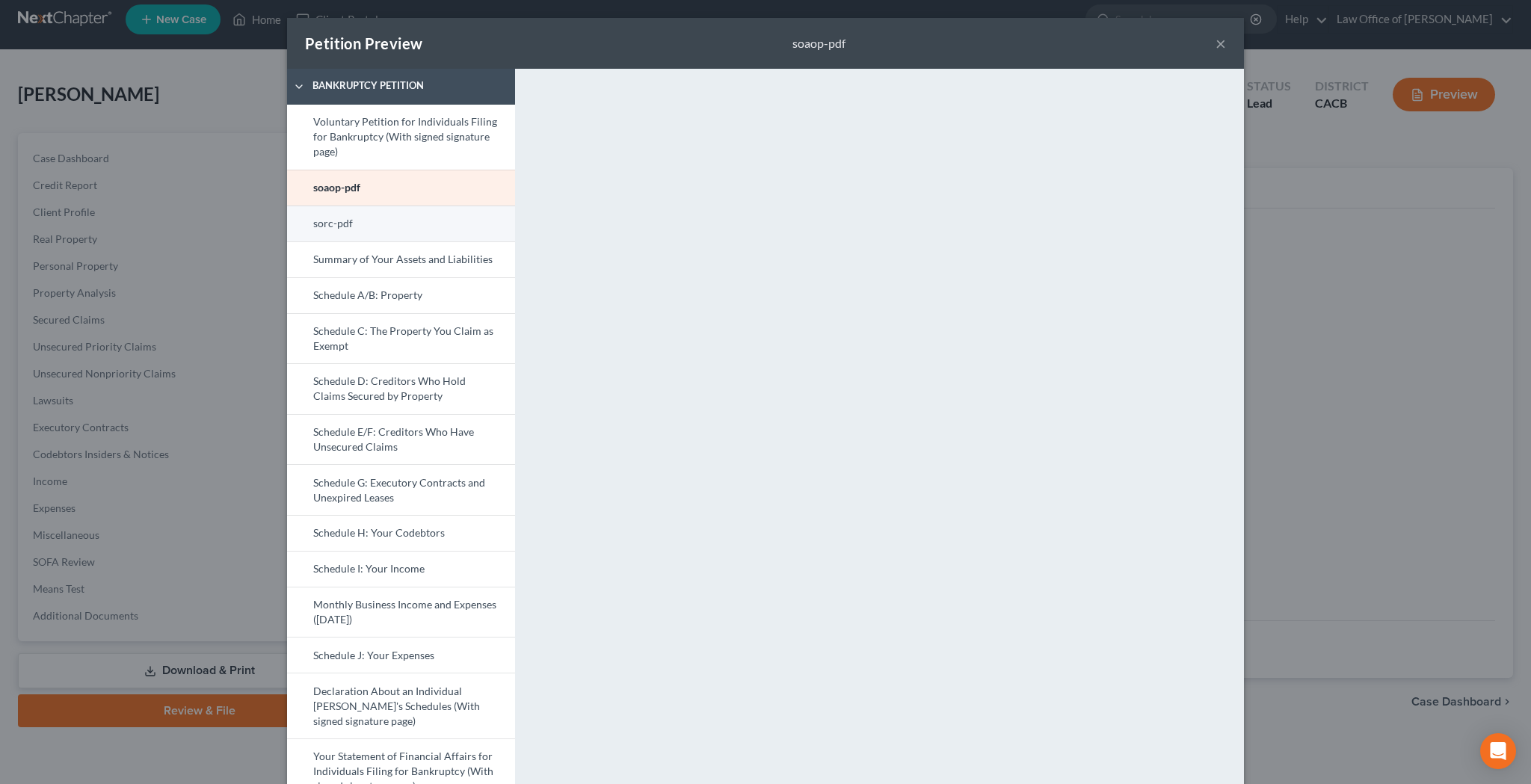
click at [439, 224] on link "sorc-pdf" at bounding box center [401, 223] width 228 height 36
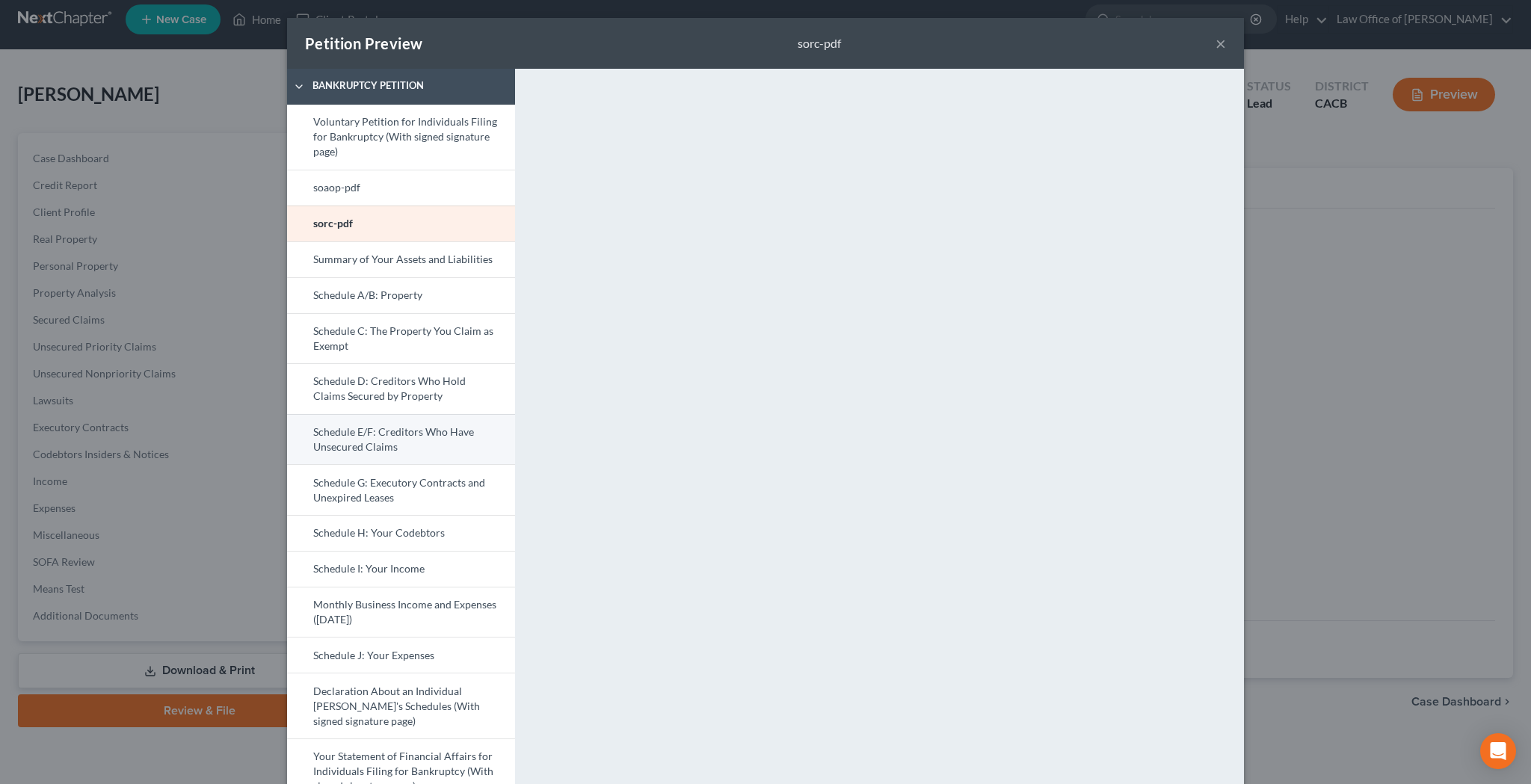
click at [408, 438] on link "Schedule E/F: Creditors Who Have Unsecured Claims" at bounding box center [401, 440] width 228 height 51
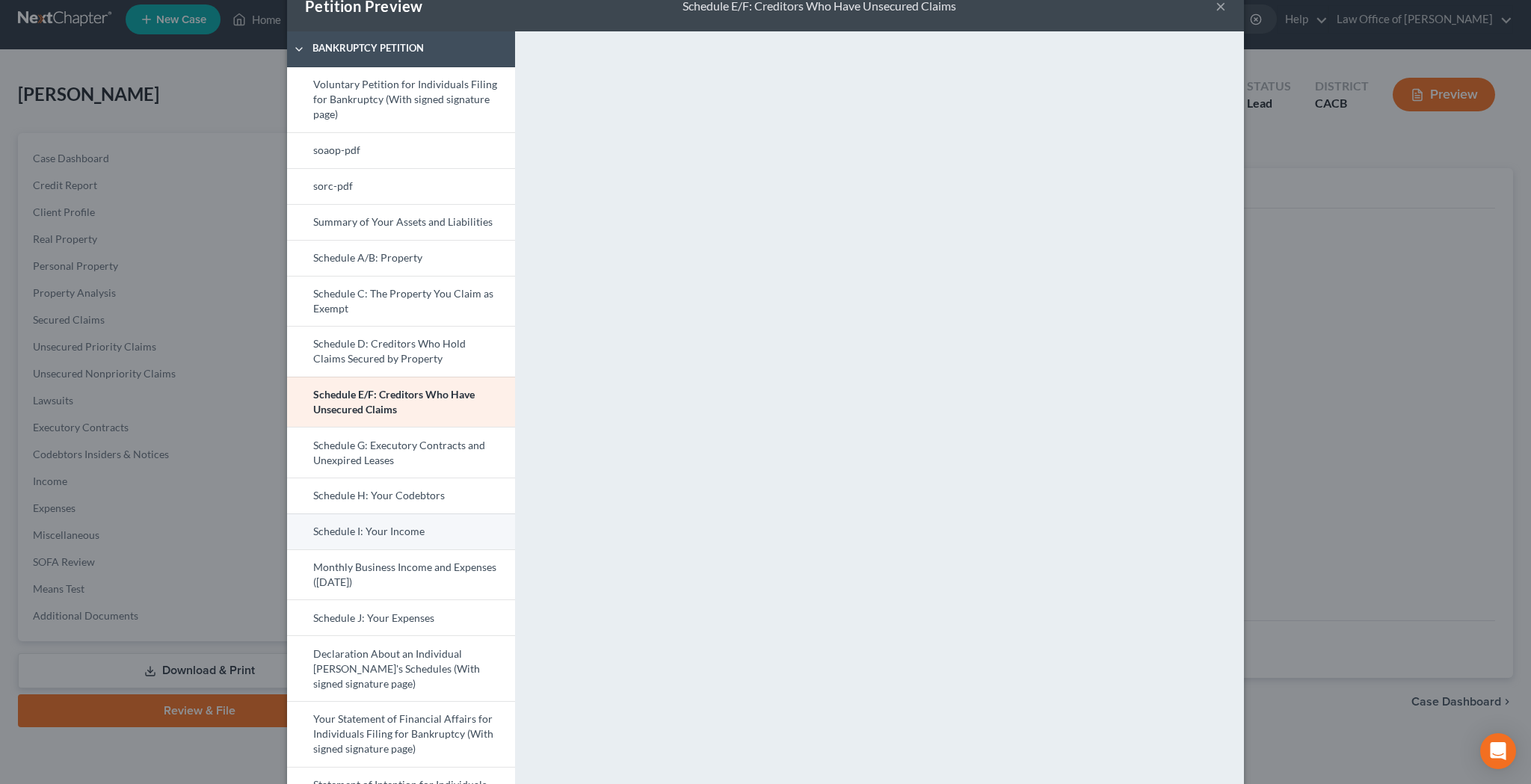
scroll to position [37, 0]
click at [410, 573] on link "Monthly Business Income and Expenses ([DATE])" at bounding box center [401, 574] width 228 height 51
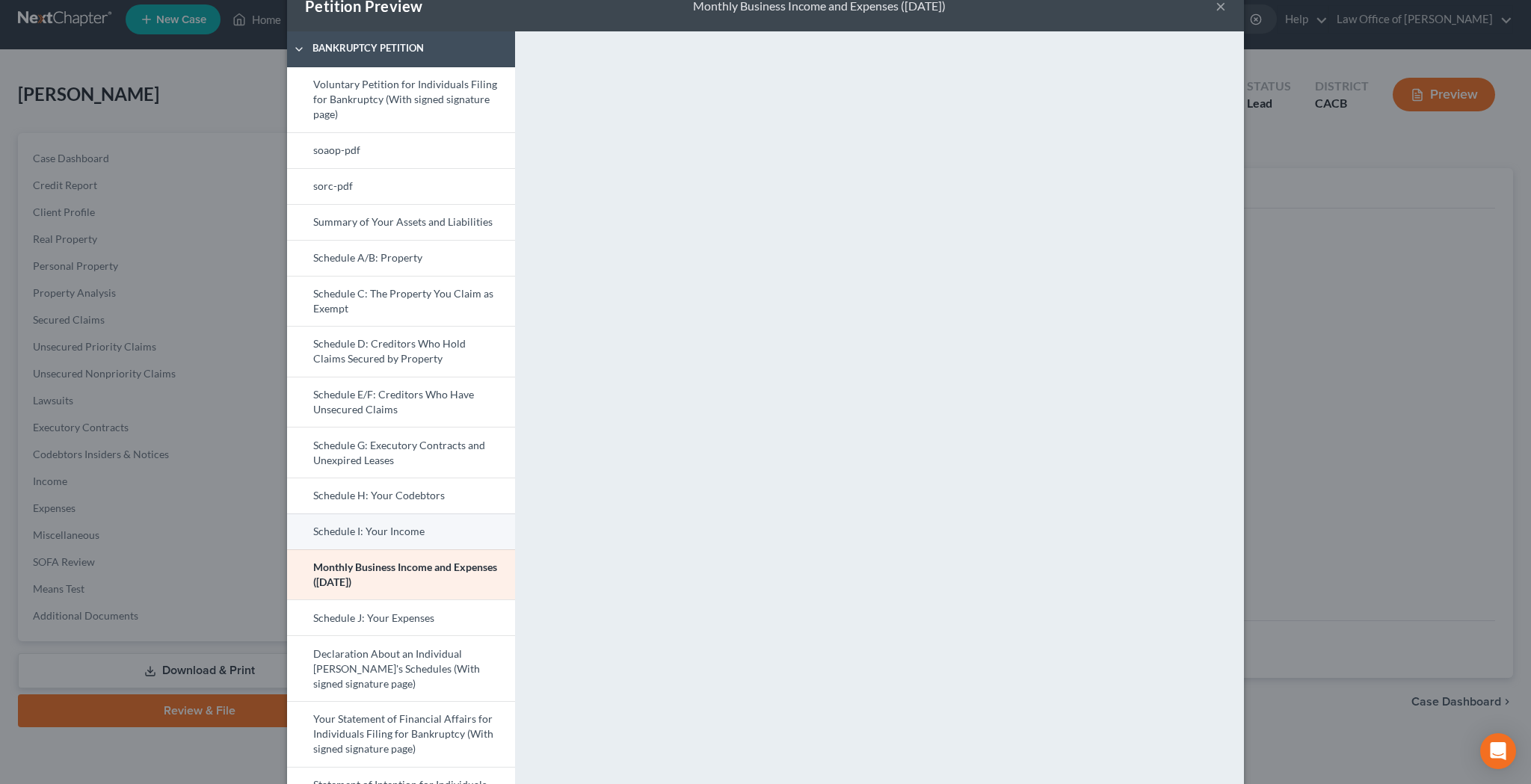
click at [446, 533] on link "Schedule I: Your Income" at bounding box center [401, 531] width 228 height 36
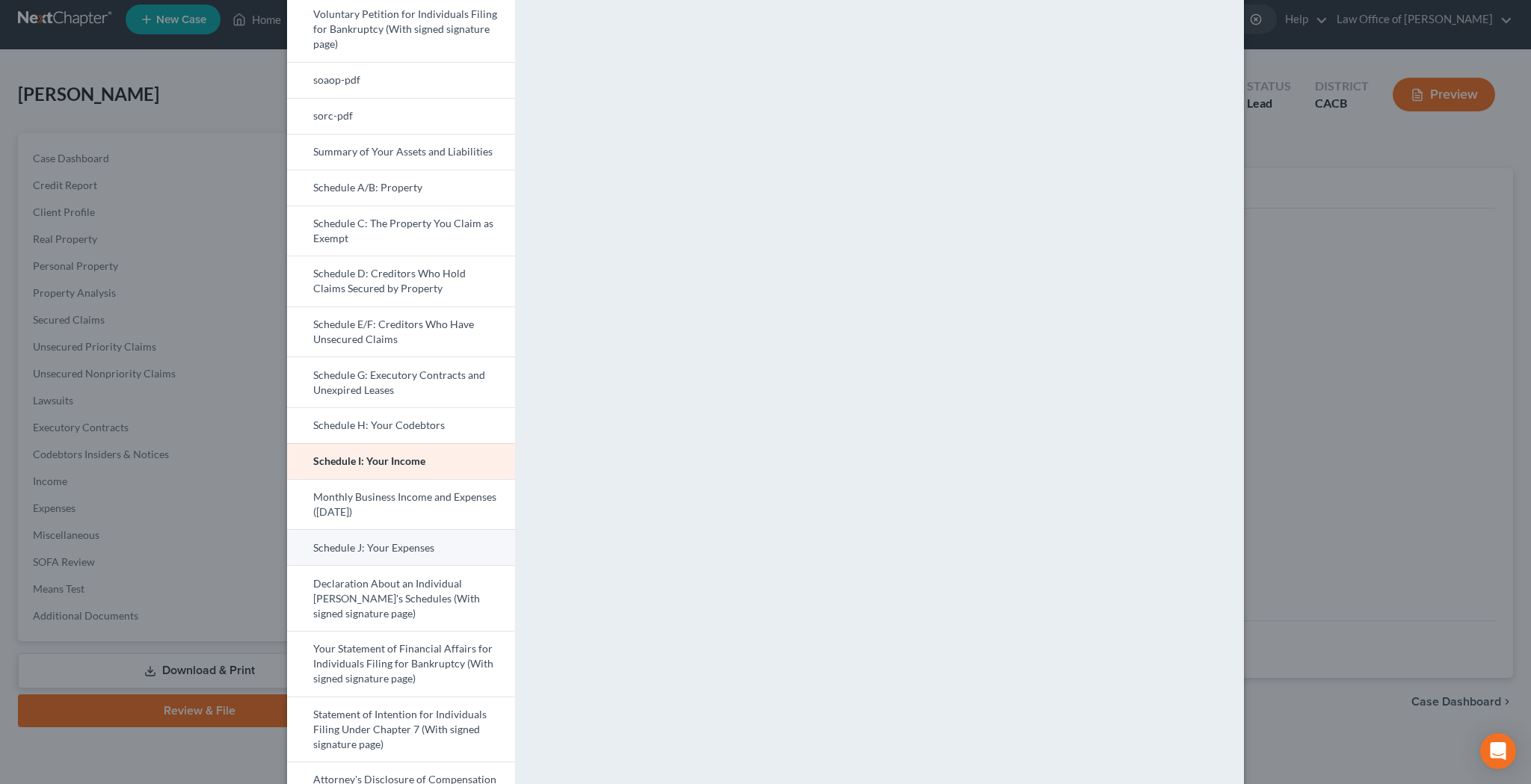
scroll to position [110, 0]
click at [401, 601] on link "Declaration About an Individual [PERSON_NAME]'s Schedules (With signed signatur…" at bounding box center [401, 595] width 228 height 66
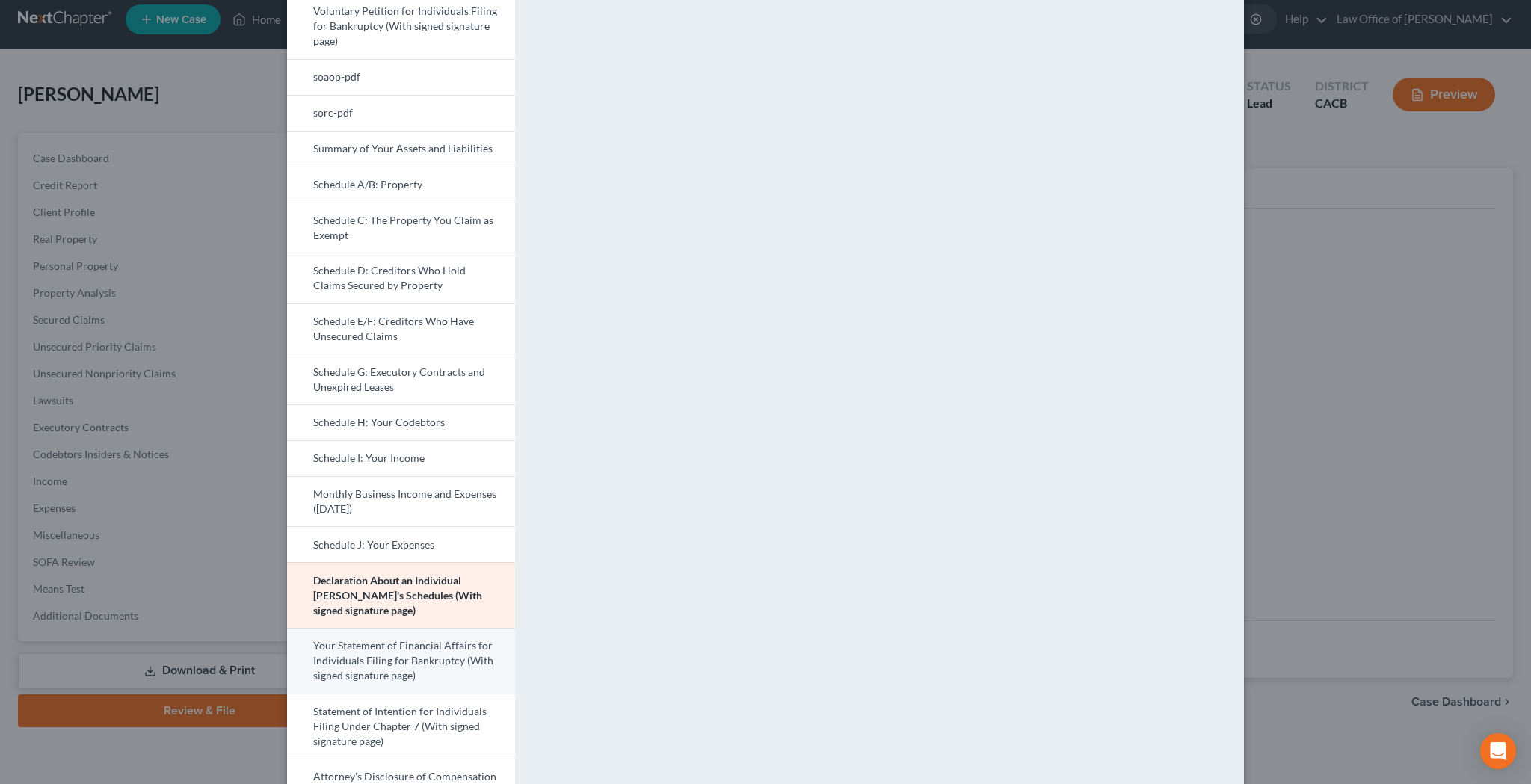
click at [451, 658] on link "Your Statement of Financial Affairs for Individuals Filing for Bankruptcy (With…" at bounding box center [401, 660] width 228 height 66
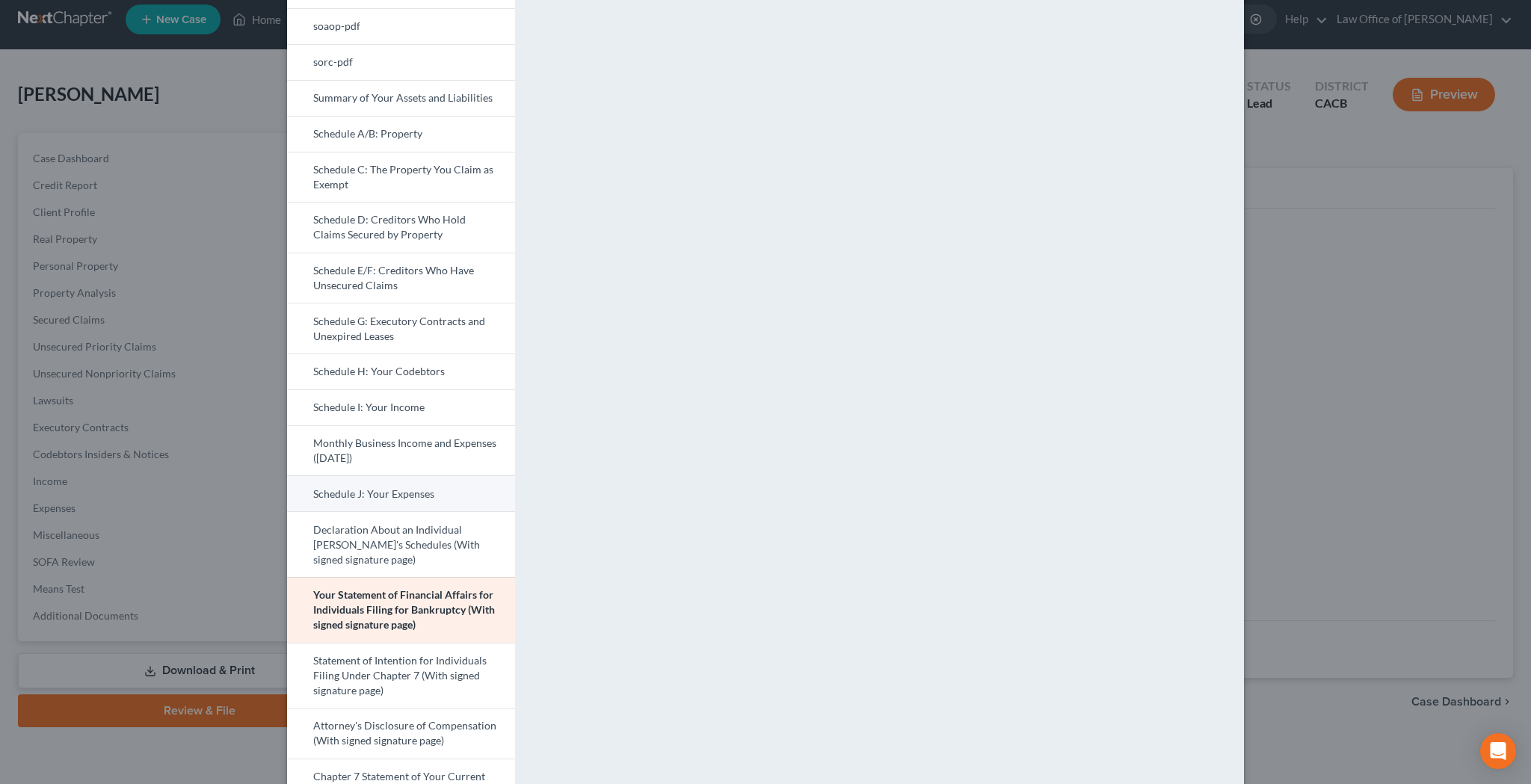
scroll to position [184, 0]
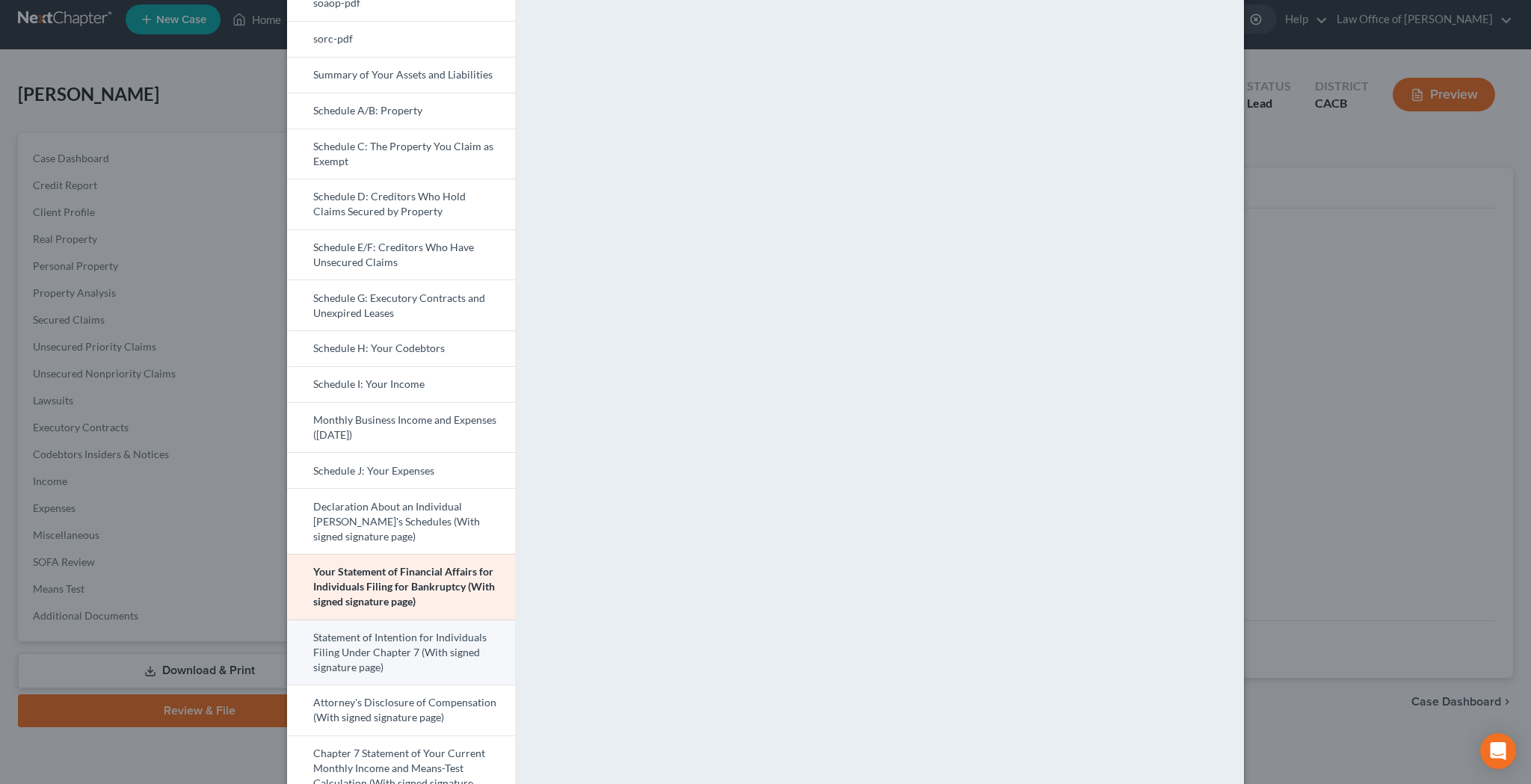
click at [433, 649] on link "Statement of Intention for Individuals Filing Under Chapter 7 (With signed sign…" at bounding box center [401, 653] width 228 height 66
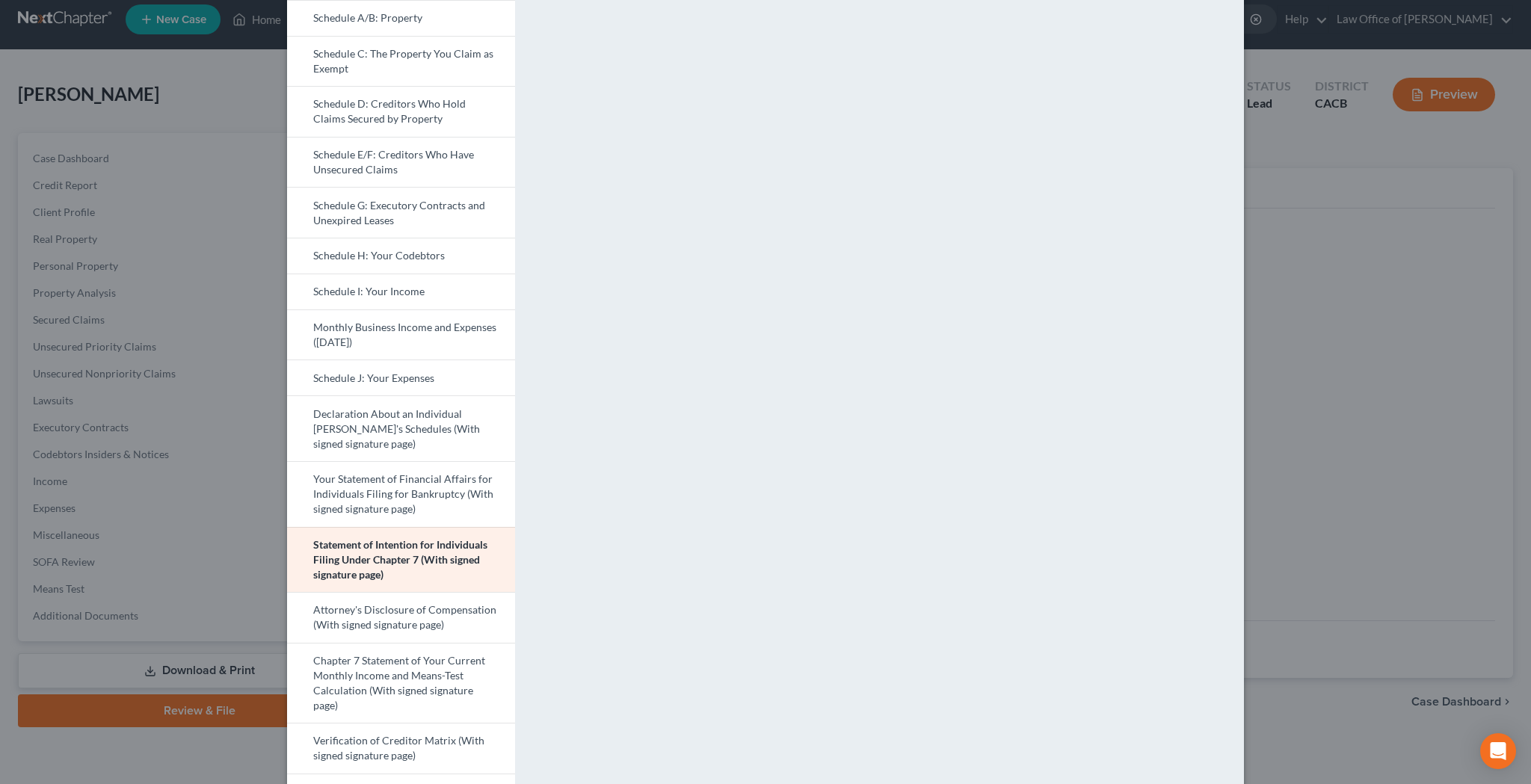
scroll to position [360, 0]
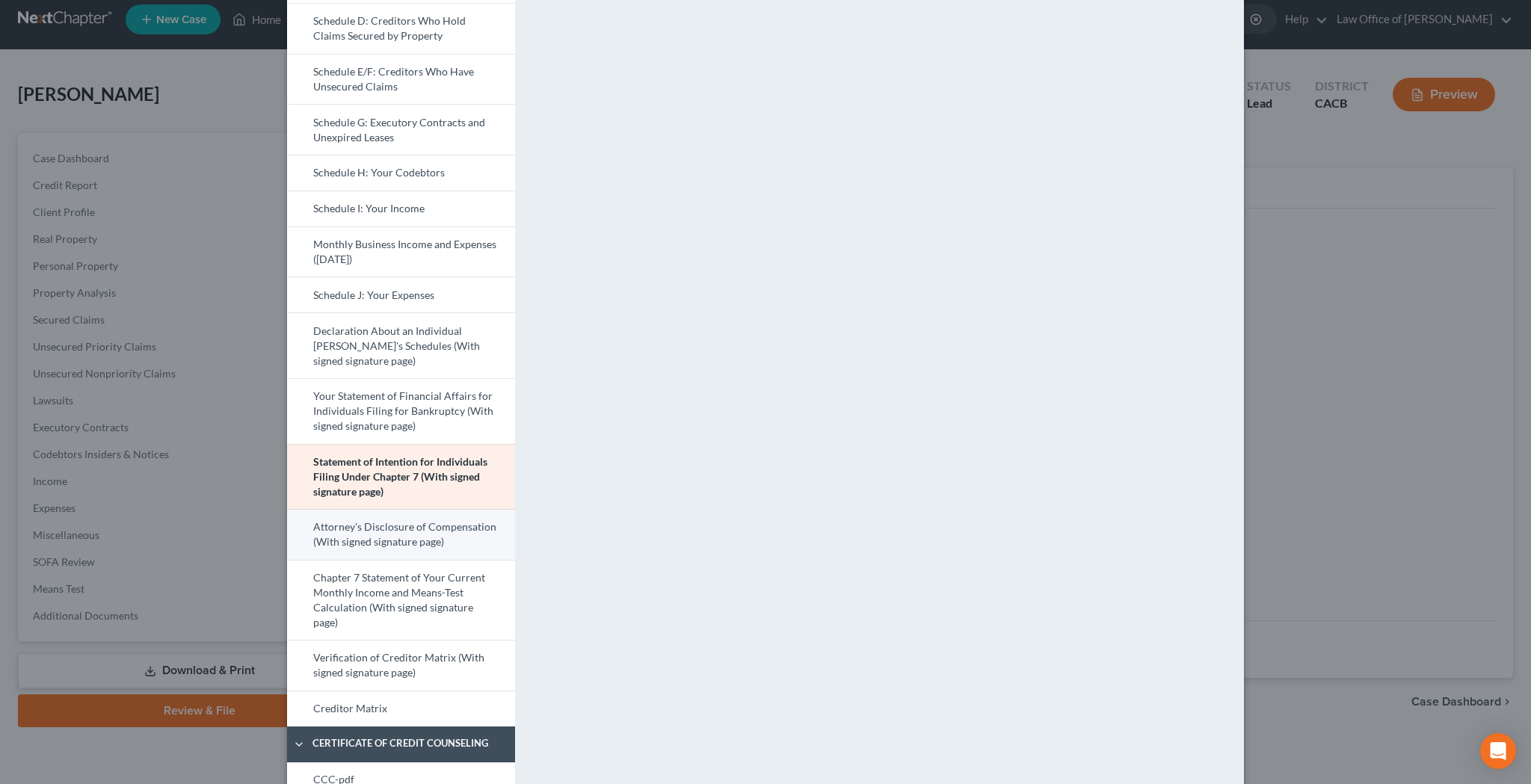
click at [434, 536] on link "Attorney's Disclosure of Compensation (With signed signature page)" at bounding box center [401, 534] width 228 height 51
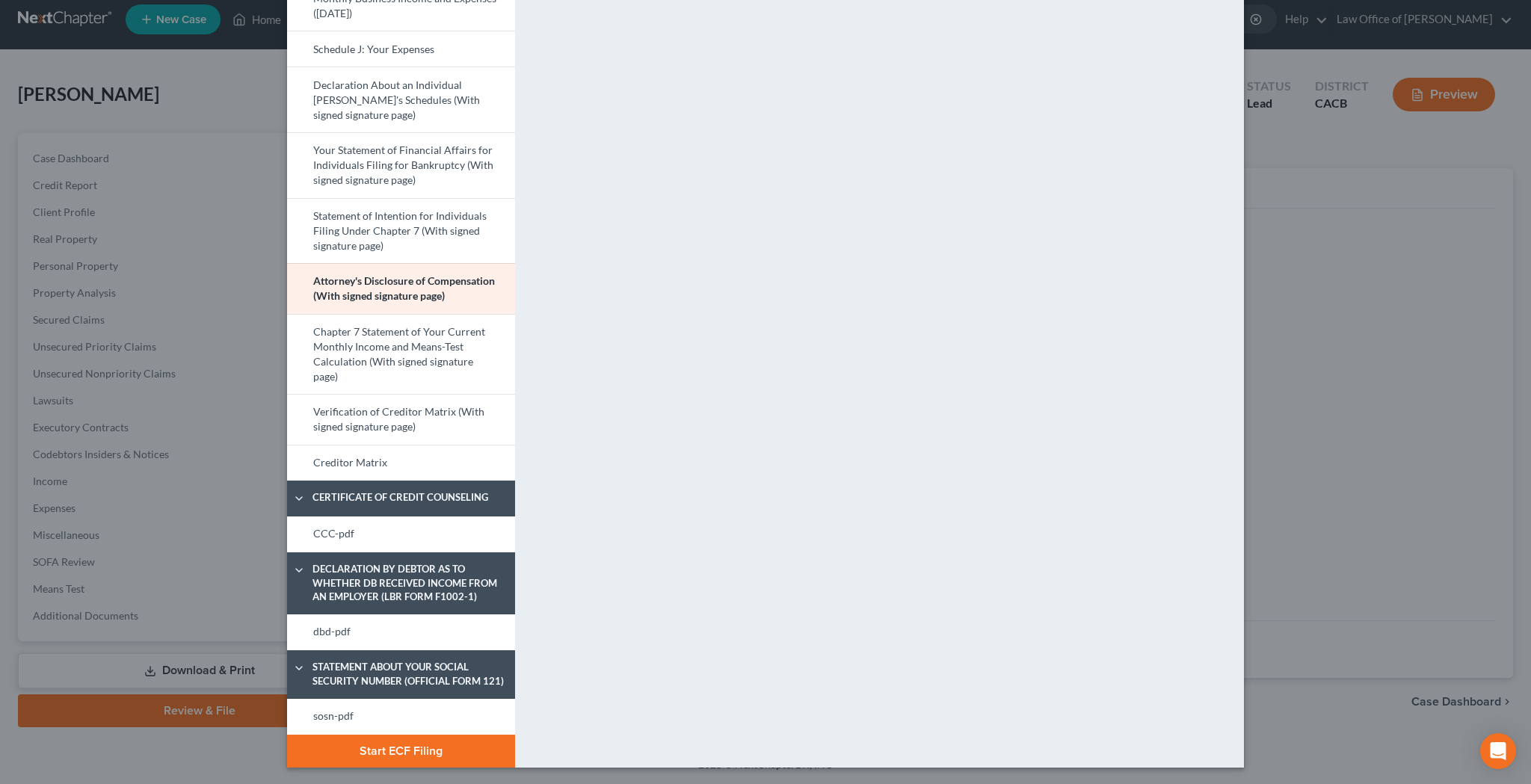
scroll to position [605, 0]
click at [436, 348] on link "Chapter 7 Statement of Your Current Monthly Income and Means-Test Calculation (…" at bounding box center [401, 355] width 228 height 81
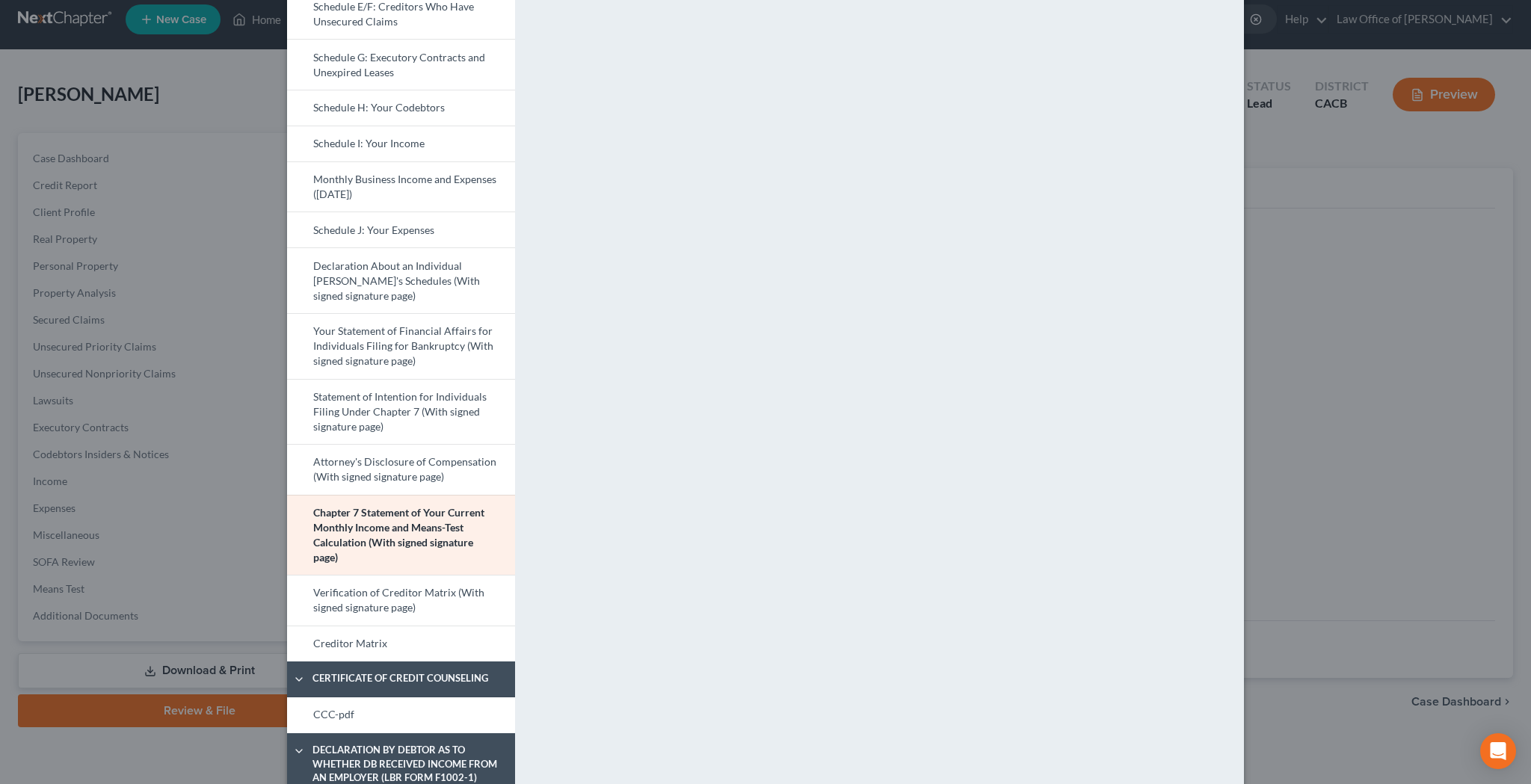
scroll to position [464, 0]
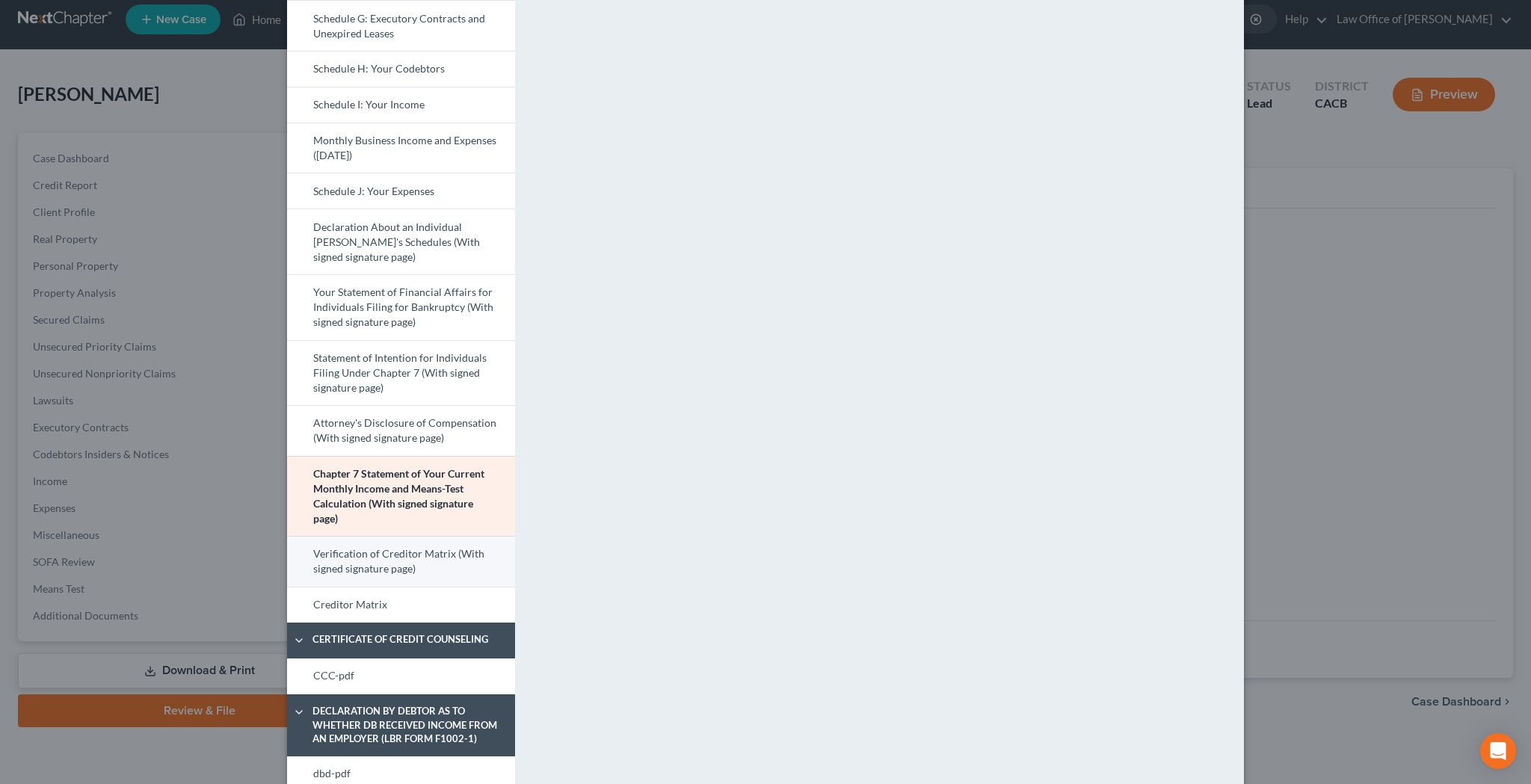
click at [452, 553] on link "Verification of Creditor Matrix (With signed signature page)" at bounding box center [401, 561] width 228 height 51
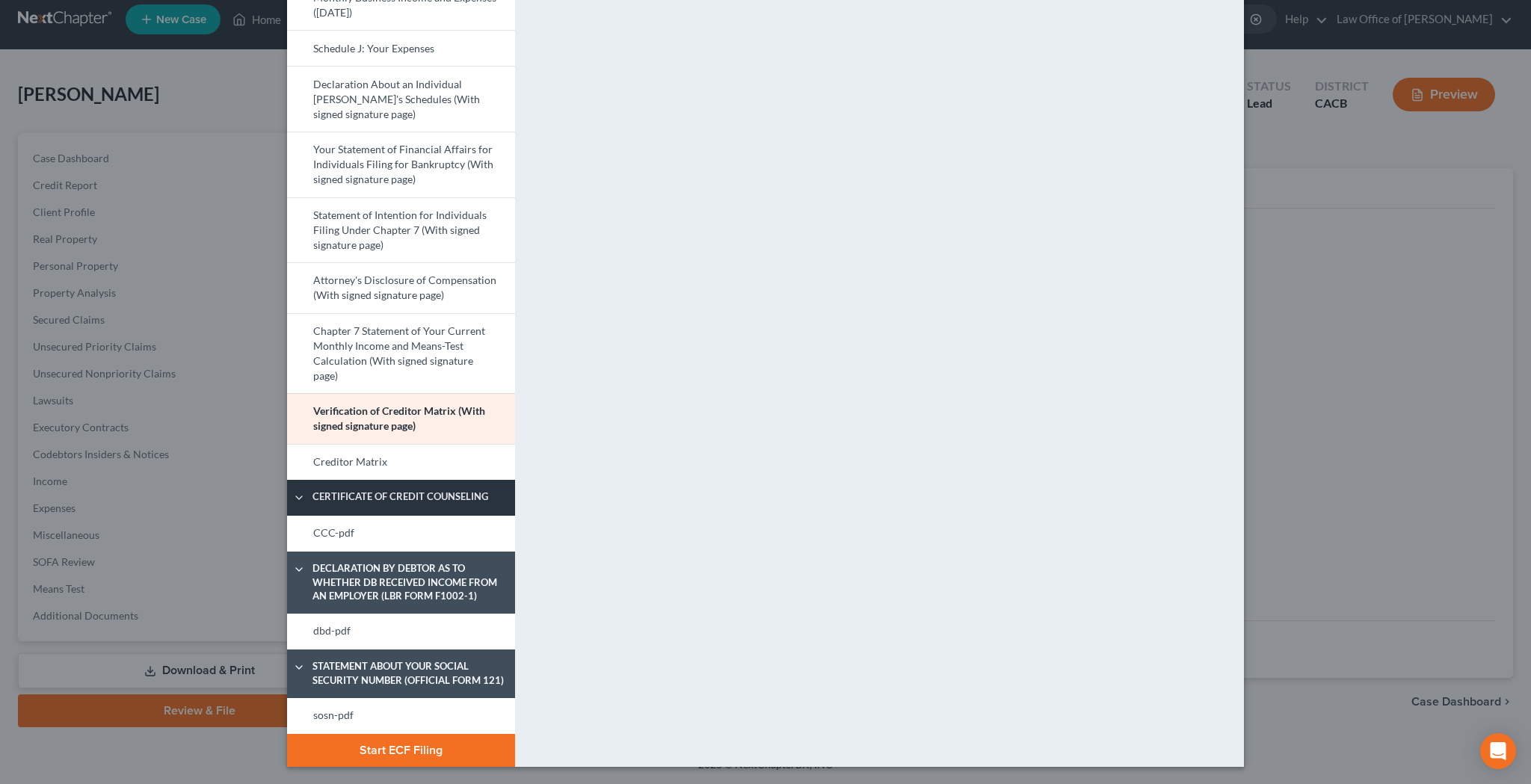
scroll to position [605, 0]
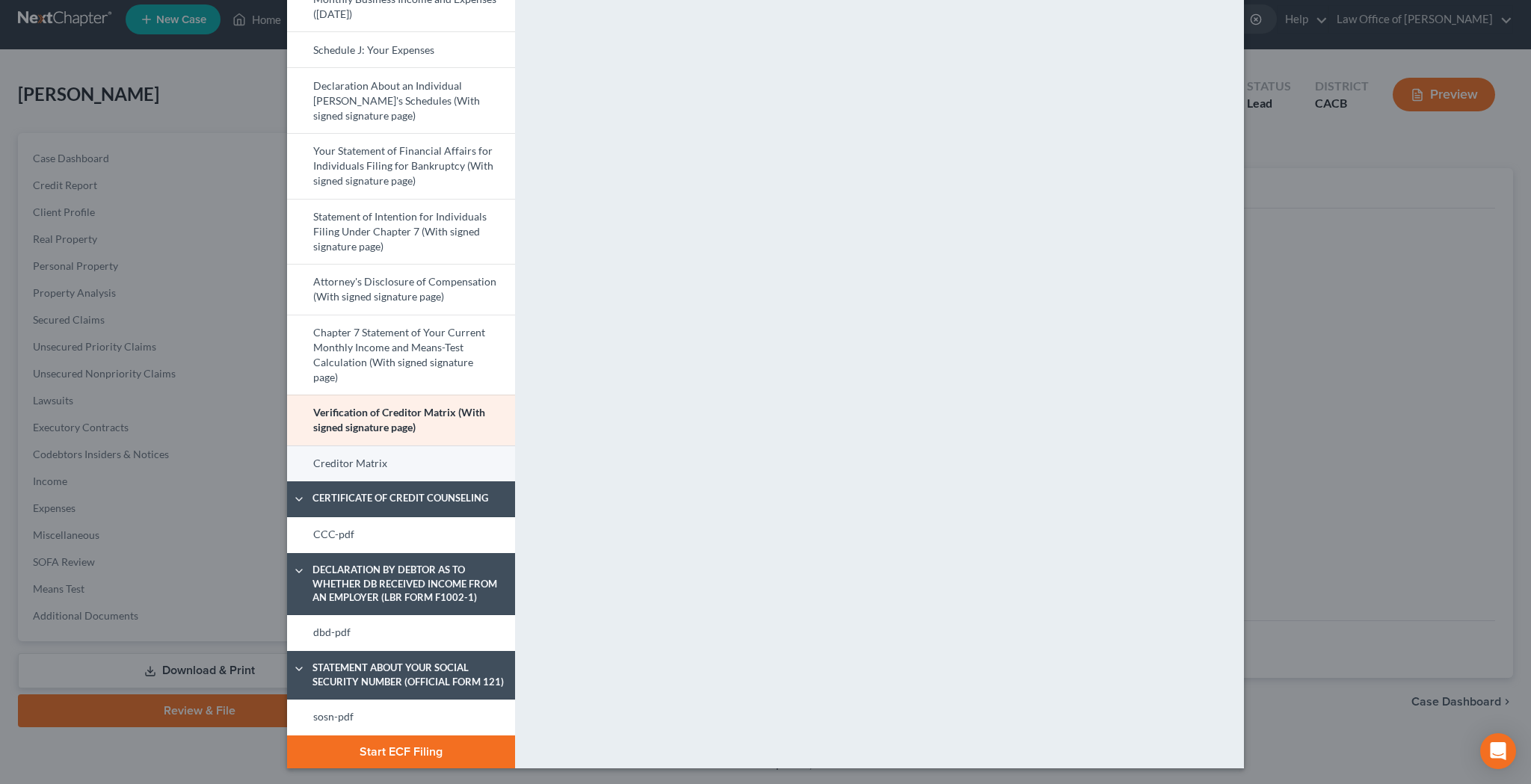
click at [437, 466] on link "Creditor Matrix" at bounding box center [401, 463] width 228 height 36
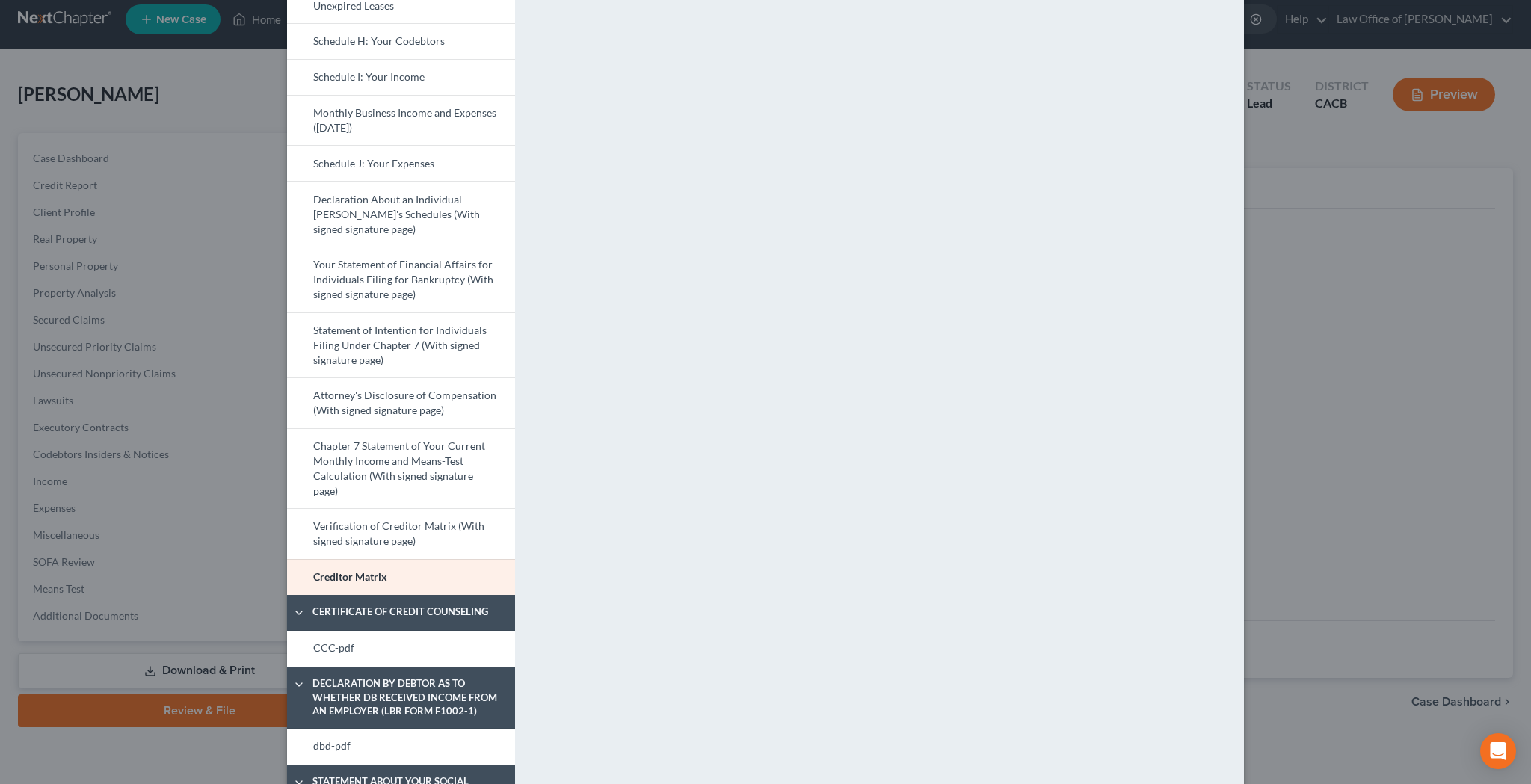
scroll to position [493, 0]
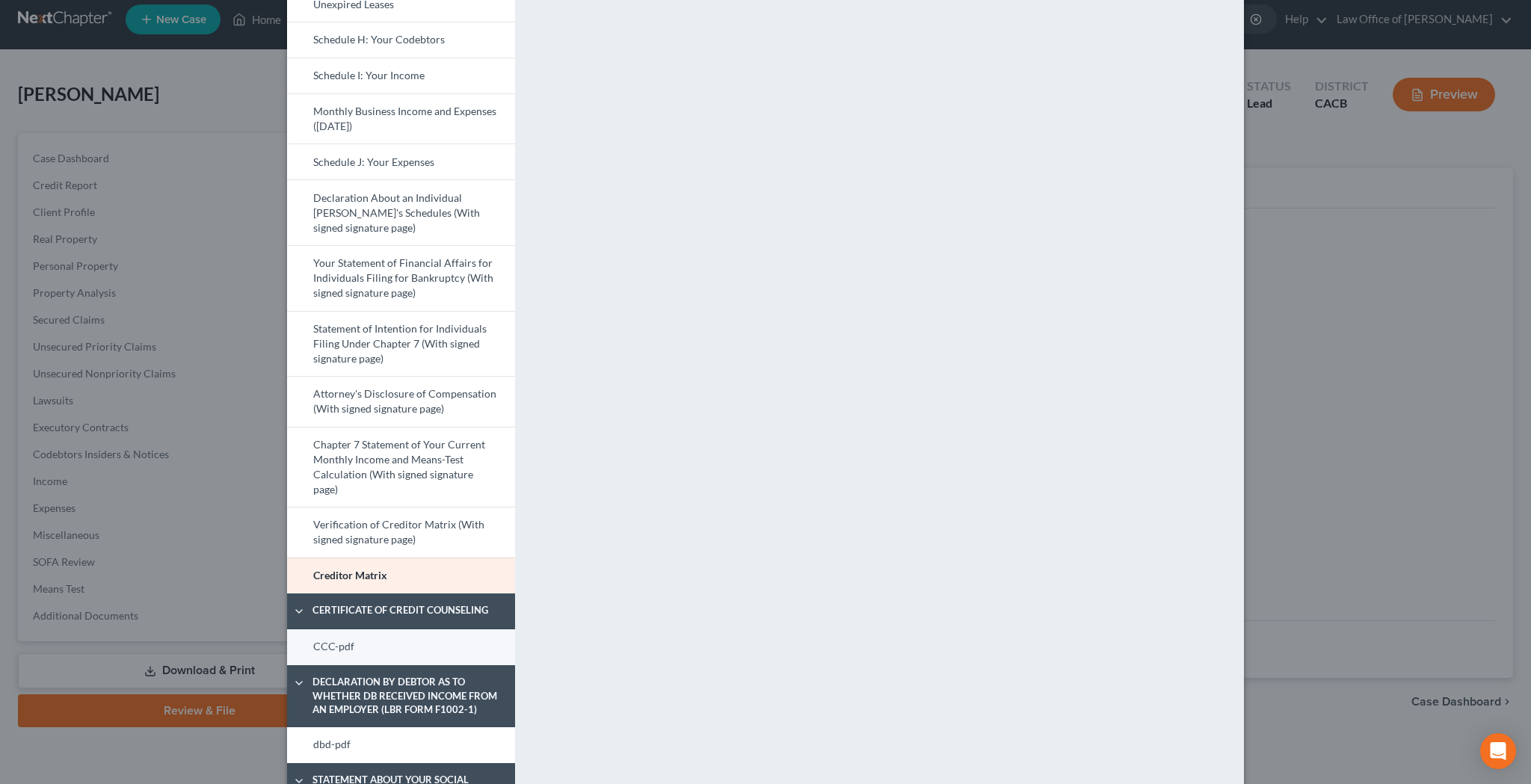
click at [431, 647] on link "CCC-pdf" at bounding box center [401, 647] width 228 height 36
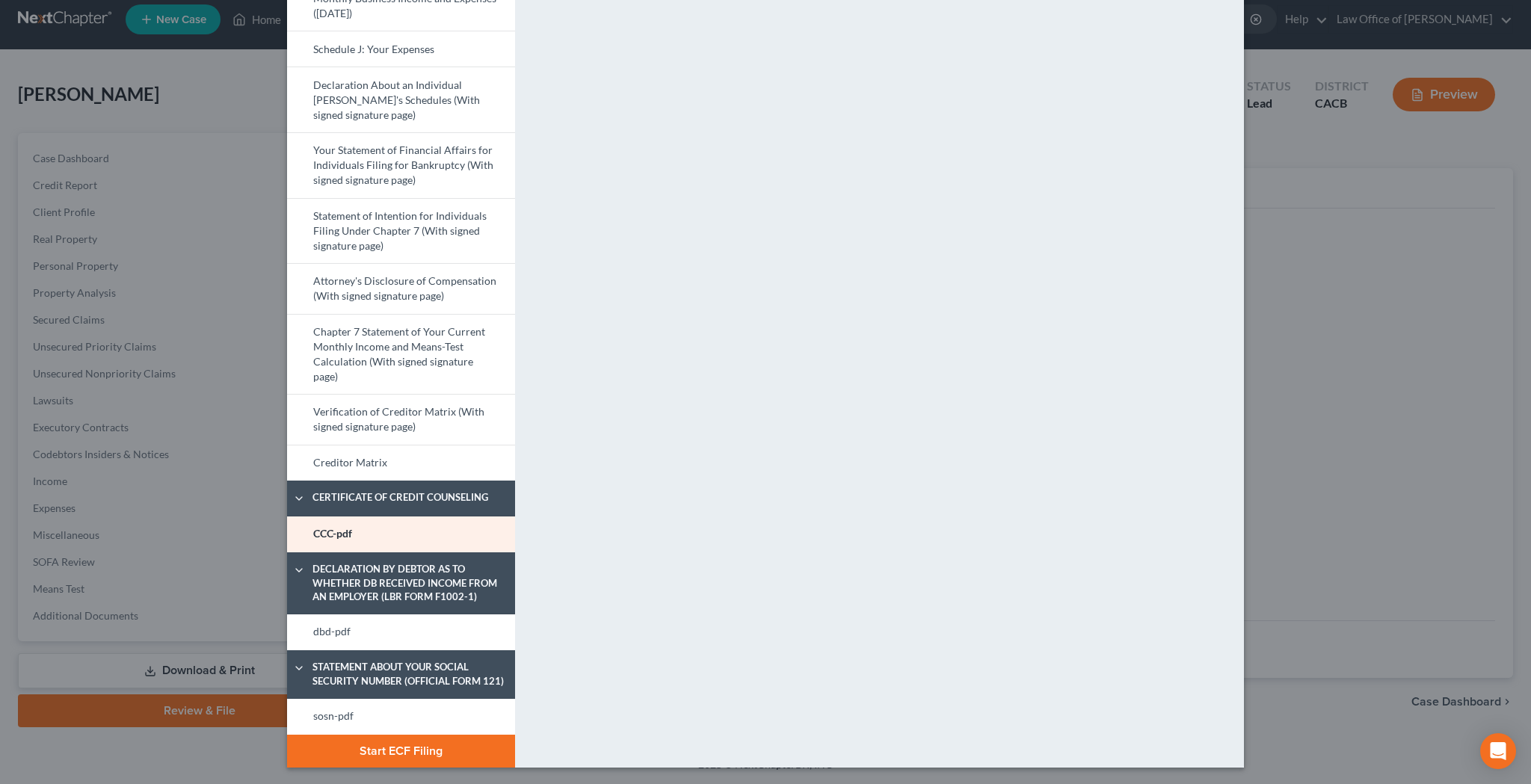
scroll to position [605, 0]
click at [494, 628] on link "dbd-pdf" at bounding box center [401, 632] width 228 height 36
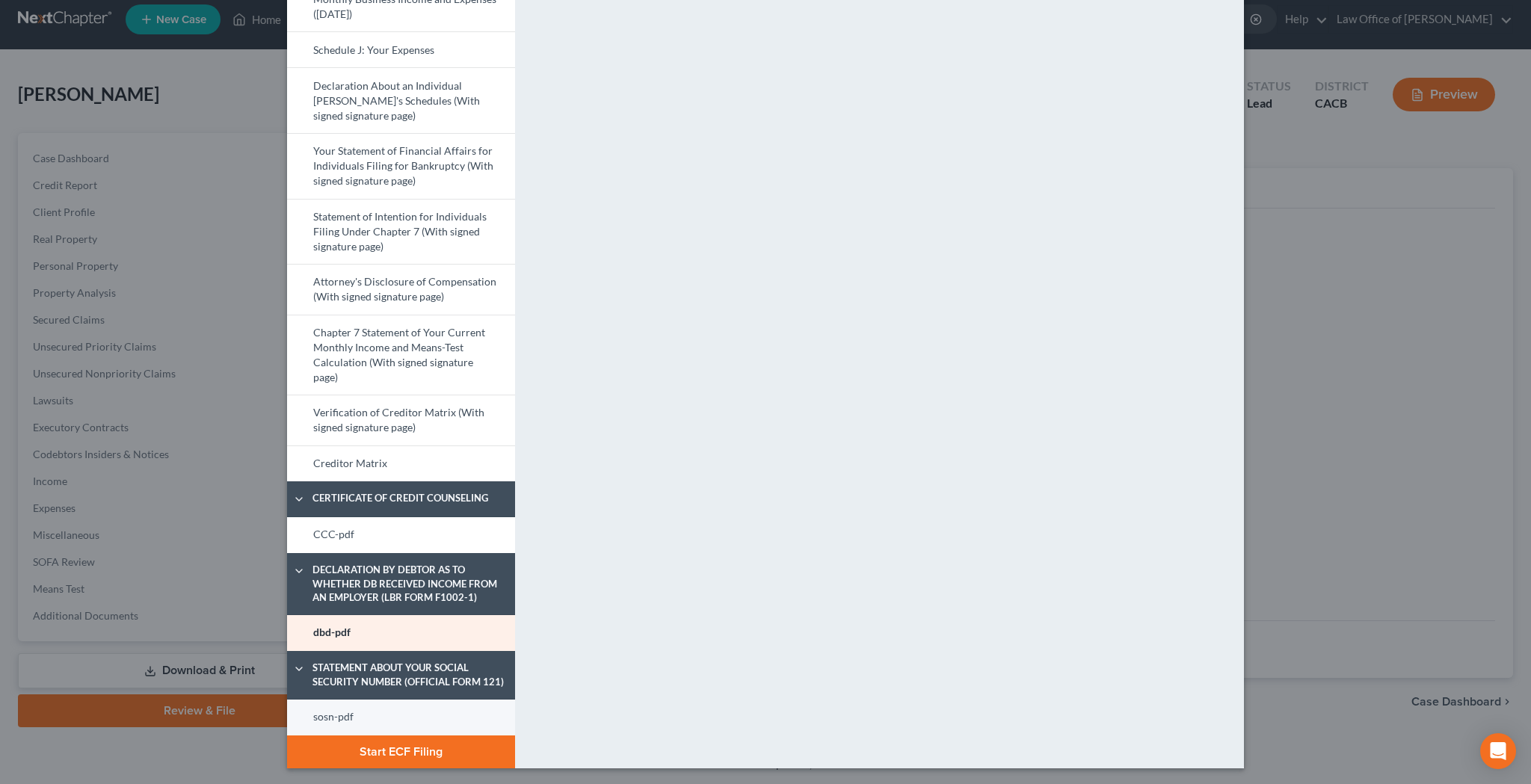
click at [458, 720] on link "sosn-pdf" at bounding box center [401, 717] width 228 height 36
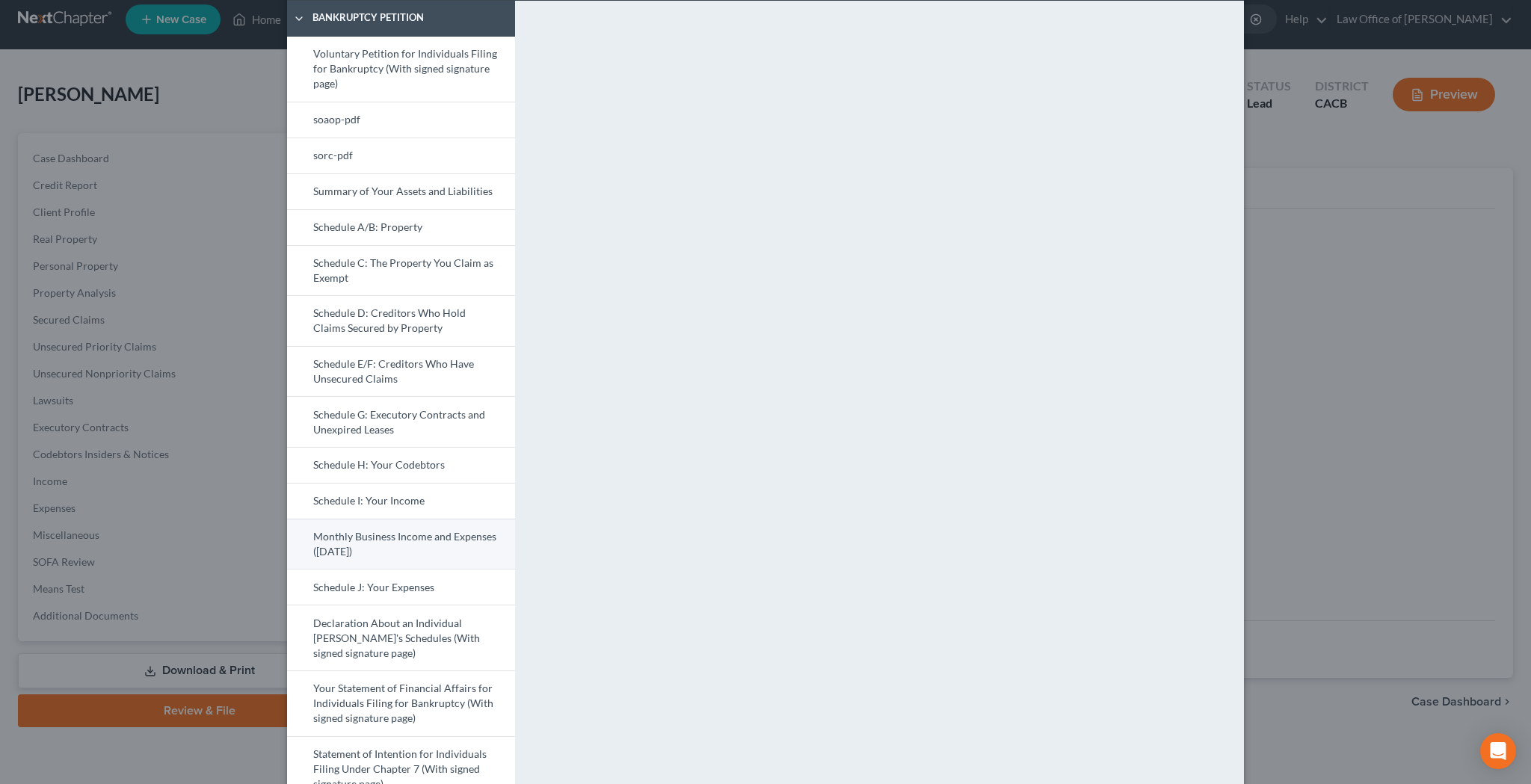
scroll to position [116, 0]
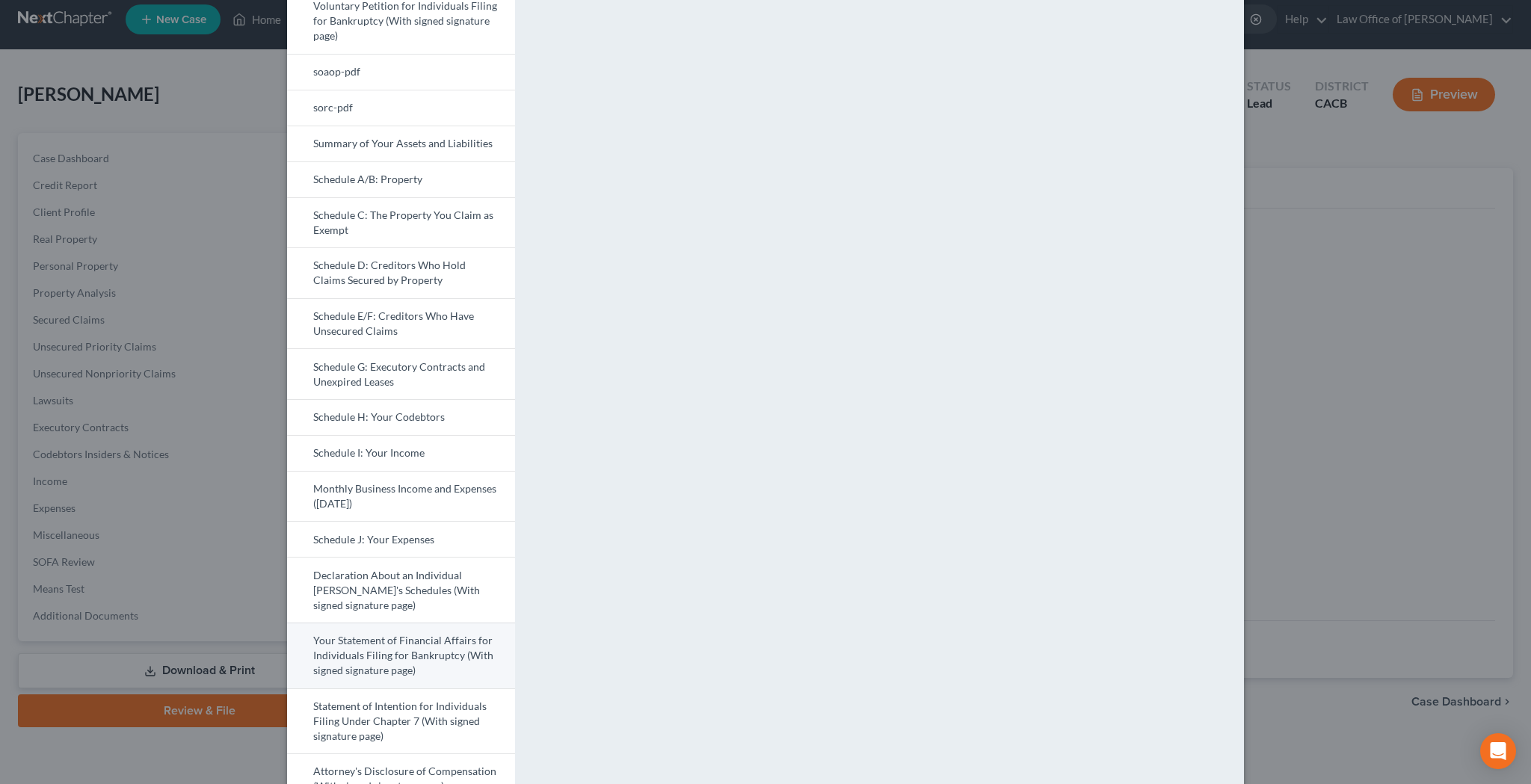
click at [404, 648] on link "Your Statement of Financial Affairs for Individuals Filing for Bankruptcy (With…" at bounding box center [401, 655] width 228 height 66
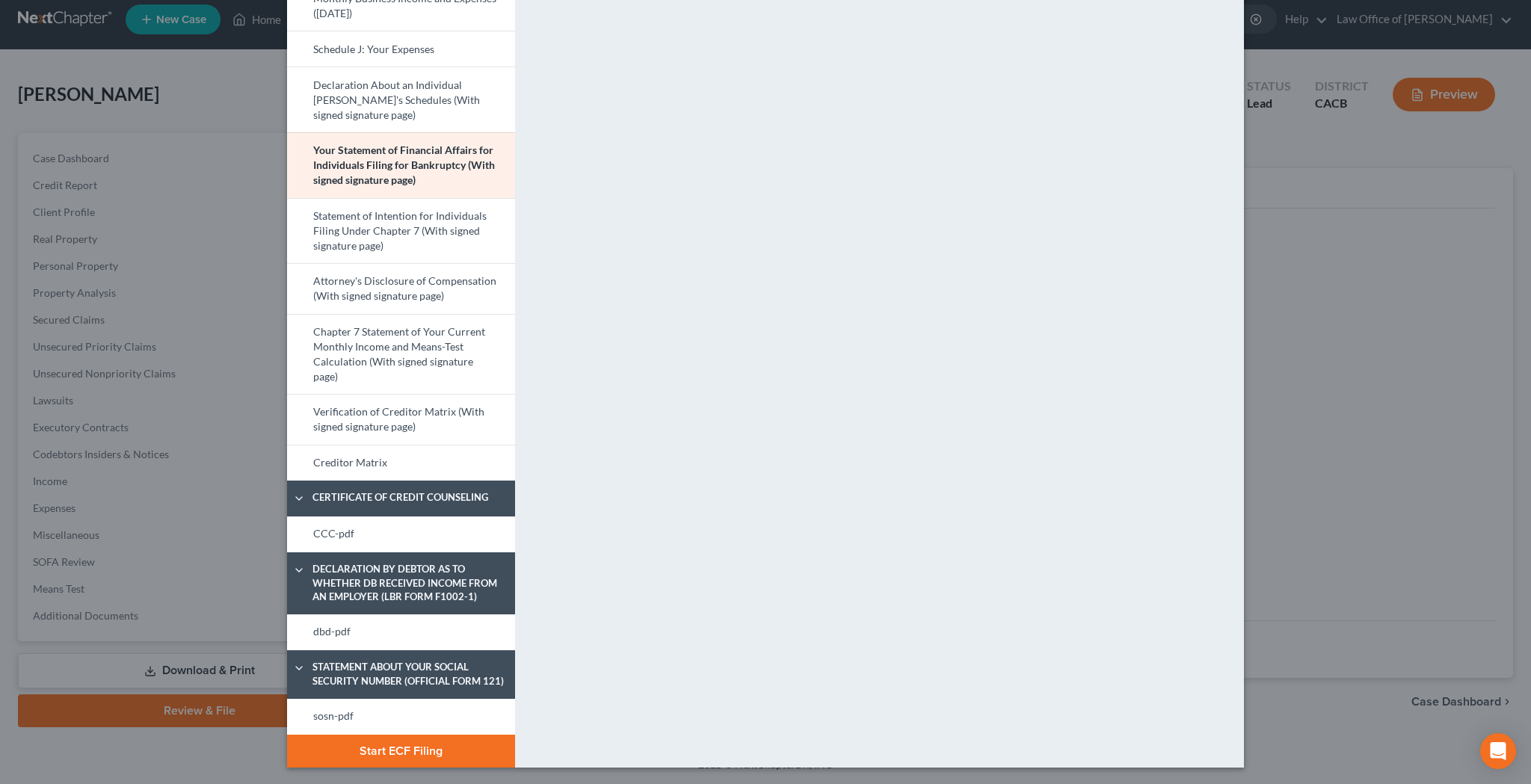
scroll to position [605, 0]
click at [415, 751] on button "Start ECF Filing" at bounding box center [401, 751] width 228 height 33
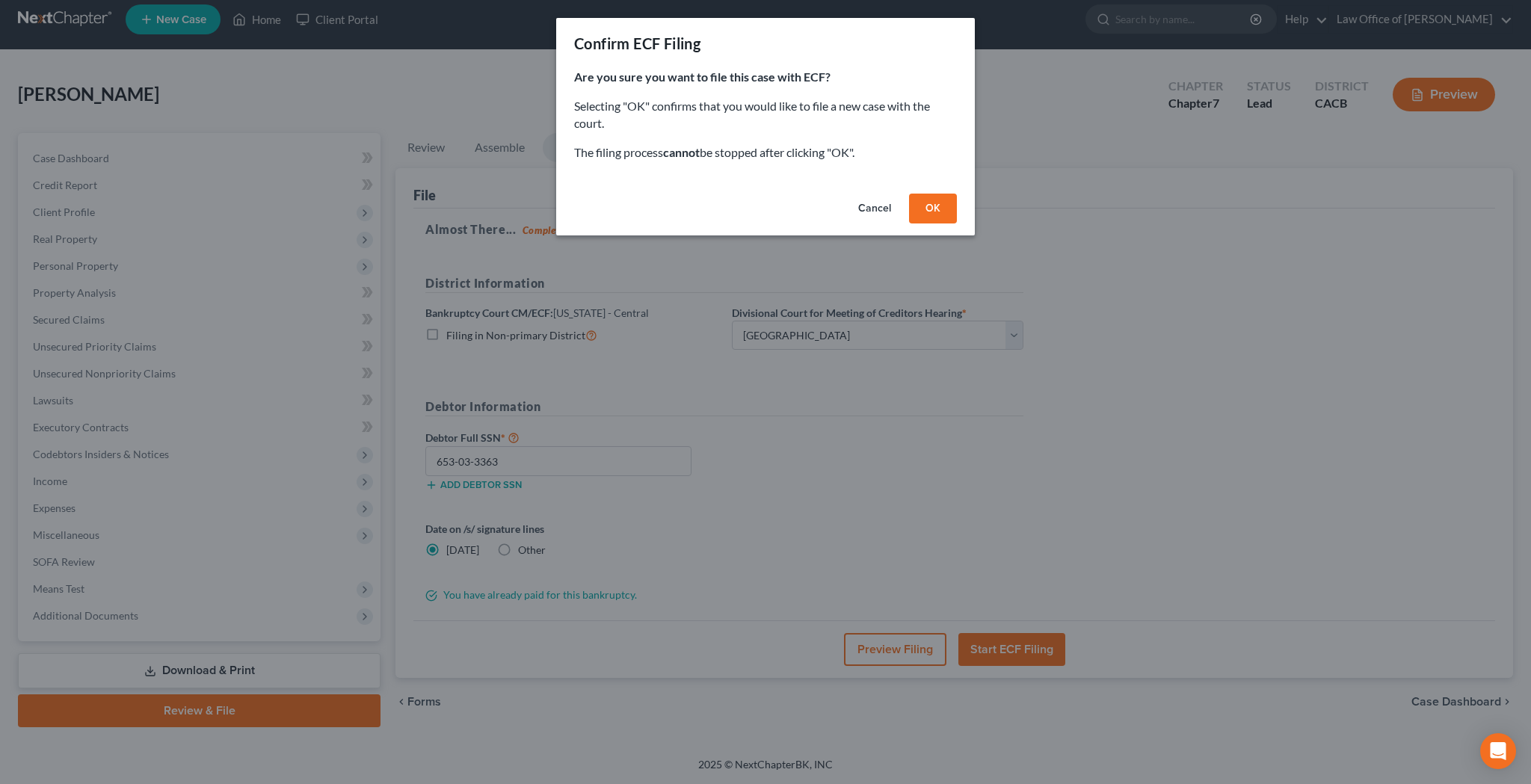
click at [932, 211] on button "OK" at bounding box center [933, 208] width 48 height 29
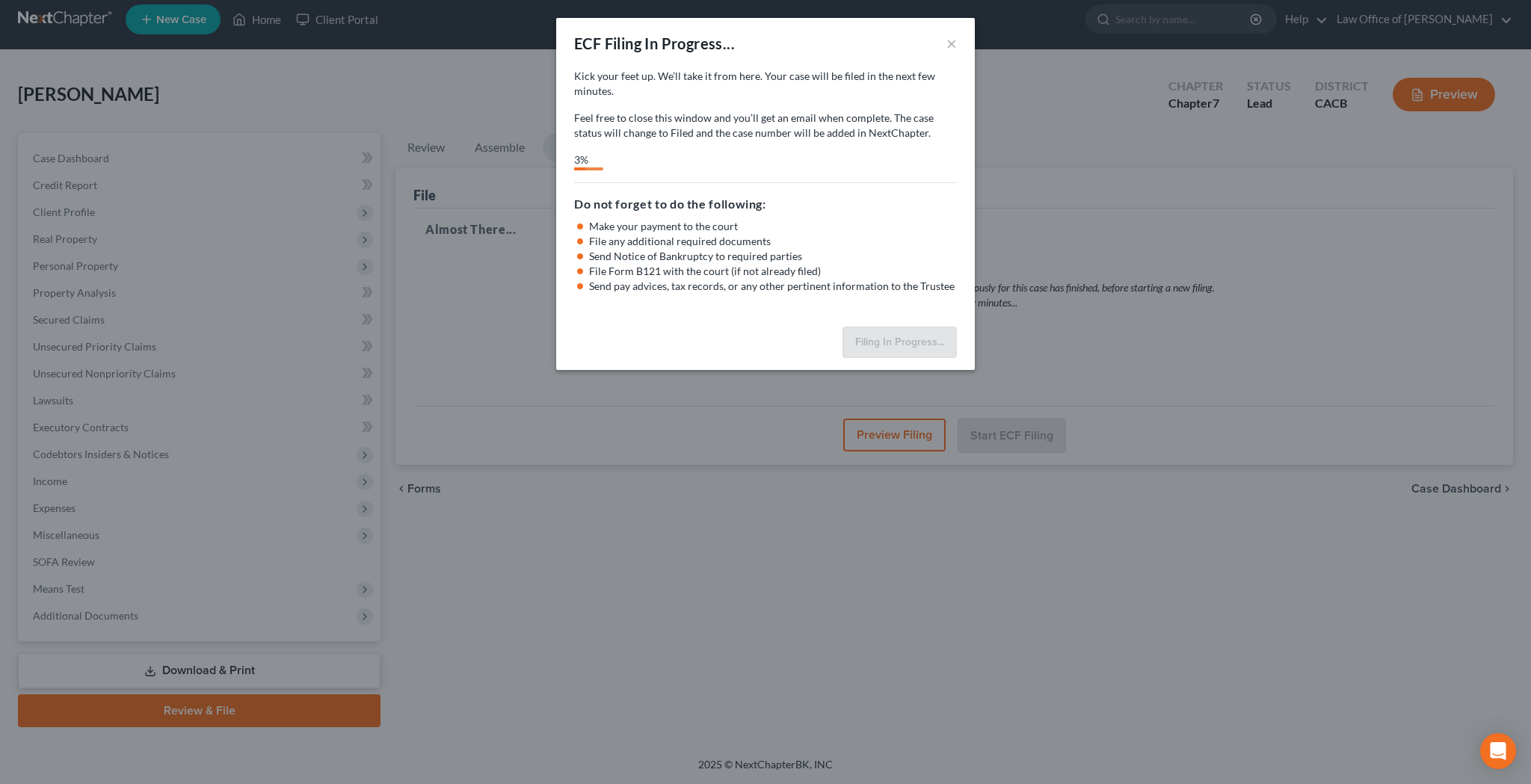
select select "1"
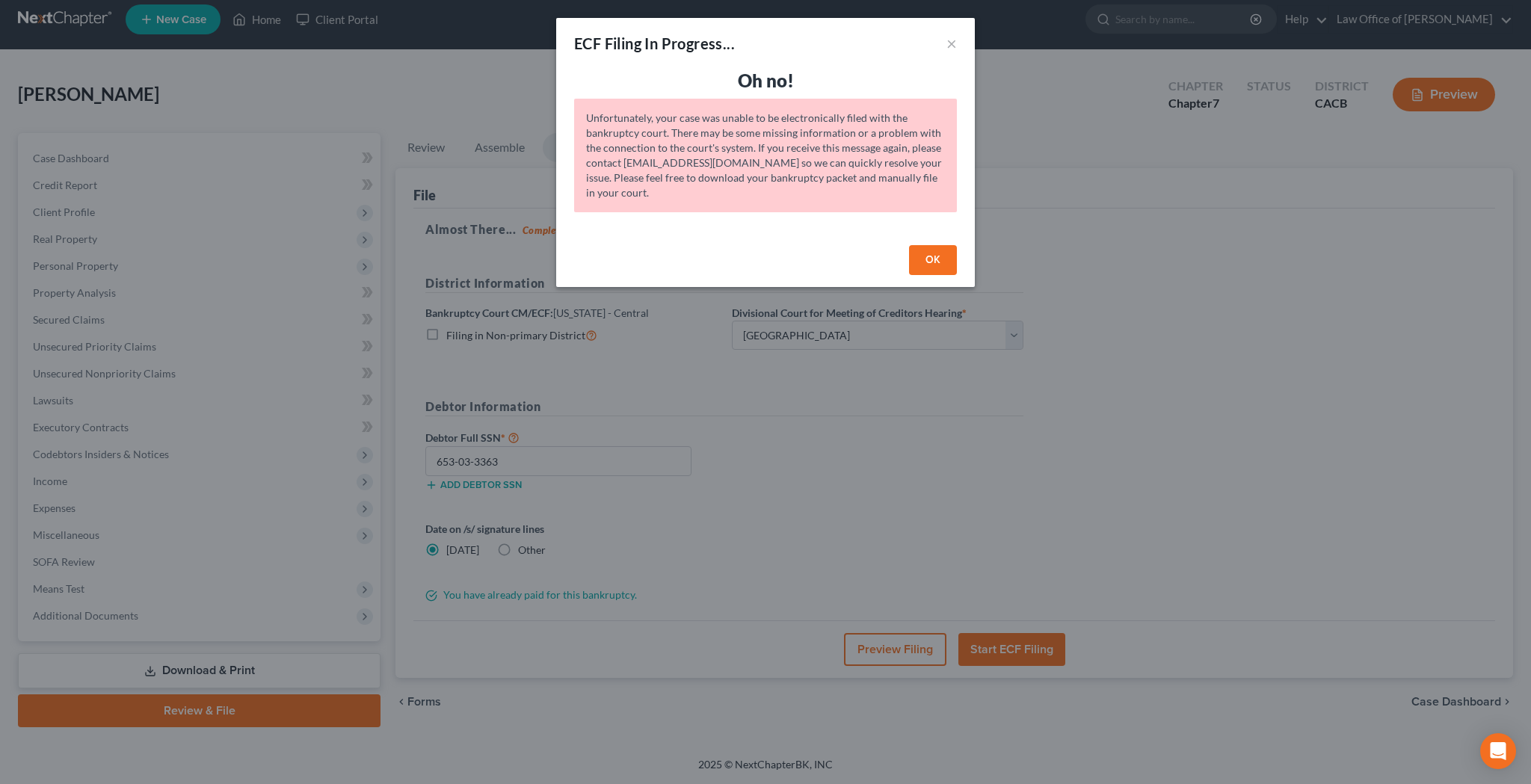
click at [926, 262] on button "OK" at bounding box center [933, 259] width 48 height 29
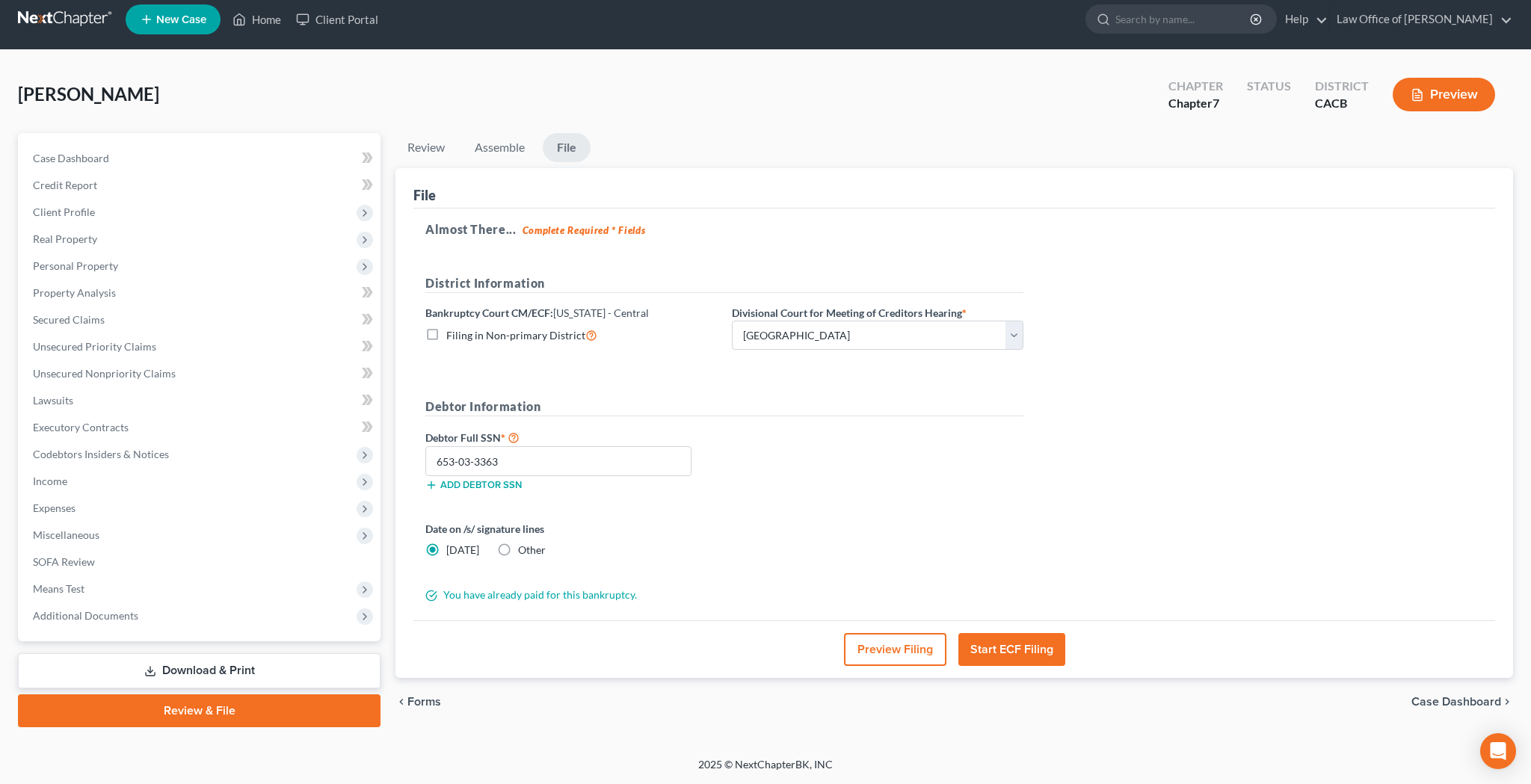
click at [993, 648] on button "Start ECF Filing" at bounding box center [1011, 648] width 107 height 33
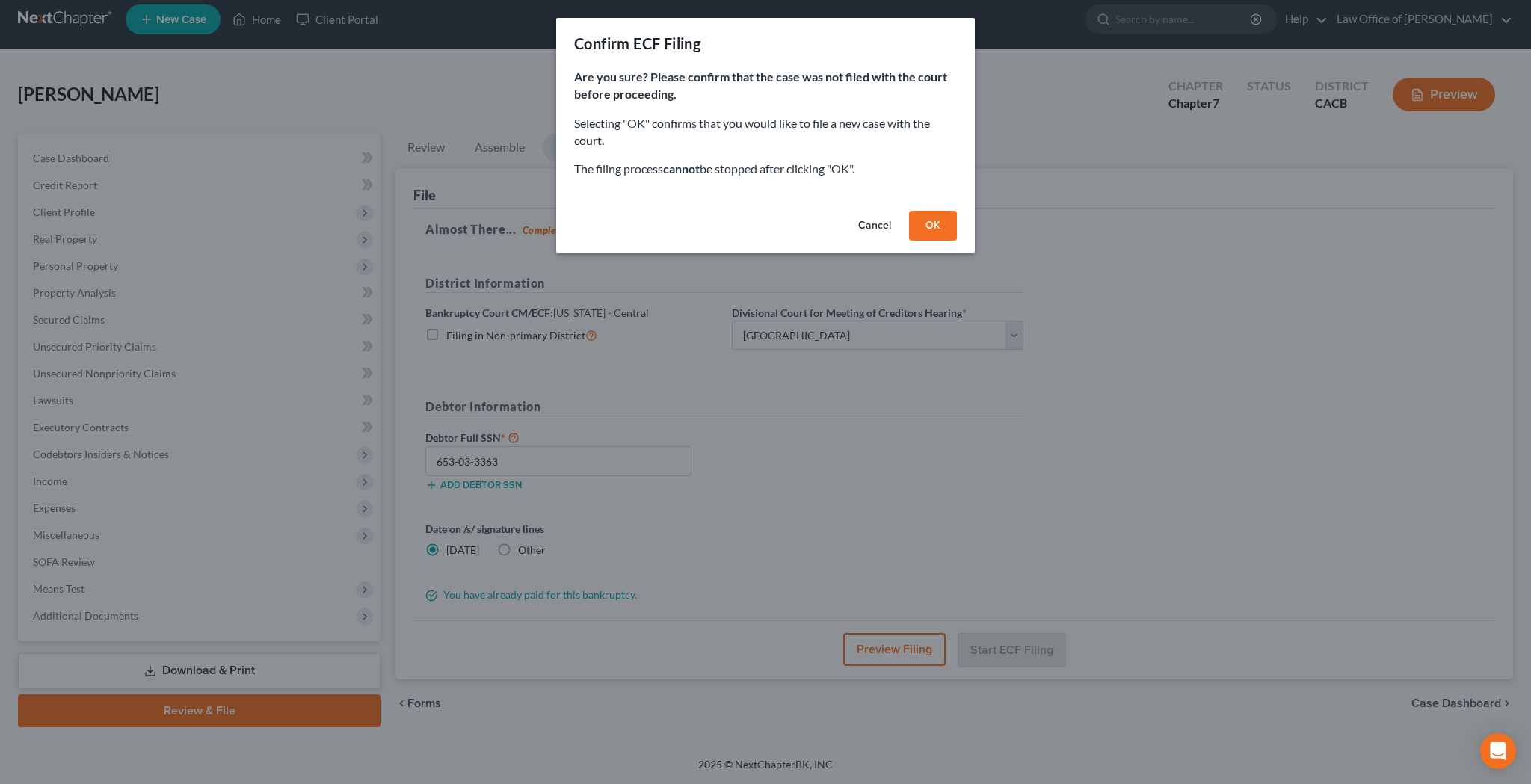
click at [926, 218] on button "OK" at bounding box center [933, 225] width 48 height 29
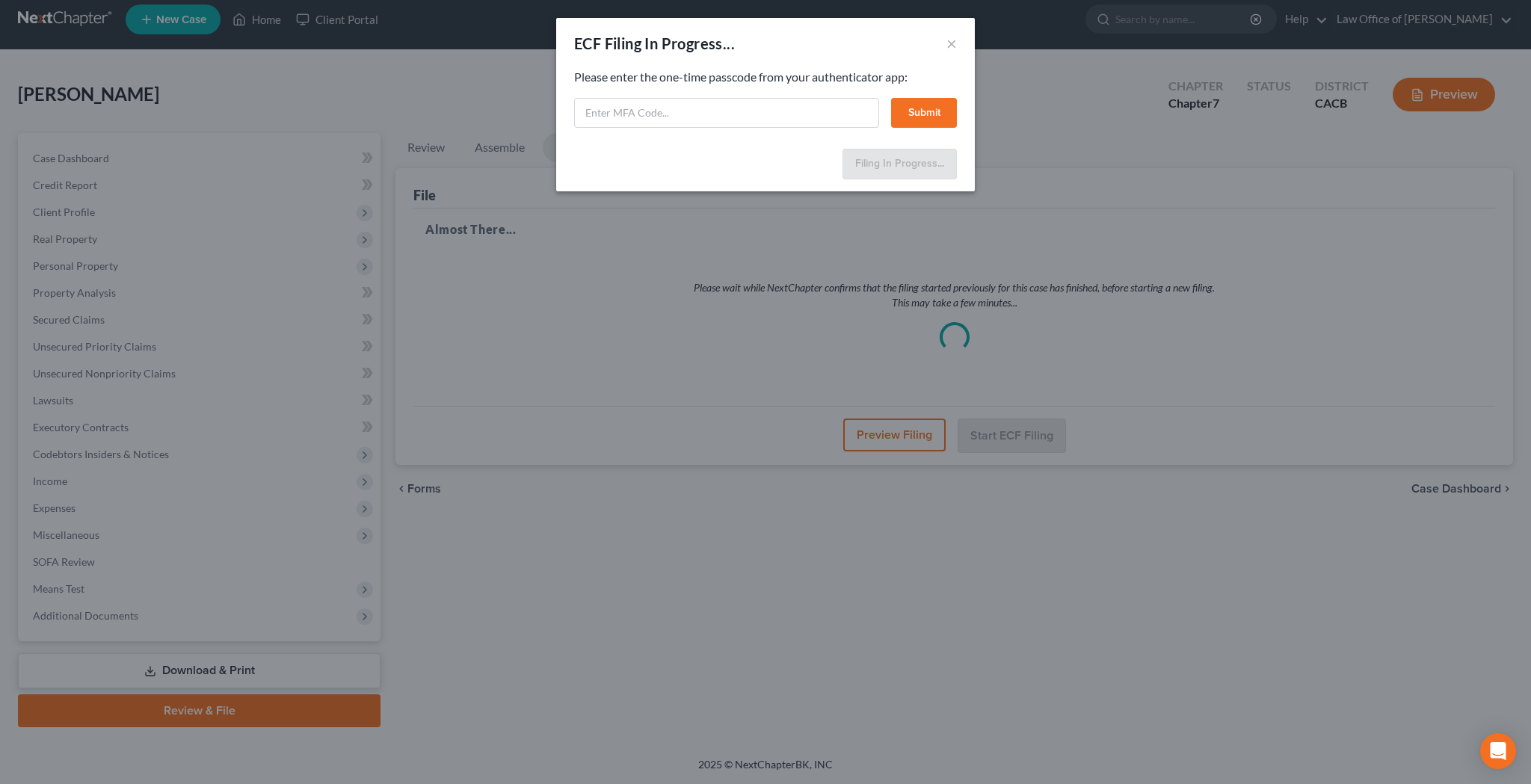
click at [757, 109] on input "text" at bounding box center [726, 112] width 305 height 29
paste input "827490"
type input "827490"
click at [935, 109] on button "Submit" at bounding box center [924, 112] width 66 height 29
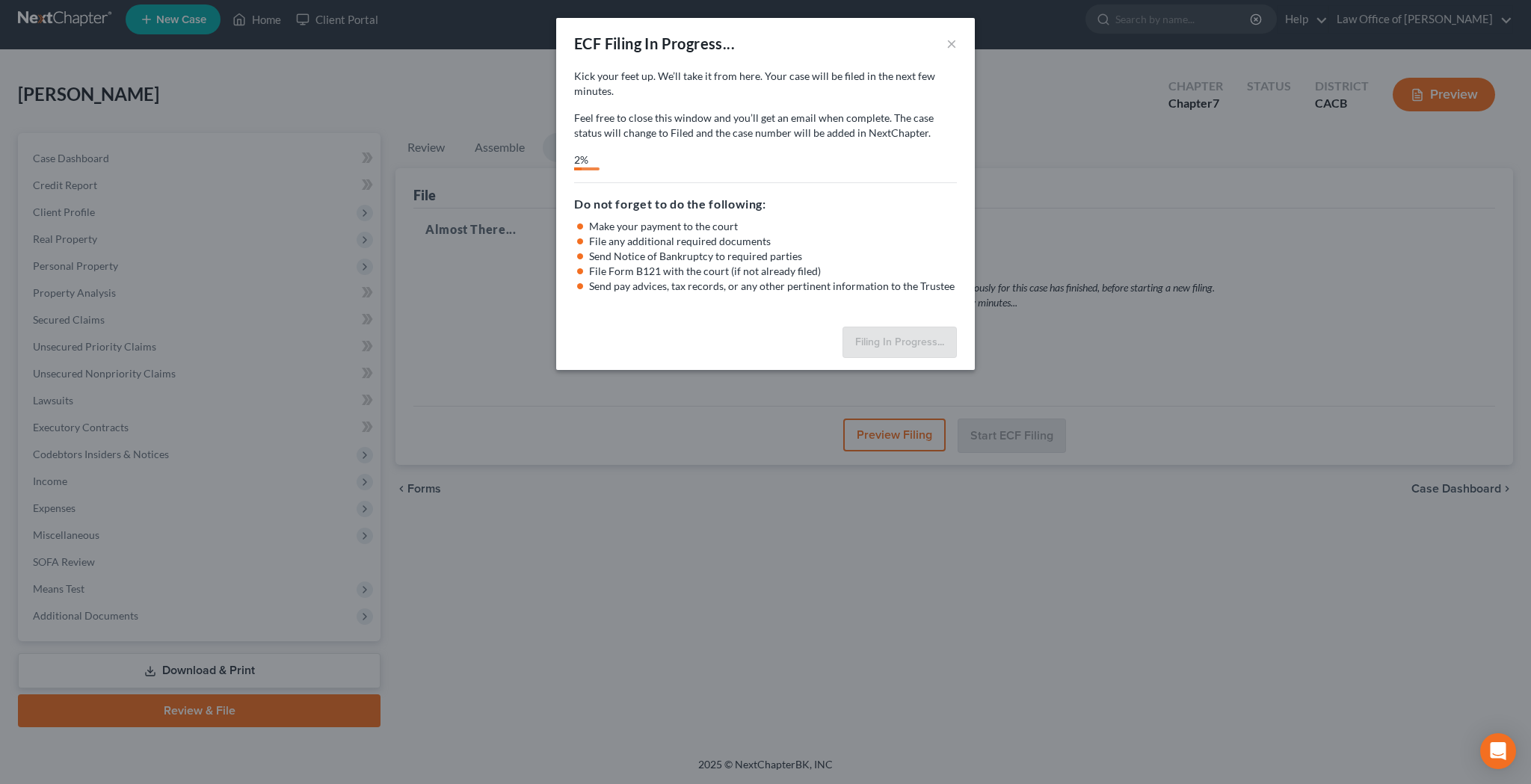
click at [950, 43] on button "×" at bounding box center [951, 43] width 10 height 18
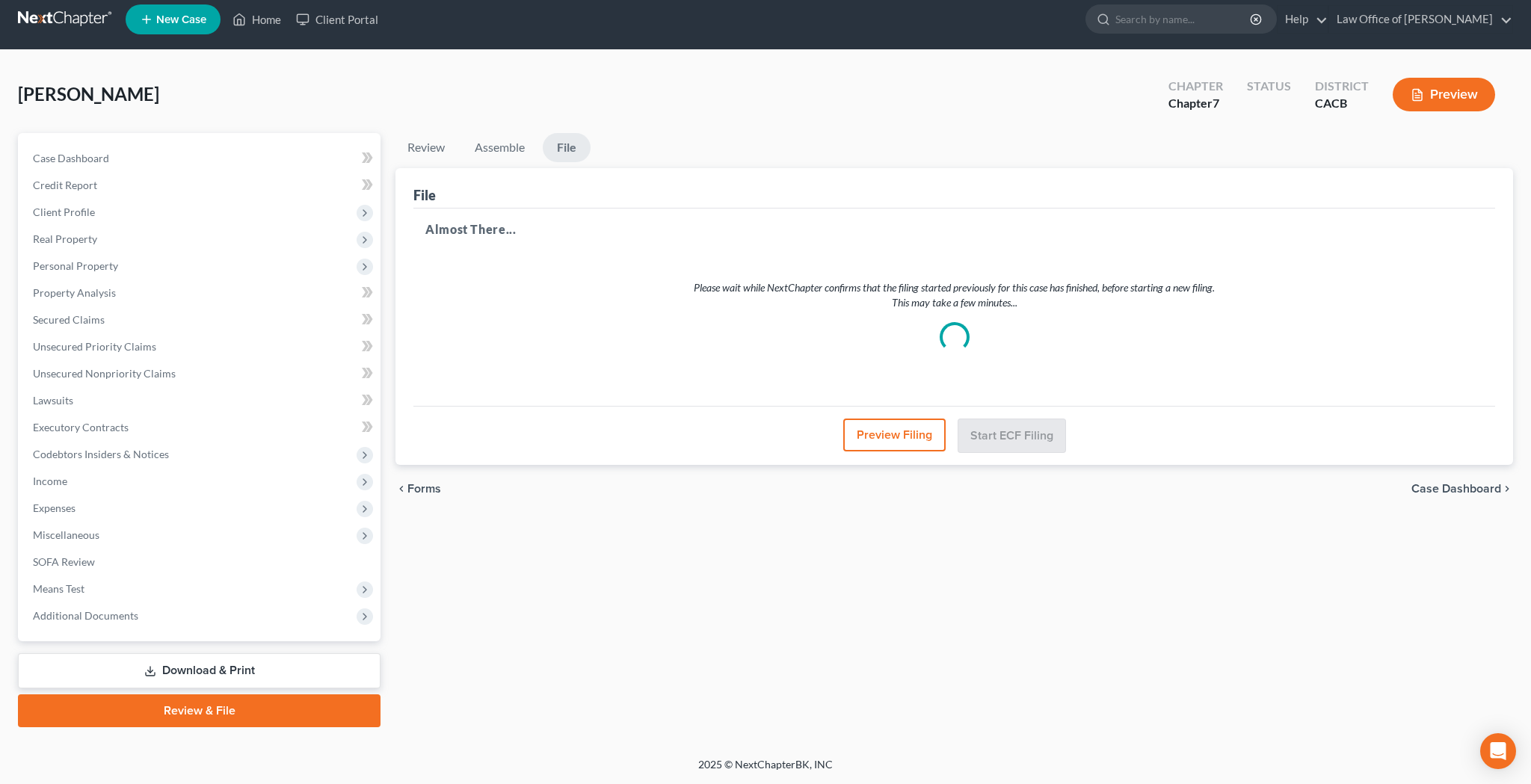
select select "1"
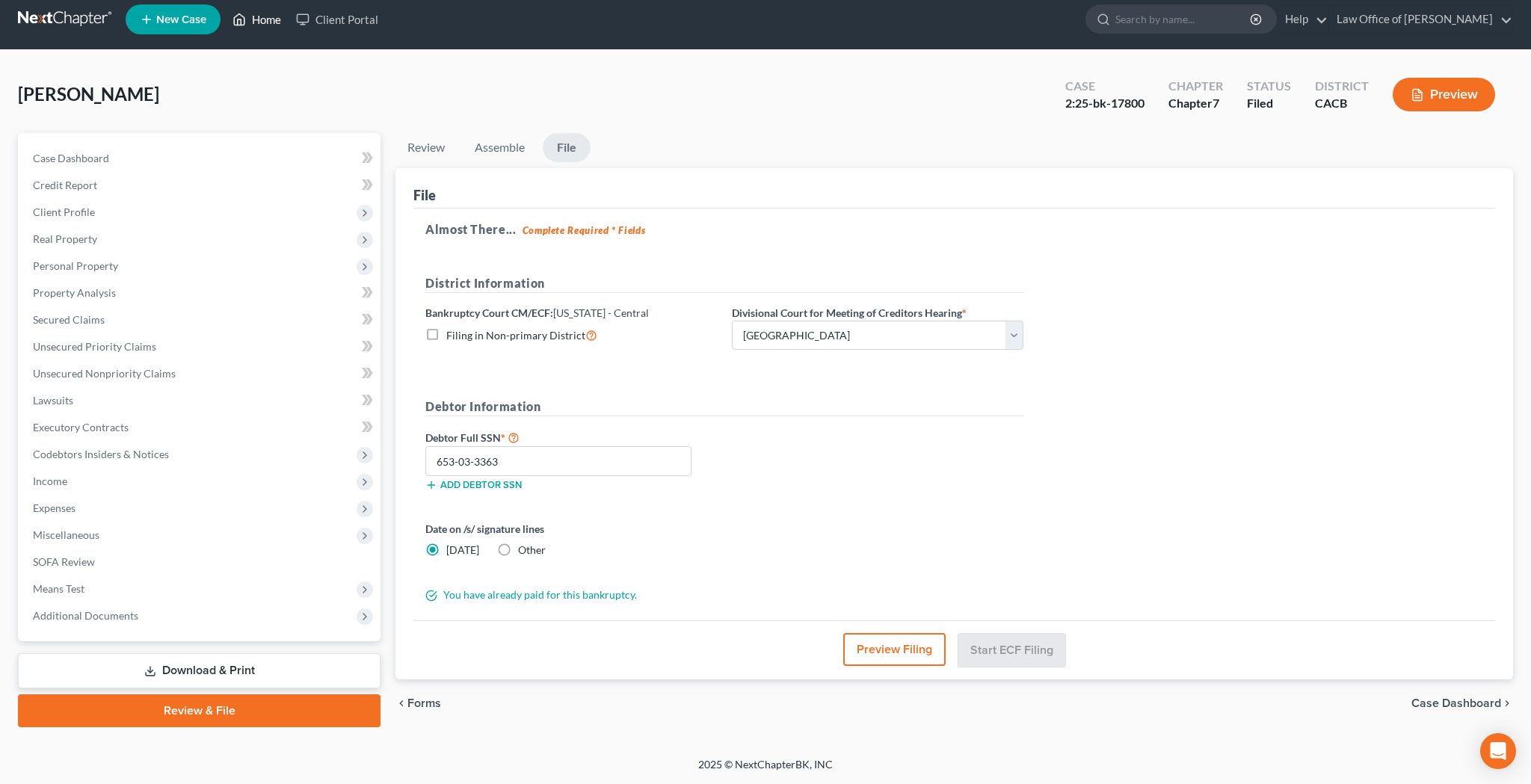
click at [274, 16] on link "Home" at bounding box center [256, 19] width 63 height 27
